Goal: Task Accomplishment & Management: Manage account settings

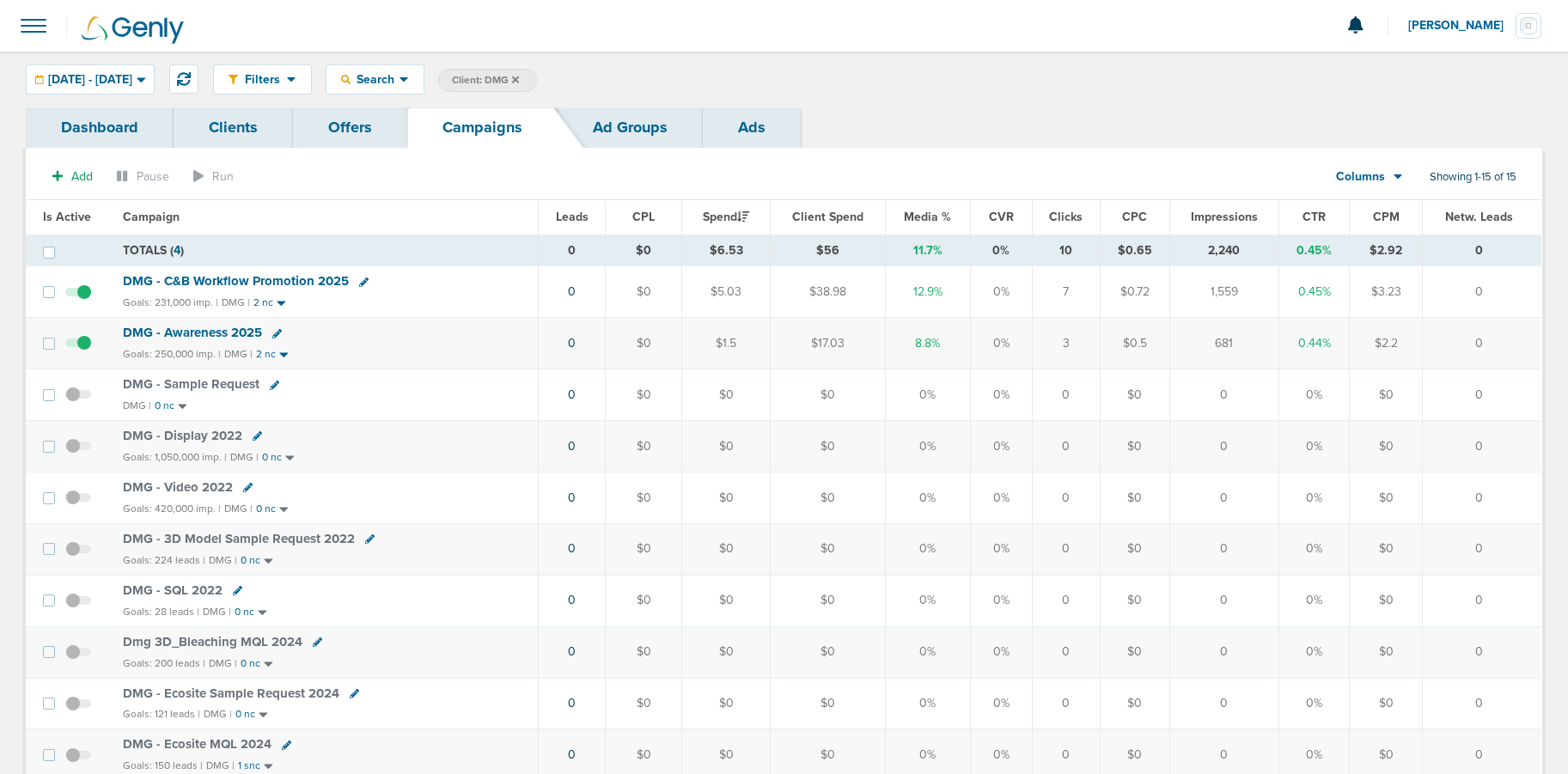
click at [519, 82] on icon at bounding box center [515, 79] width 7 height 7
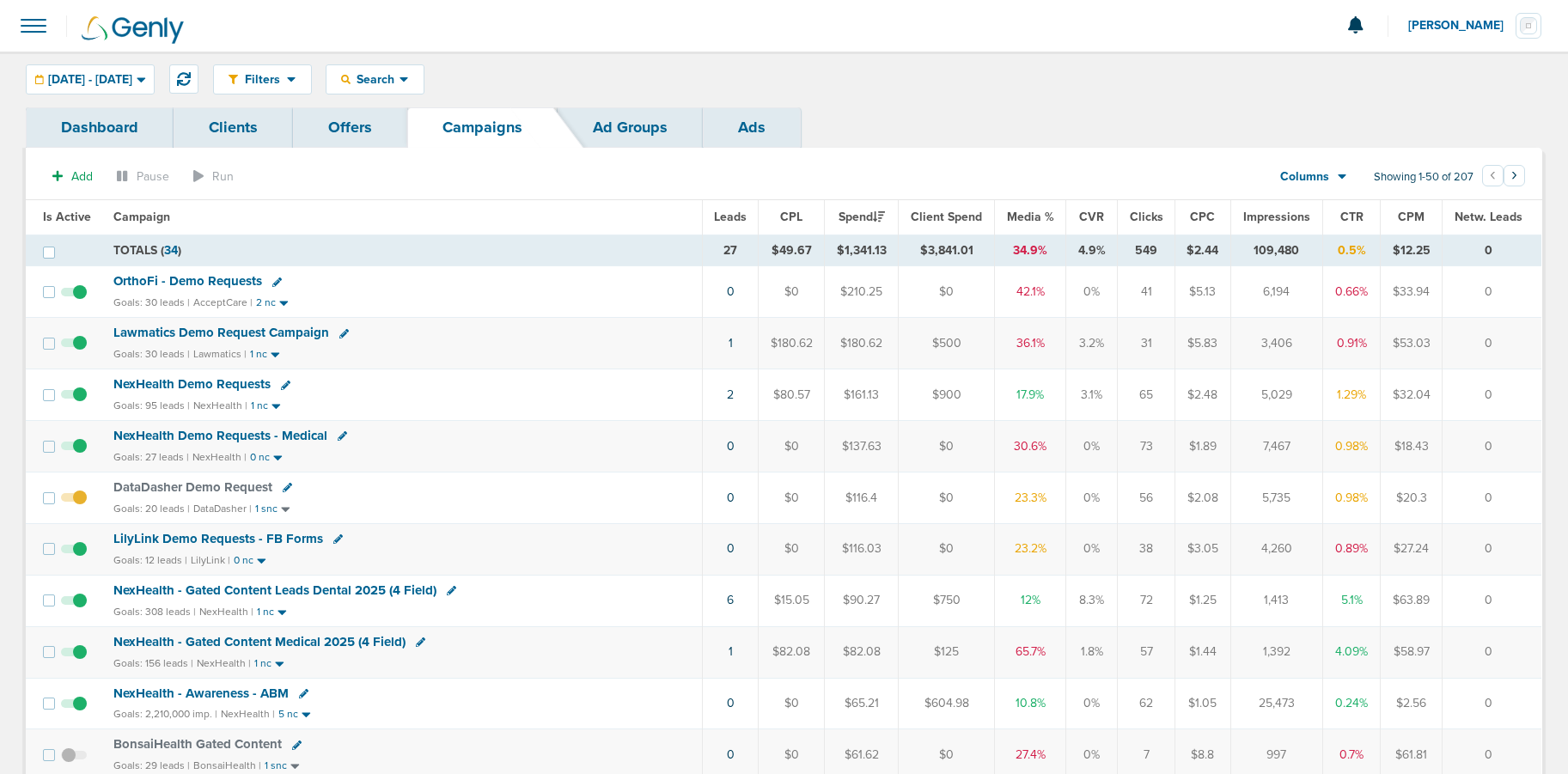
scroll to position [1, 0]
click at [223, 284] on span "OrthoFi - Demo Requests" at bounding box center [187, 280] width 148 height 16
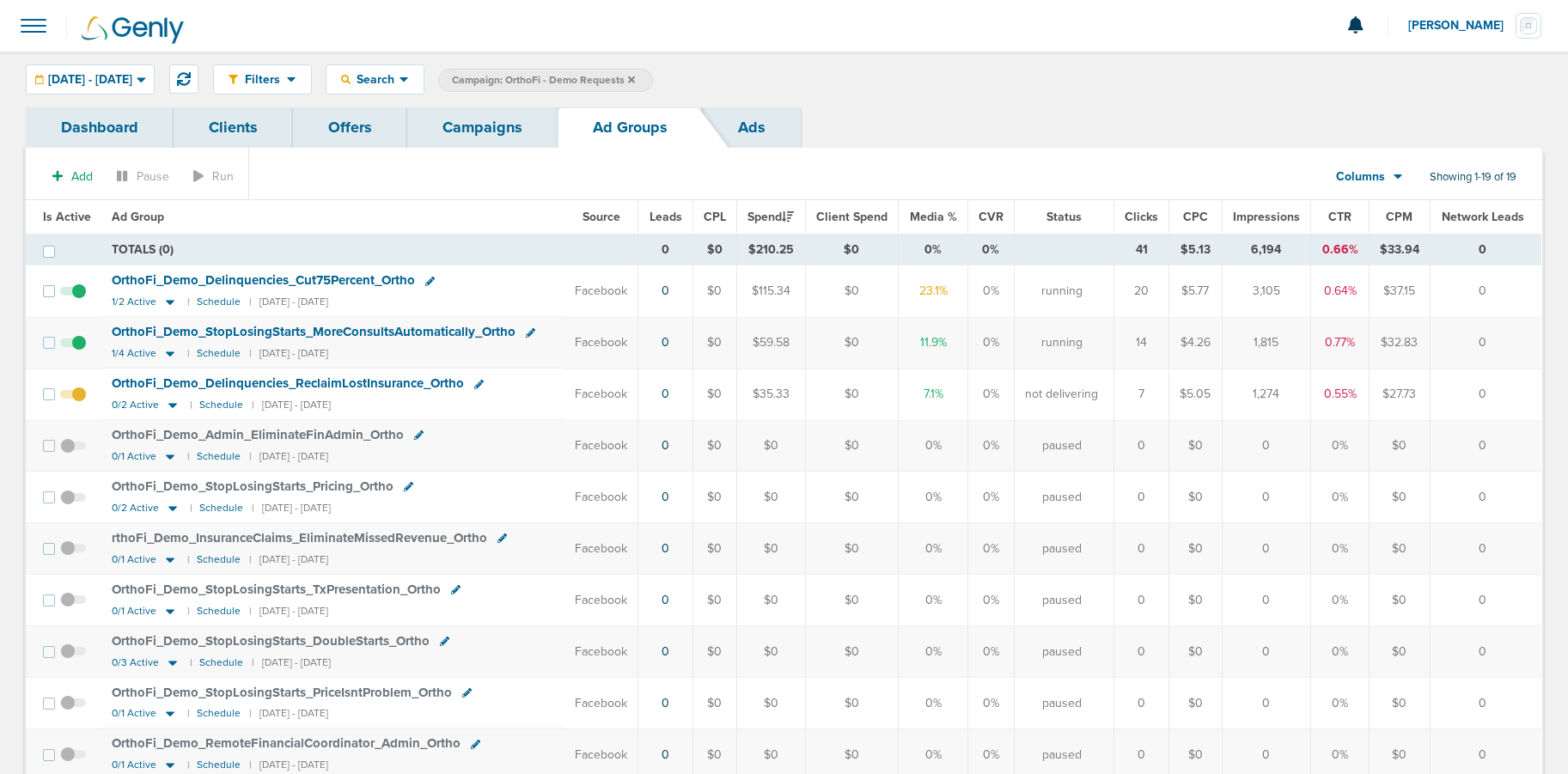
scroll to position [1, 0]
click at [468, 124] on link "Campaigns" at bounding box center [482, 125] width 150 height 41
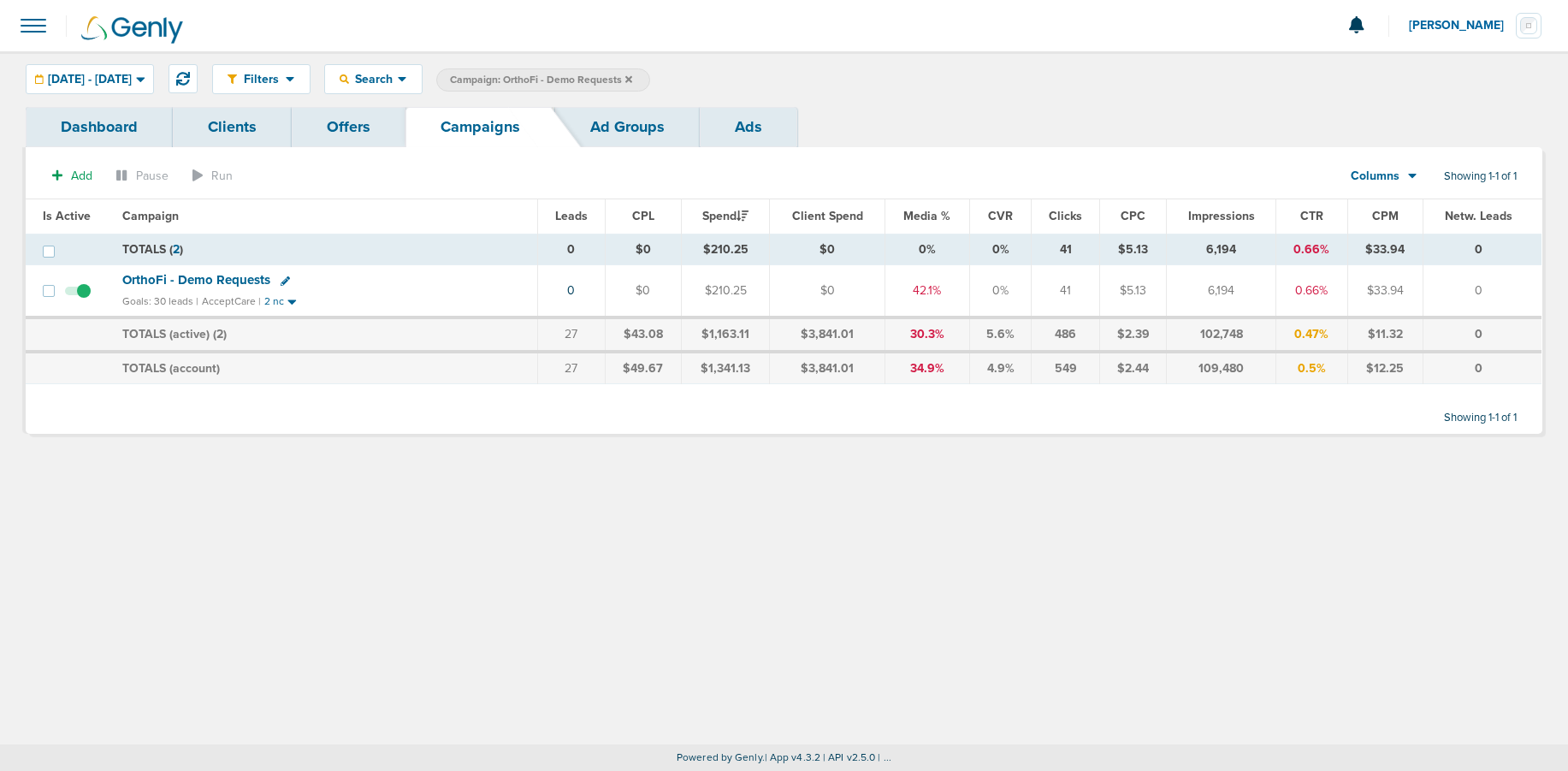
click at [651, 80] on label "Campaign: OrthoFi - Demo Requests" at bounding box center [543, 80] width 214 height 23
click at [632, 79] on icon at bounding box center [629, 79] width 7 height 7
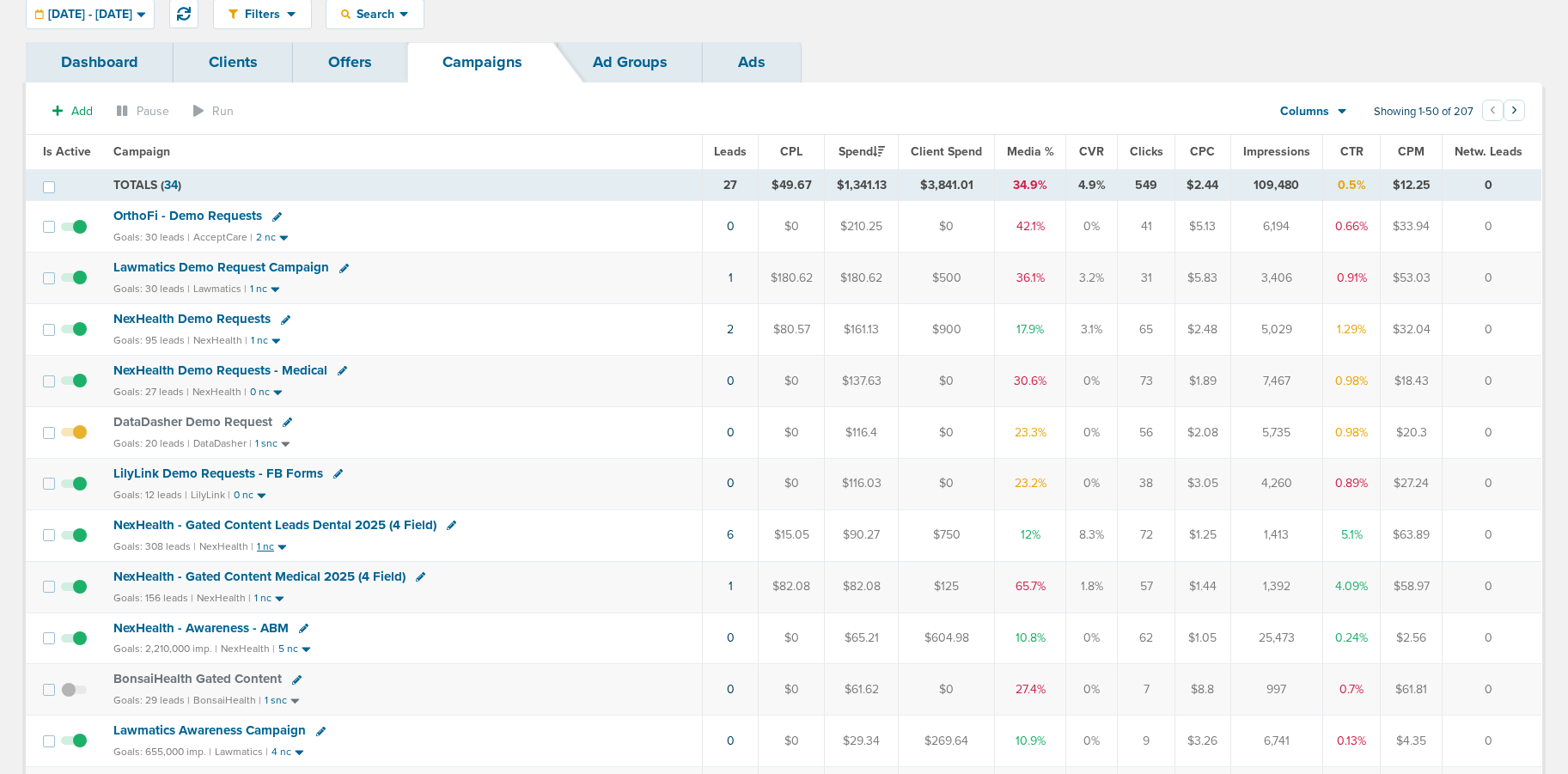
scroll to position [93, 0]
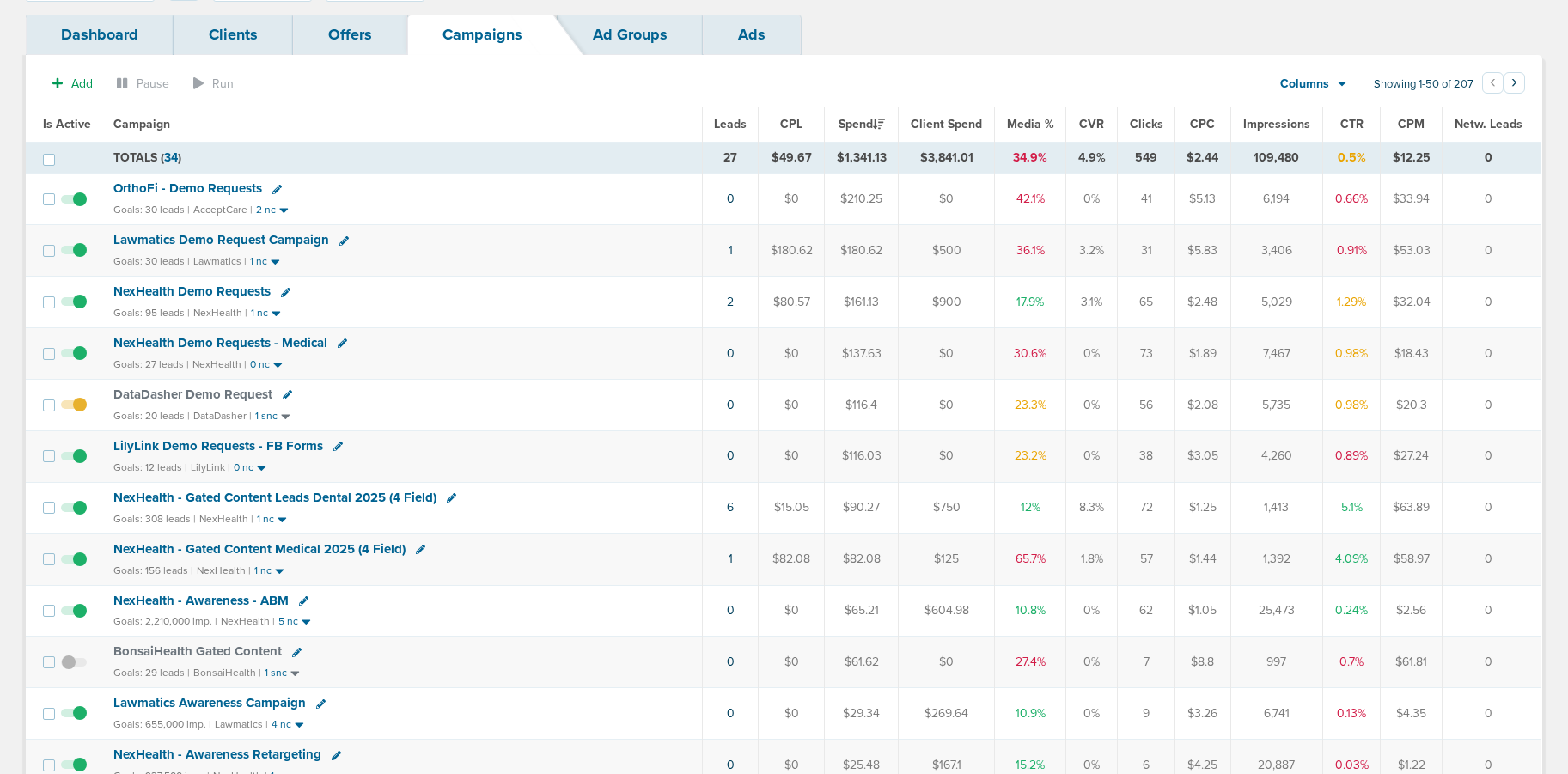
click at [285, 544] on span "NexHealth - Gated Content Medical 2025 (4 Field)" at bounding box center [259, 549] width 292 height 16
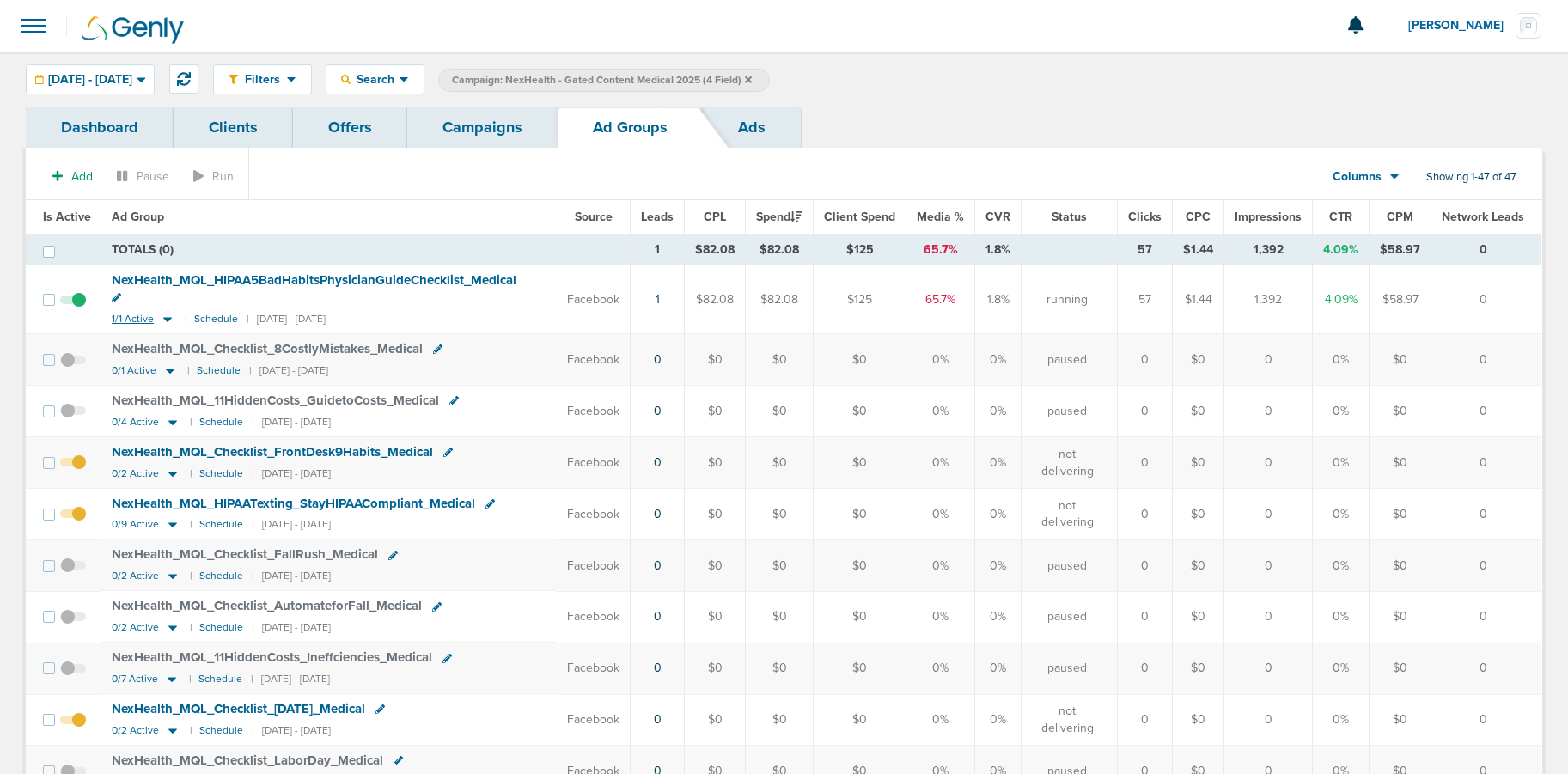
click at [161, 312] on icon at bounding box center [167, 319] width 17 height 15
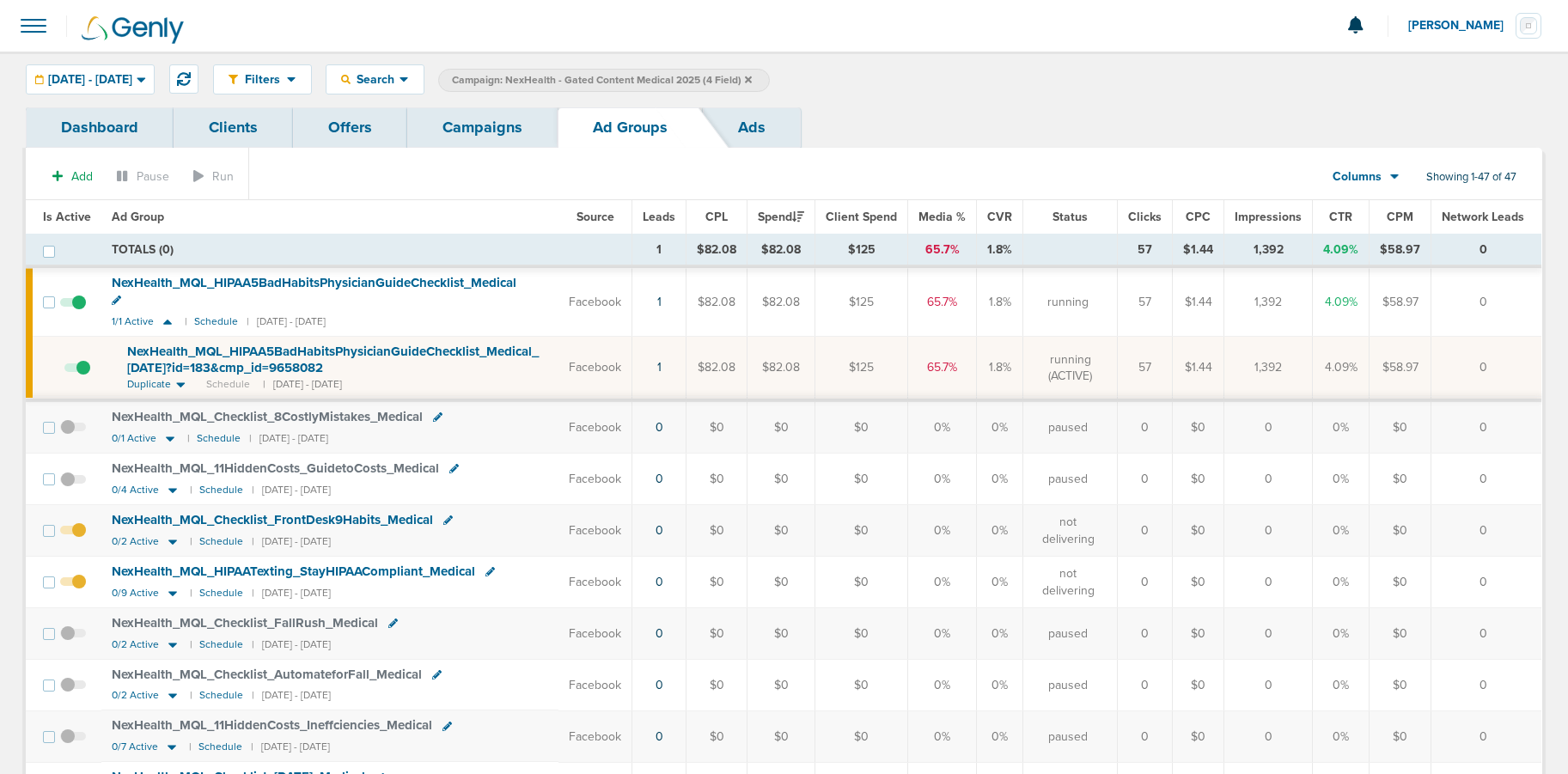
scroll to position [3, 0]
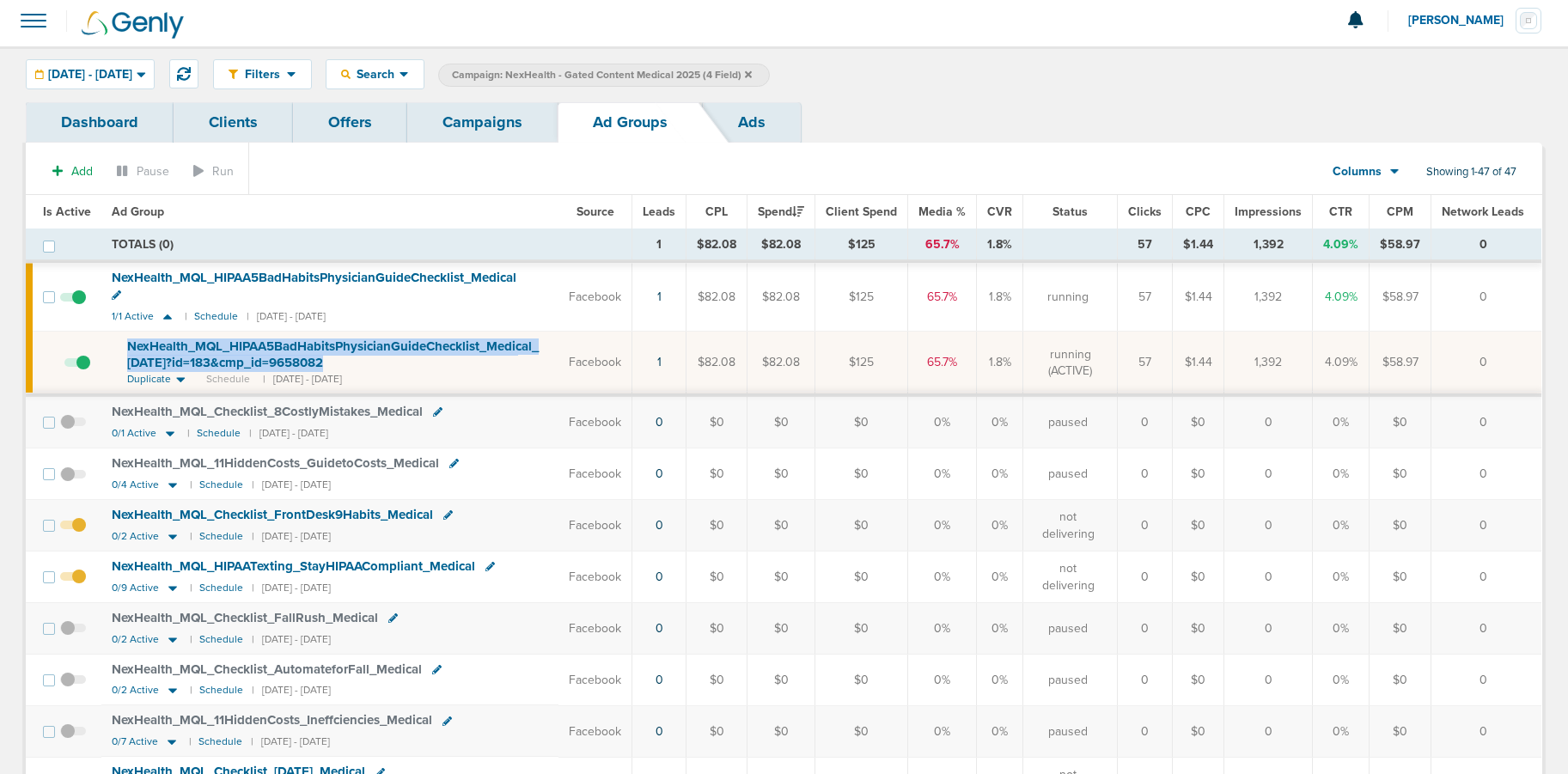
drag, startPoint x: 212, startPoint y: 336, endPoint x: 385, endPoint y: 344, distance: 173.2
click at [385, 344] on td "NexHealth_ MQL_ HIPAA5BadHabitsPhysicianGuideChecklist_ Medical_ [DATE]?id=183&…" at bounding box center [330, 363] width 457 height 63
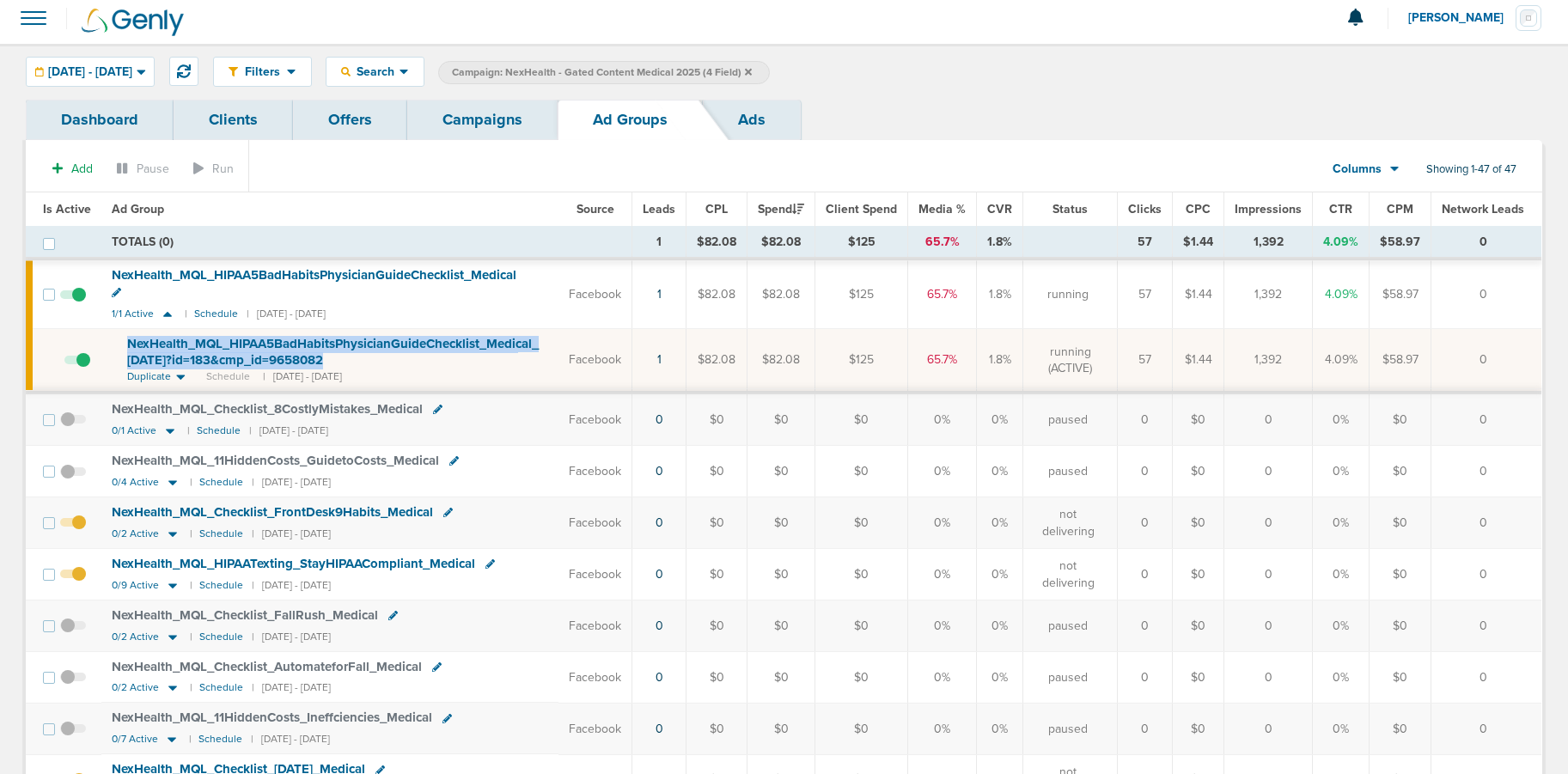
scroll to position [0, 0]
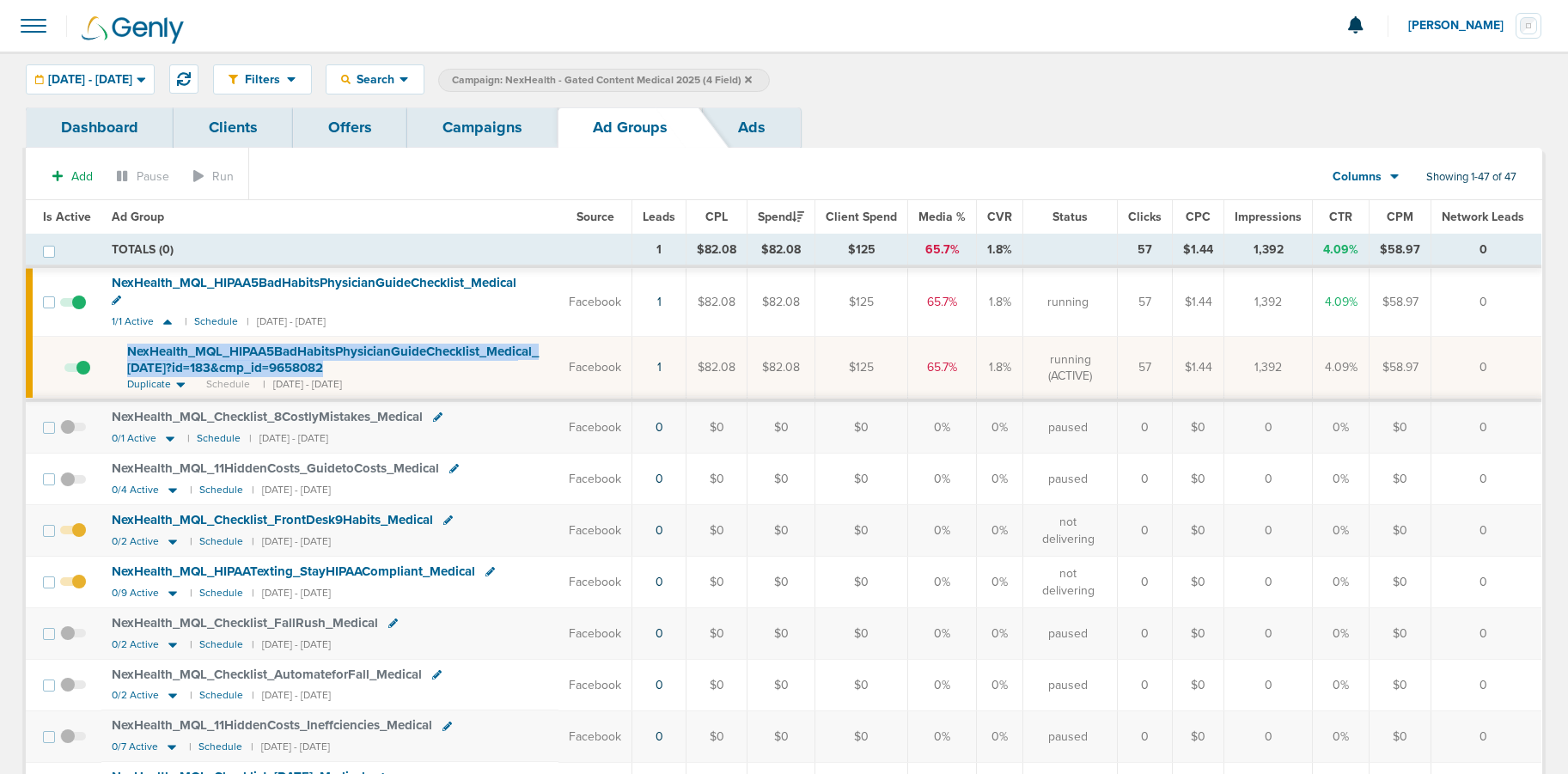
copy span "NexHealth_ MQL_ HIPAA5BadHabitsPhysicianGuideChecklist_ Medical_ [DATE]?id=183&…"
click at [463, 132] on link "Campaigns" at bounding box center [482, 128] width 150 height 41
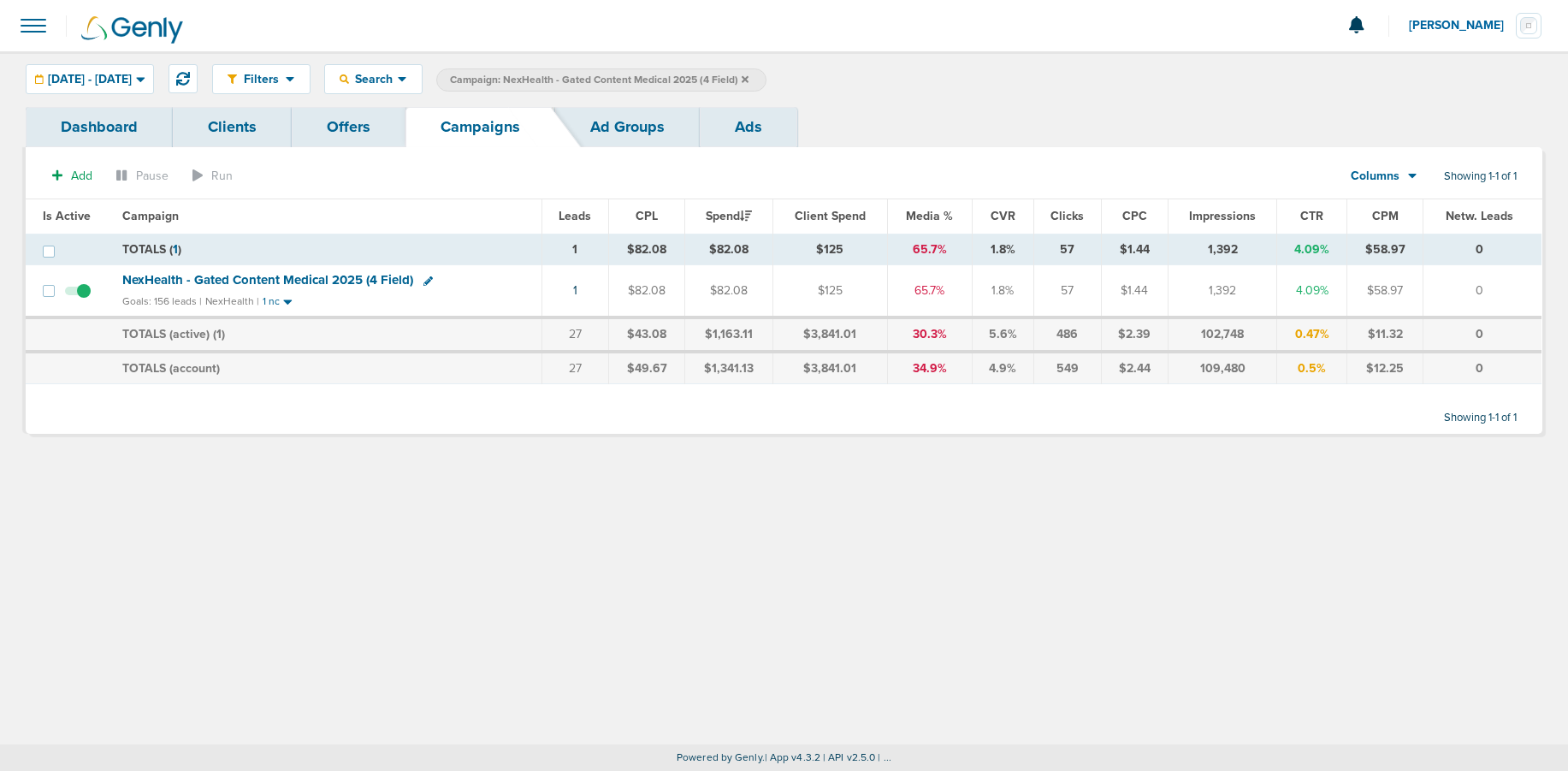
click at [236, 279] on span "NexHealth - Gated Content Medical 2025 (4 Field)" at bounding box center [268, 280] width 291 height 16
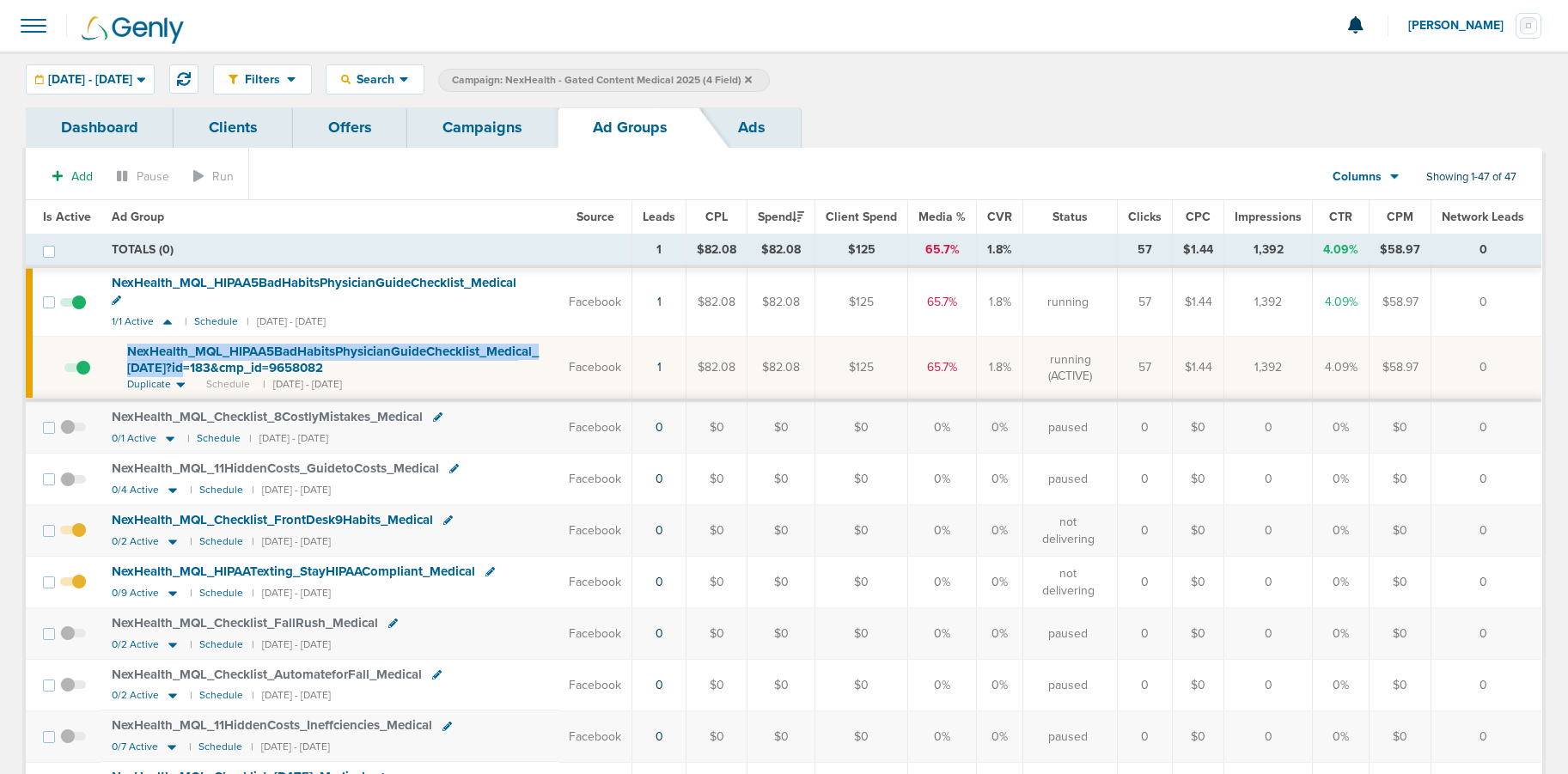
drag, startPoint x: 125, startPoint y: 332, endPoint x: 180, endPoint y: 355, distance: 59.6
click at [180, 355] on td "NexHealth_ MQL_ HIPAA5BadHabitsPhysicianGuideChecklist_ Medical_ [DATE]?id=183&…" at bounding box center [330, 368] width 457 height 63
copy span "NexHealth_ MQL_ HIPAA5BadHabitsPhysicianGuideChecklist_ Medical_ [DATE]?"
click at [407, 344] on span "NexHealth_ MQL_ HIPAA5BadHabitsPhysicianGuideChecklist_ Medical_ [DATE]?id=183&…" at bounding box center [333, 360] width 411 height 33
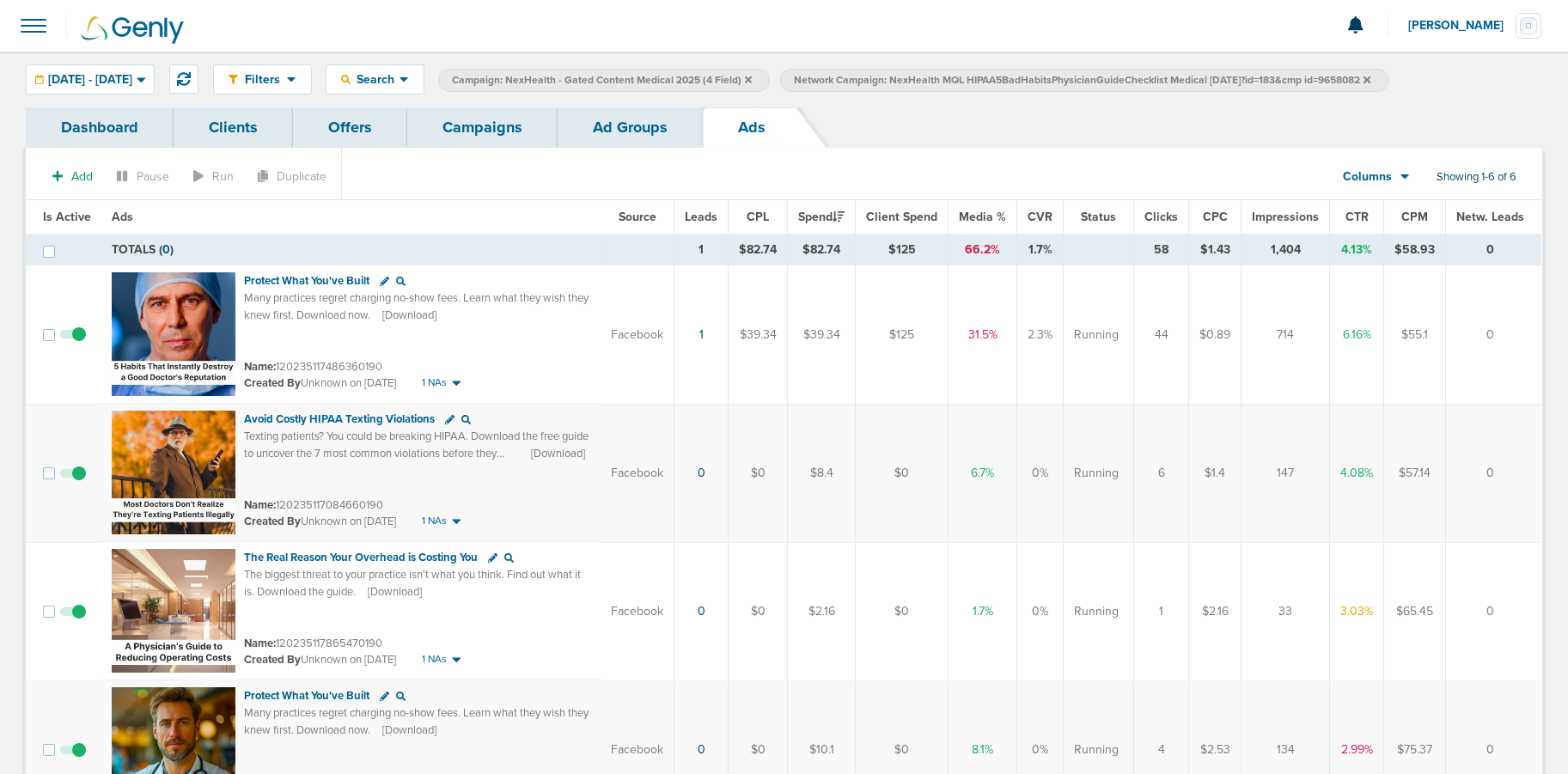
click at [507, 121] on link "Campaigns" at bounding box center [482, 128] width 150 height 41
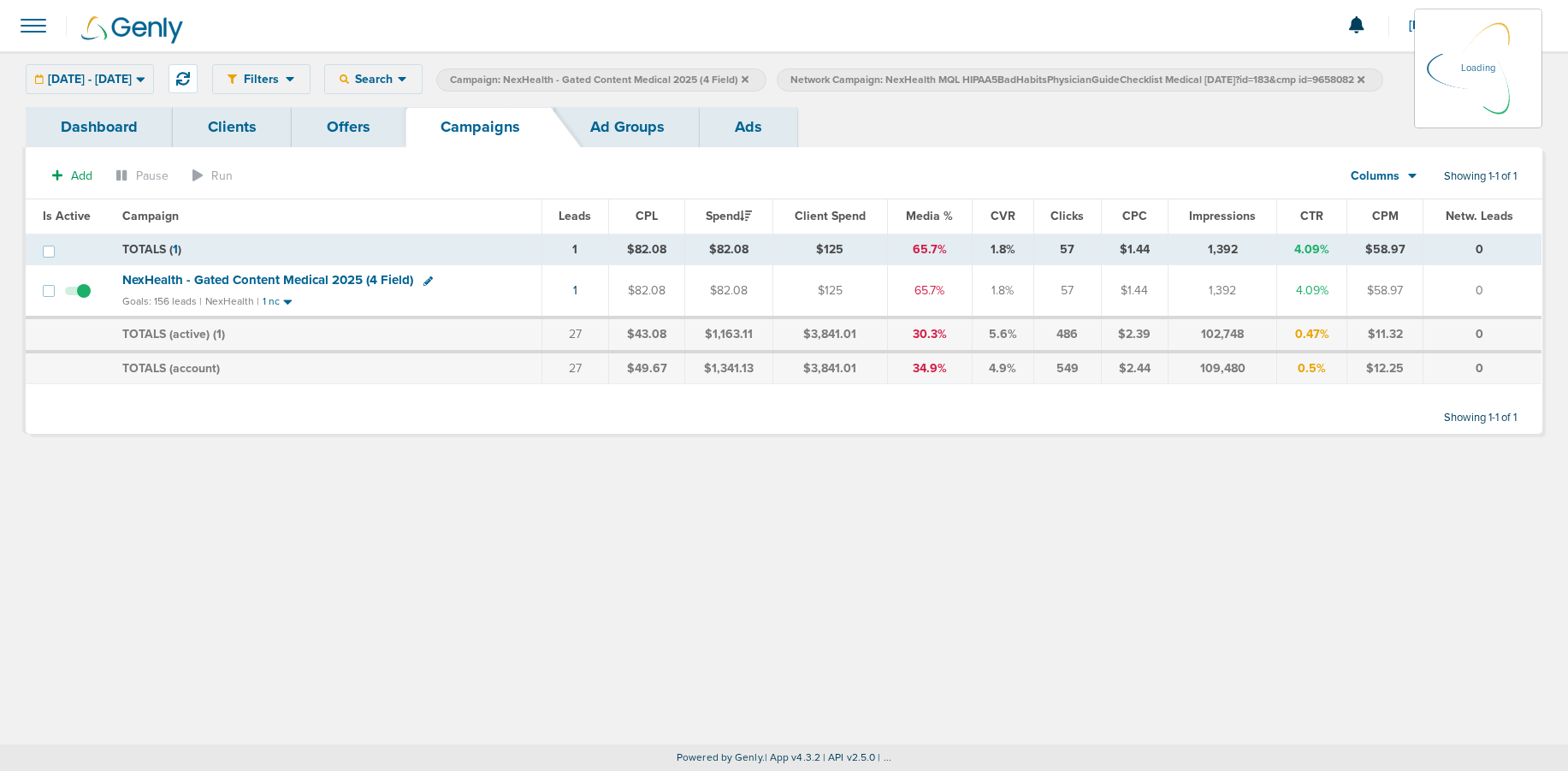
click at [749, 79] on icon at bounding box center [746, 80] width 7 height 10
click at [749, 78] on icon at bounding box center [746, 79] width 7 height 7
click at [749, 74] on icon at bounding box center [746, 80] width 7 height 10
click at [749, 77] on icon at bounding box center [746, 79] width 7 height 7
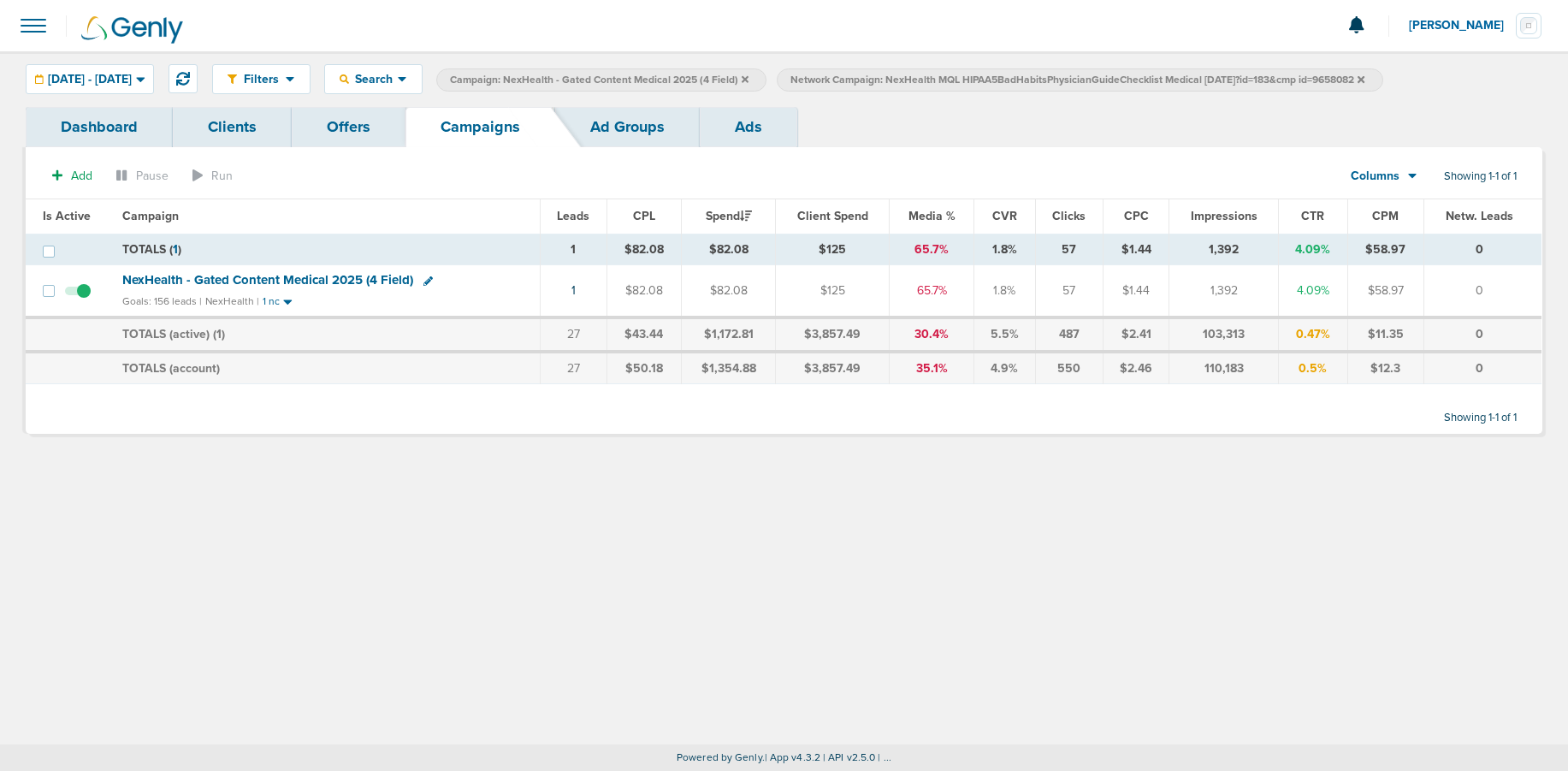
click at [749, 76] on icon at bounding box center [746, 80] width 7 height 10
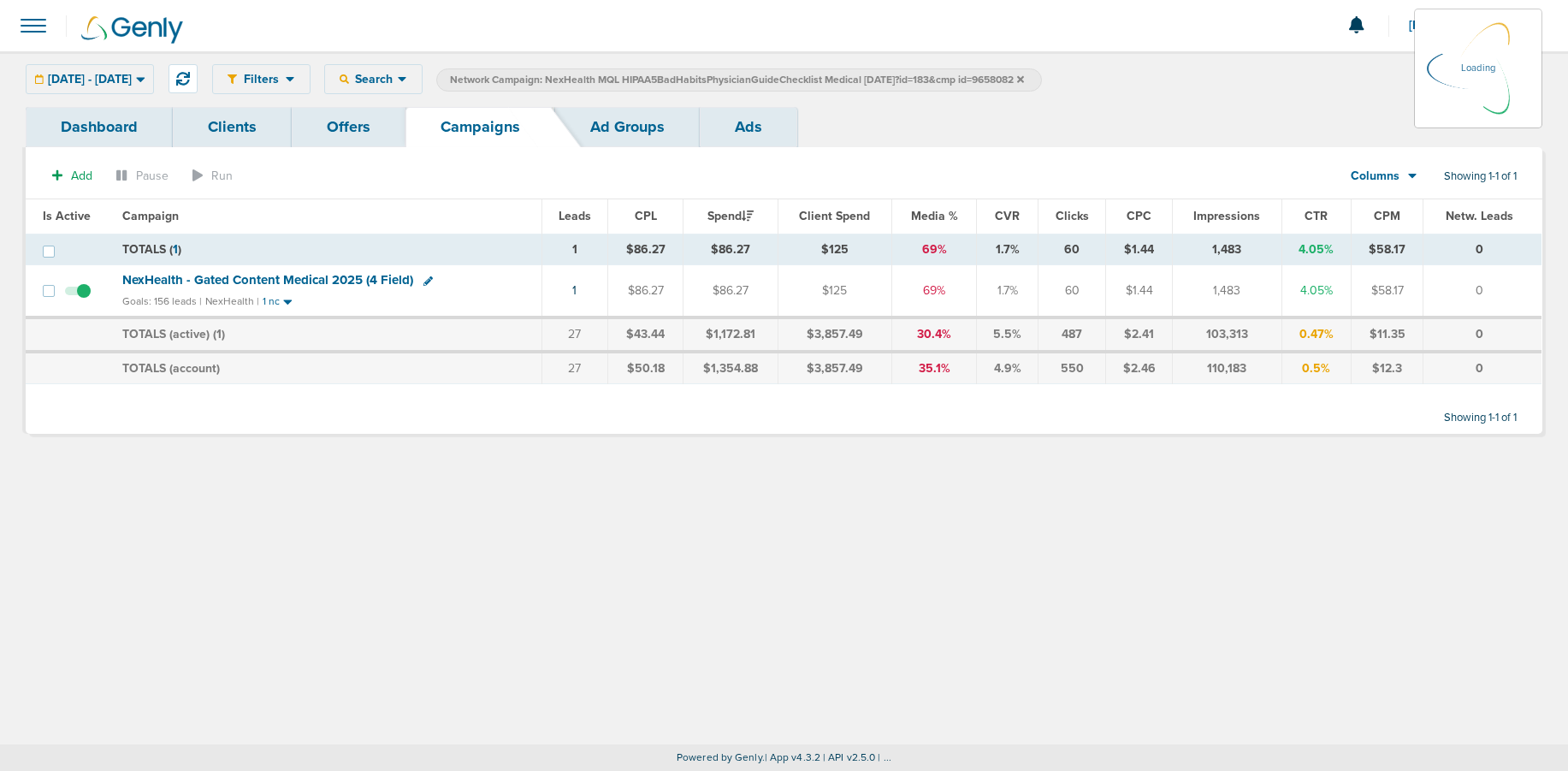
click at [1025, 79] on icon at bounding box center [1021, 80] width 7 height 10
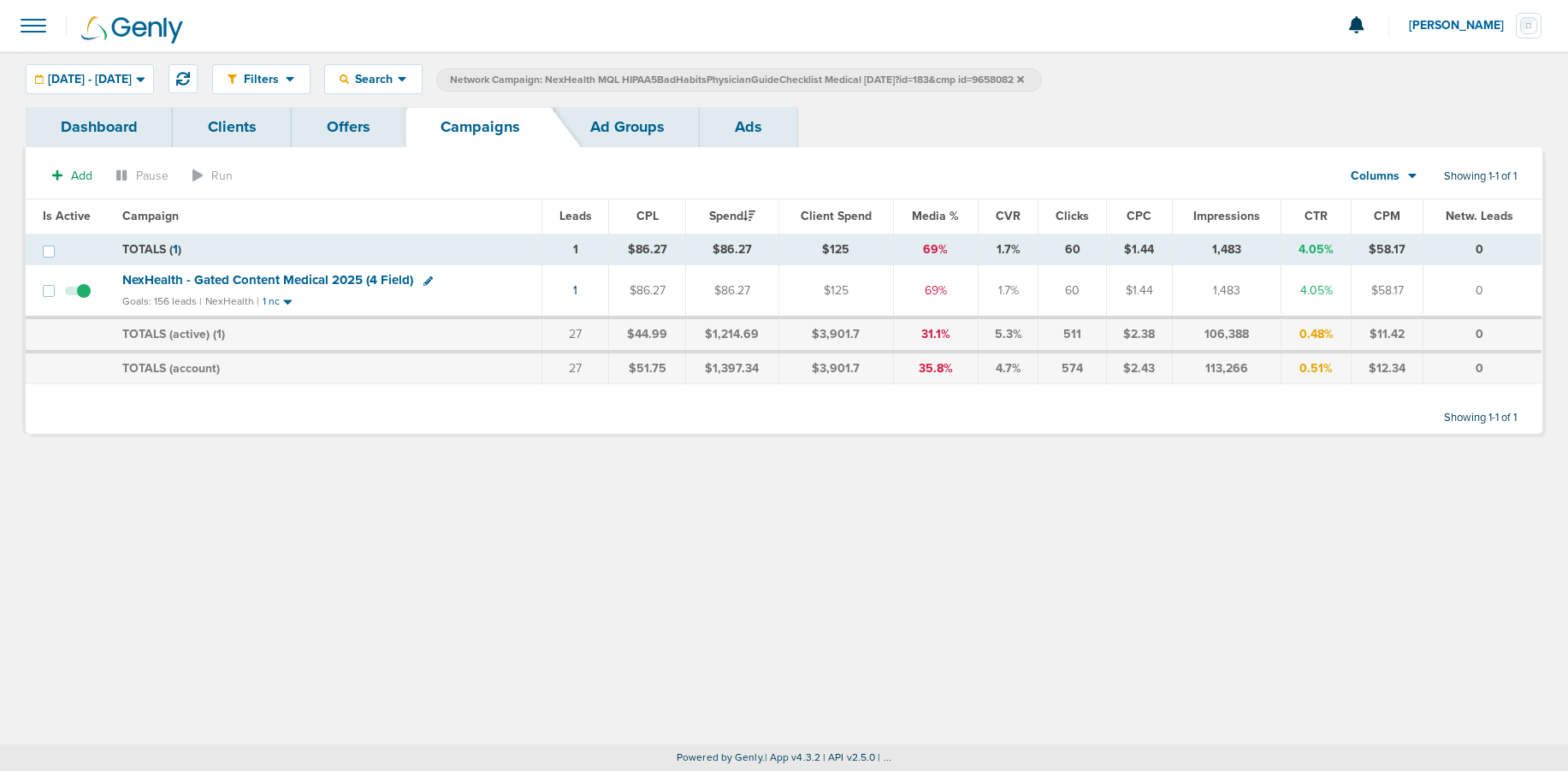
click at [1025, 78] on icon at bounding box center [1021, 79] width 7 height 7
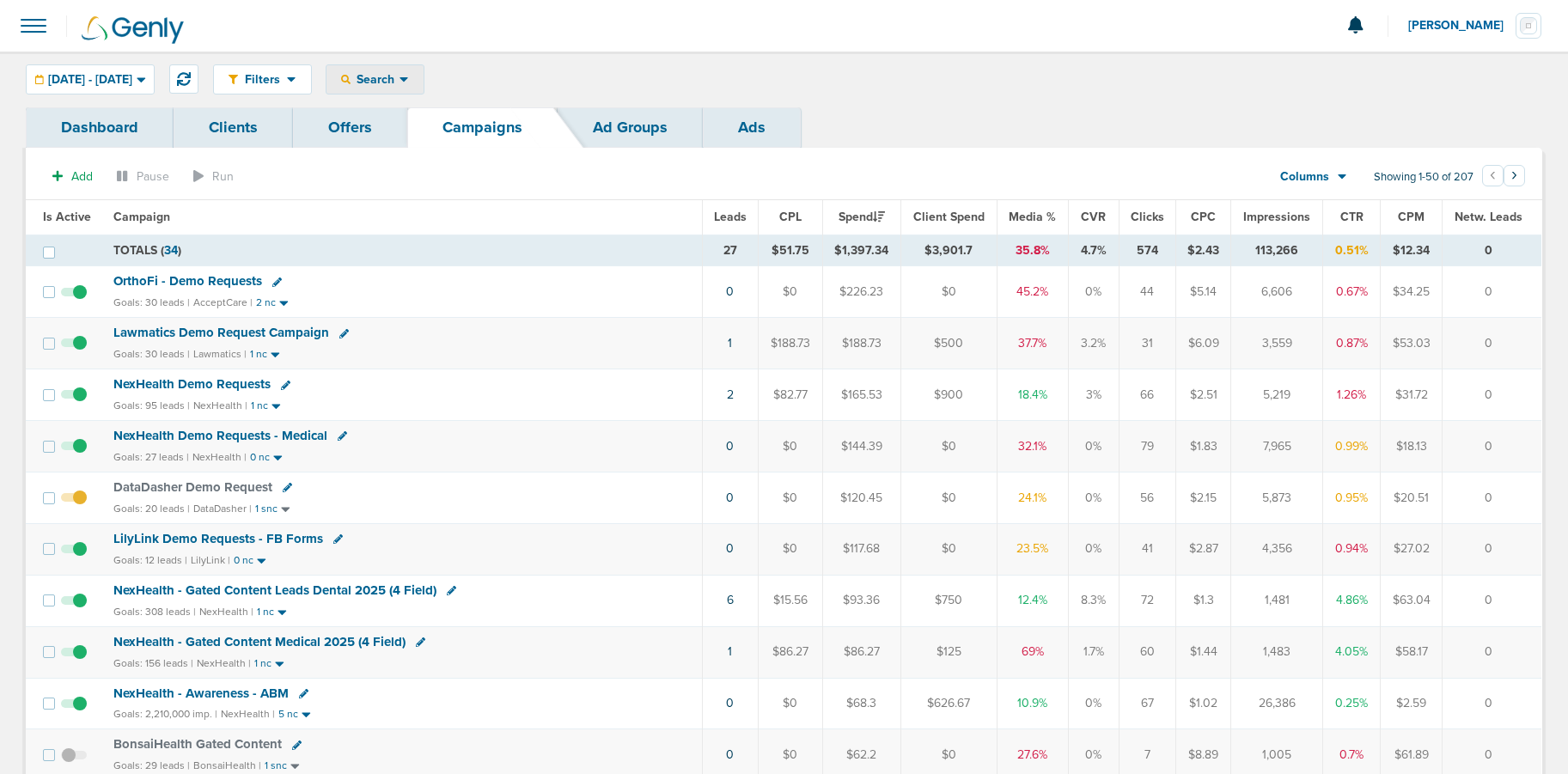
click at [400, 80] on span "Search" at bounding box center [375, 79] width 49 height 15
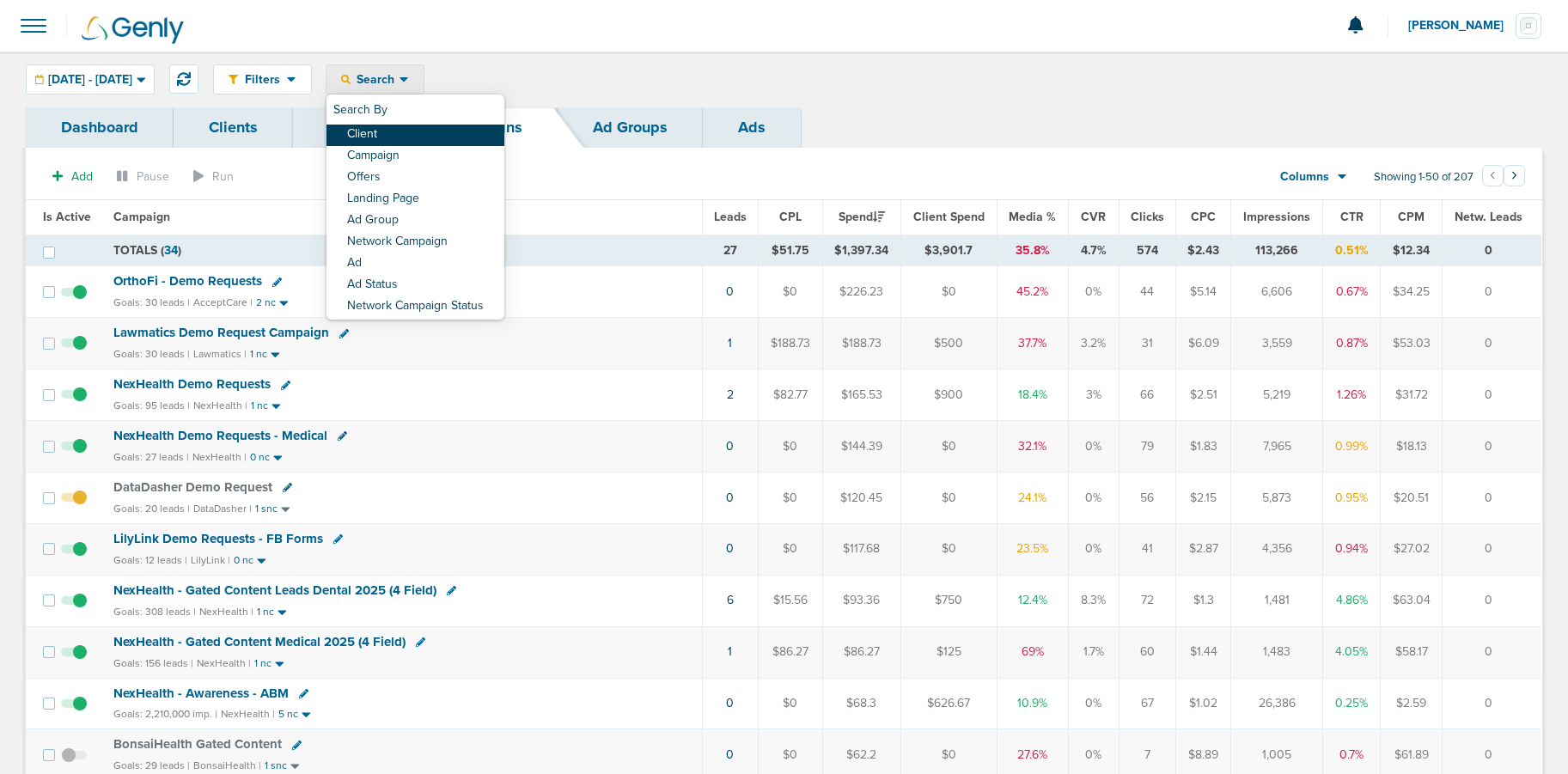
click at [414, 134] on link "Client" at bounding box center [415, 135] width 178 height 22
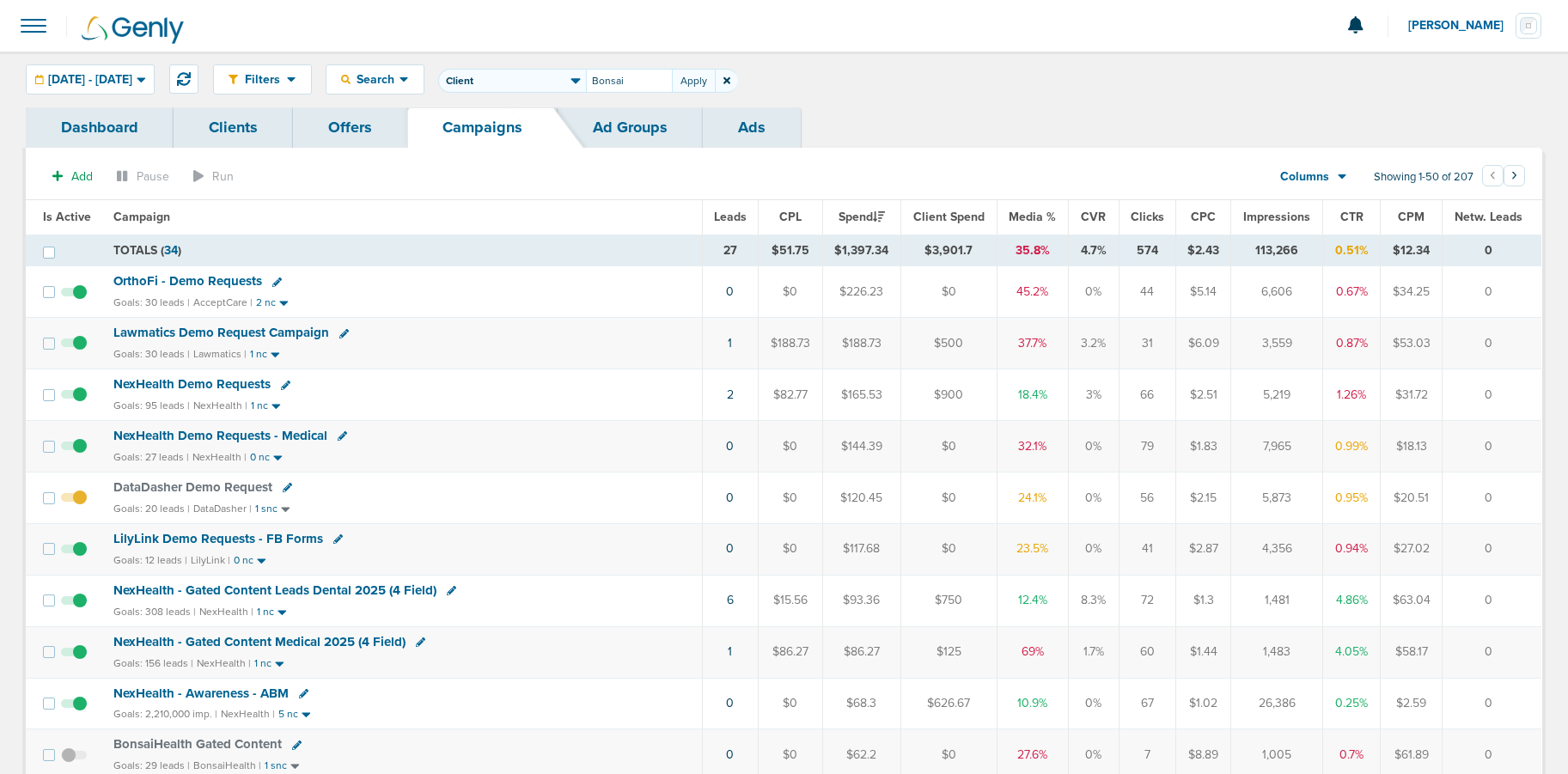
type input "Bonsai"
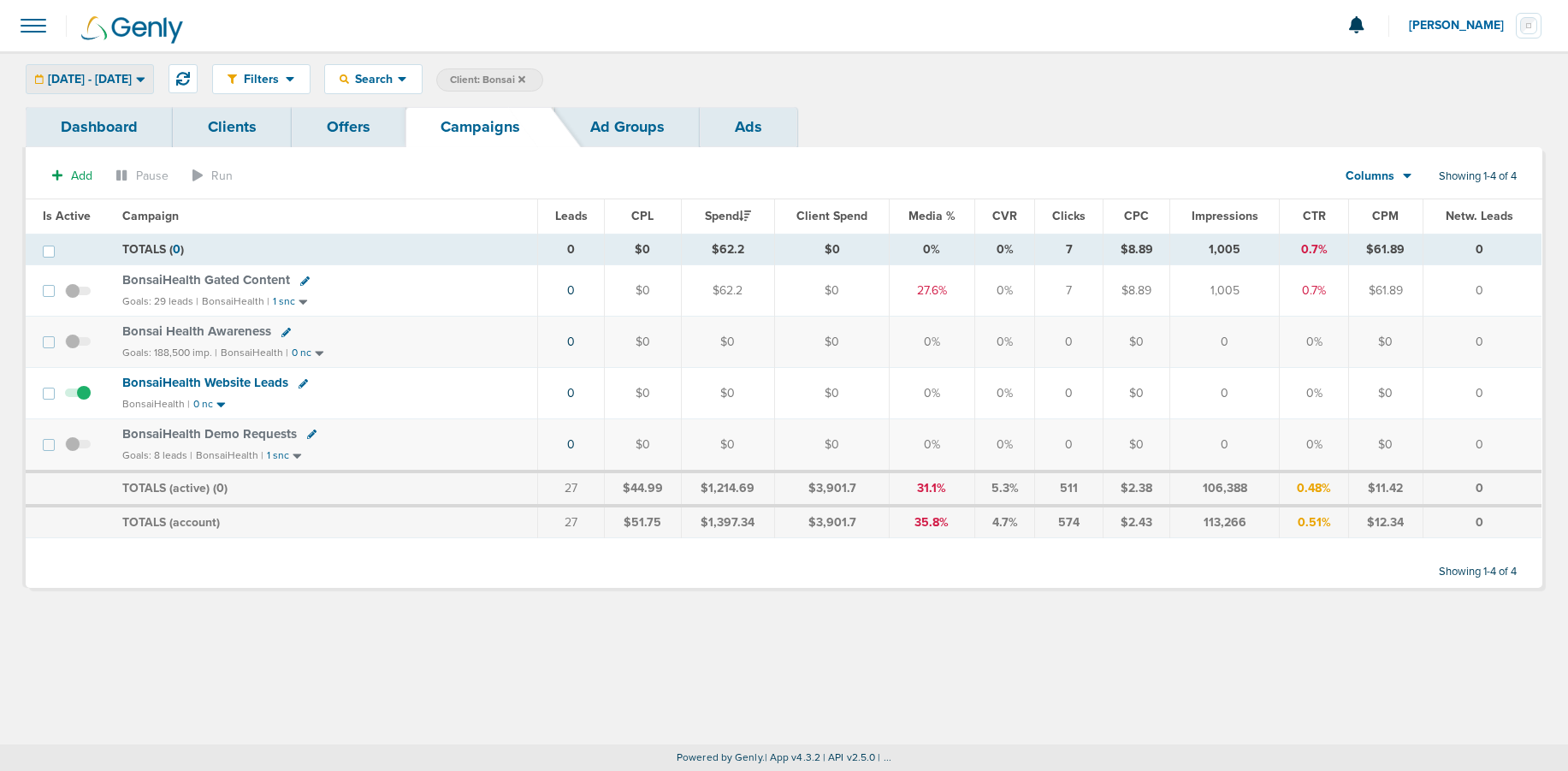
click at [99, 82] on span "[DATE] - [DATE]" at bounding box center [89, 80] width 84 height 12
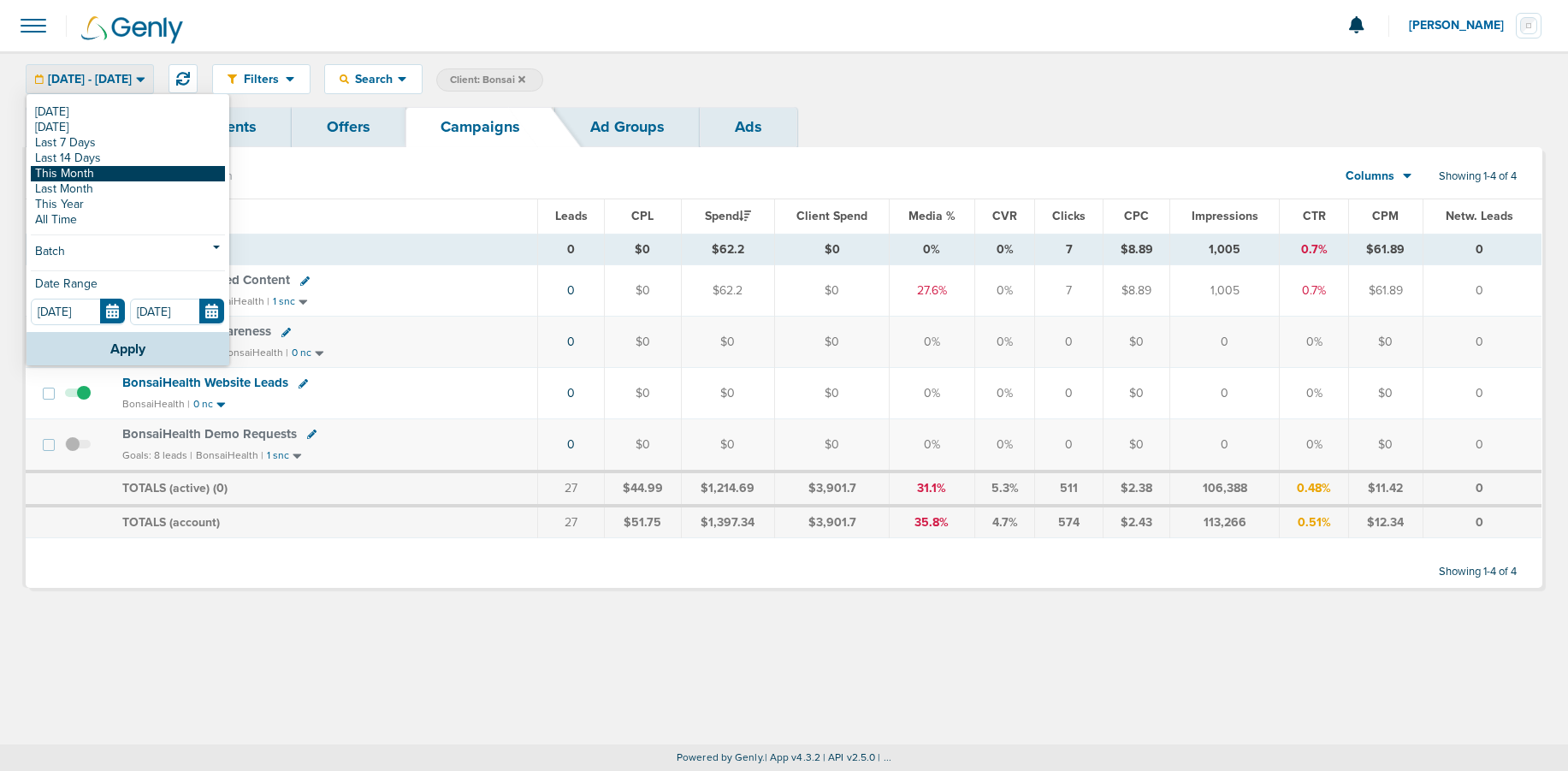
click at [92, 177] on link "This Month" at bounding box center [128, 174] width 194 height 16
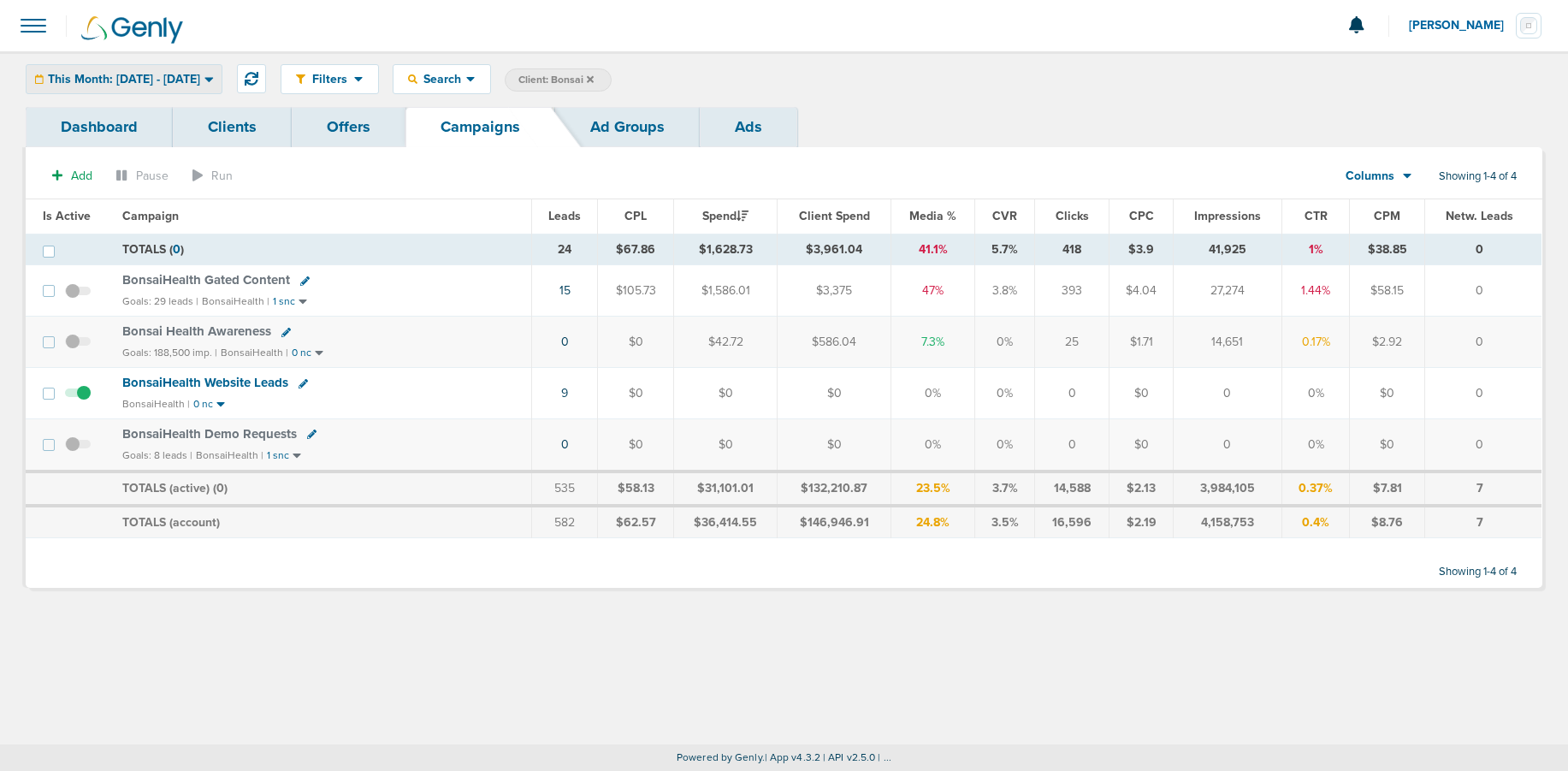
click at [222, 74] on div "This Month: [DATE] - [DATE]" at bounding box center [124, 79] width 195 height 29
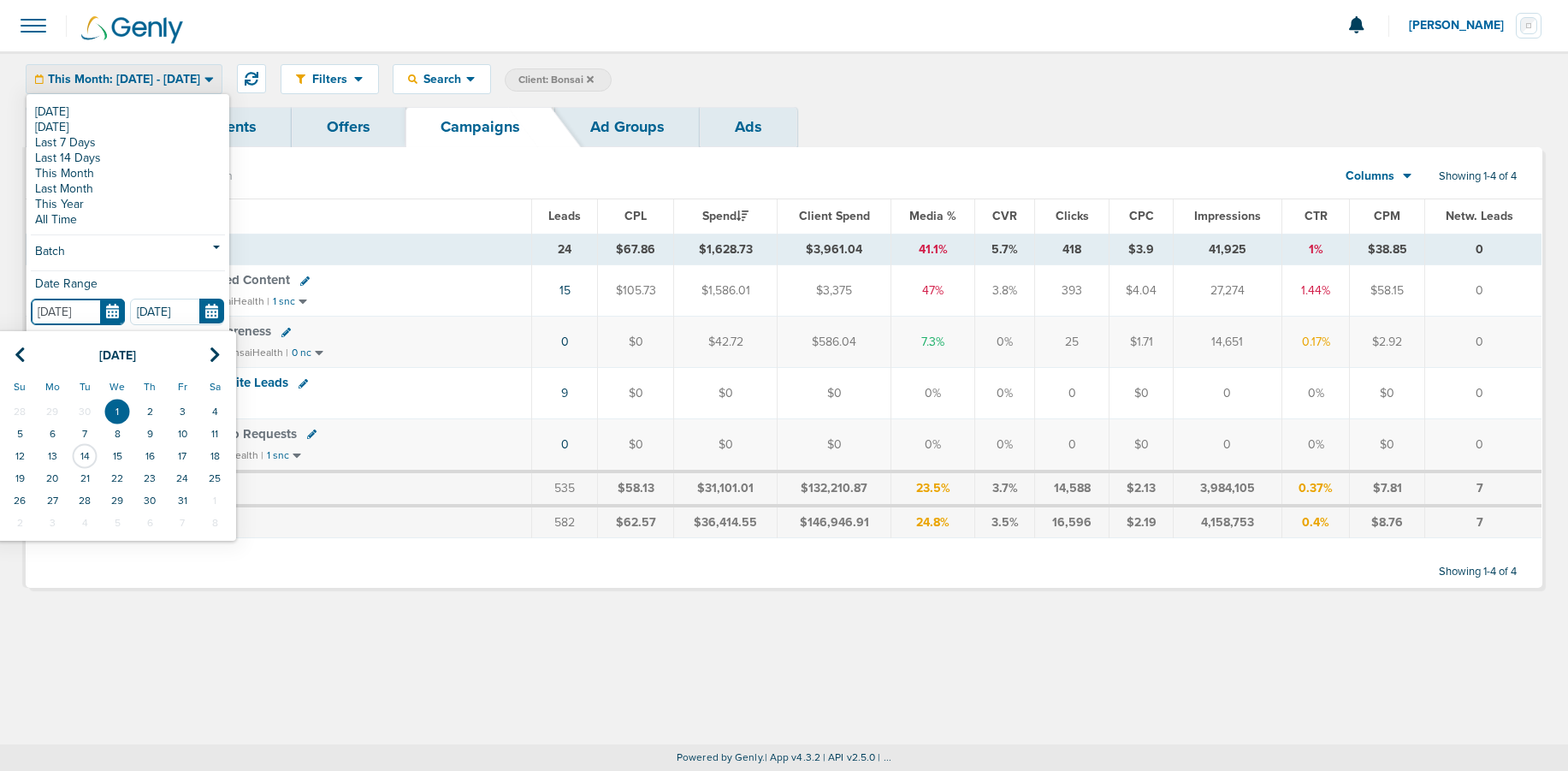
drag, startPoint x: 113, startPoint y: 311, endPoint x: 110, endPoint y: 319, distance: 8.5
click at [113, 311] on input "[DATE]" at bounding box center [78, 312] width 94 height 27
click at [10, 353] on th at bounding box center [20, 355] width 33 height 35
click at [51, 411] on td "1" at bounding box center [53, 412] width 33 height 22
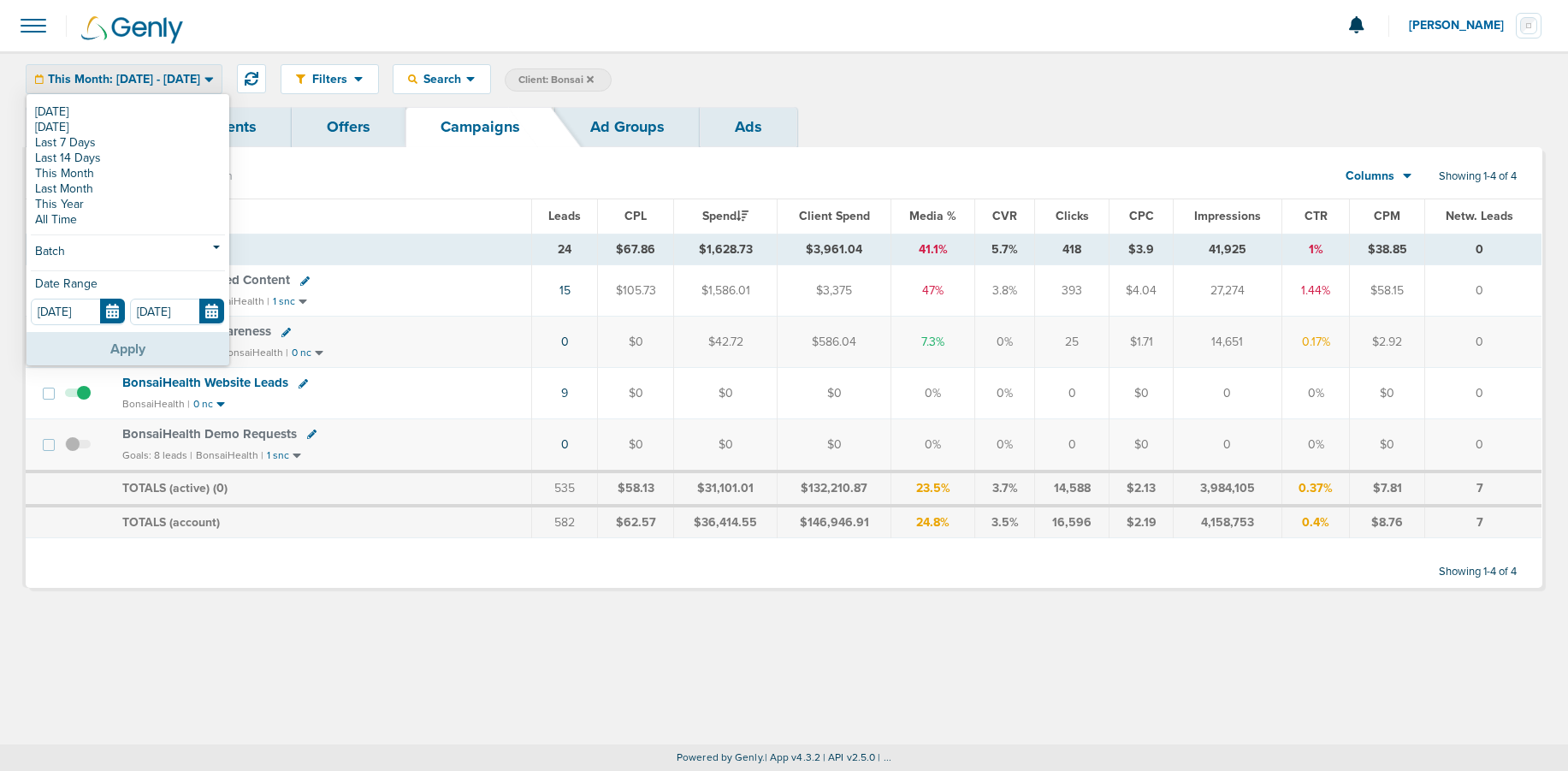
click at [106, 342] on button "Apply" at bounding box center [128, 348] width 203 height 34
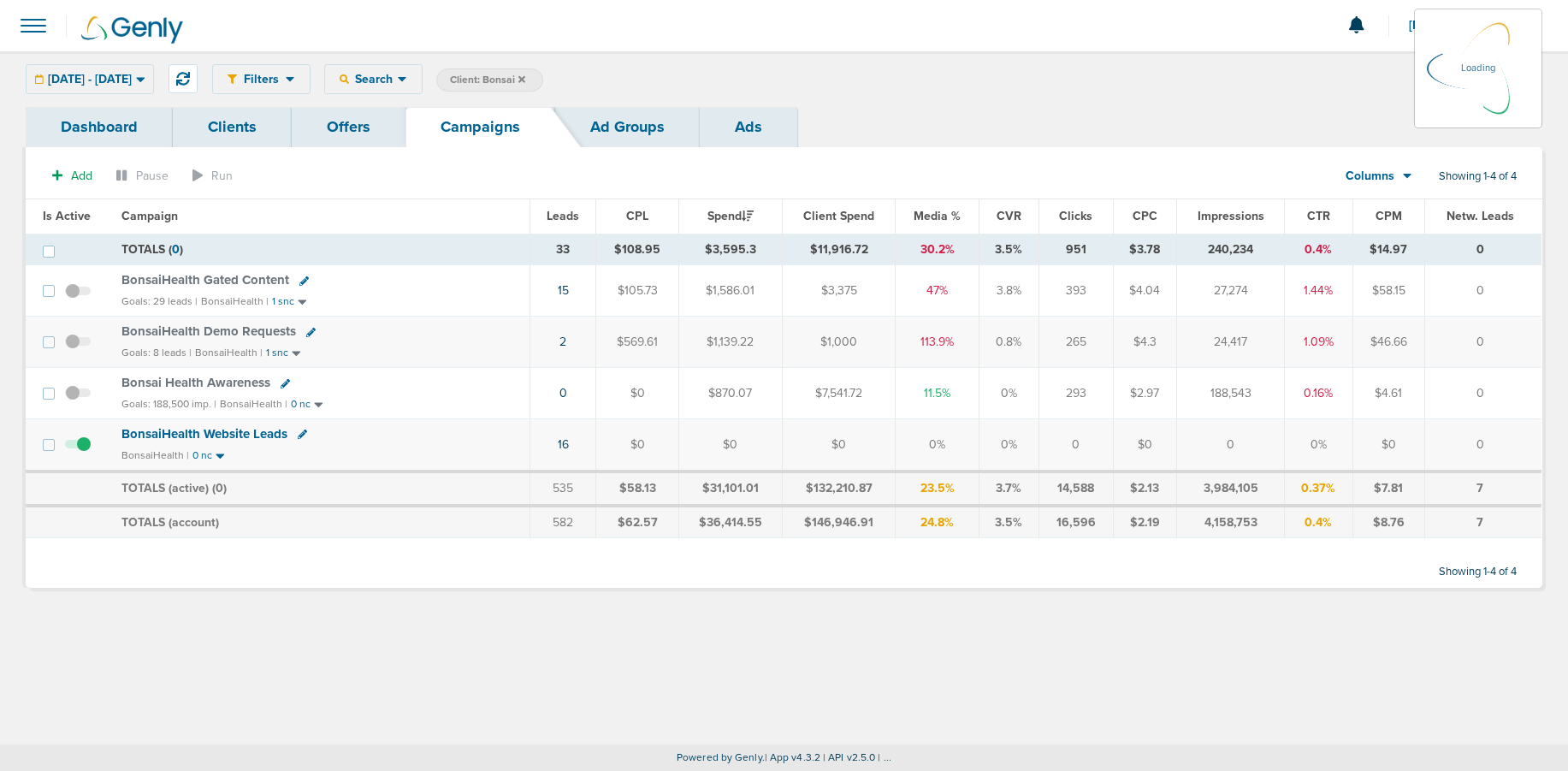
click at [142, 73] on div "[DATE] - [DATE] [DATE] [DATE] Last 7 Days Last 14 Days This Month Last Month Th…" at bounding box center [90, 79] width 129 height 30
click at [132, 83] on span "[DATE] - [DATE]" at bounding box center [89, 80] width 84 height 12
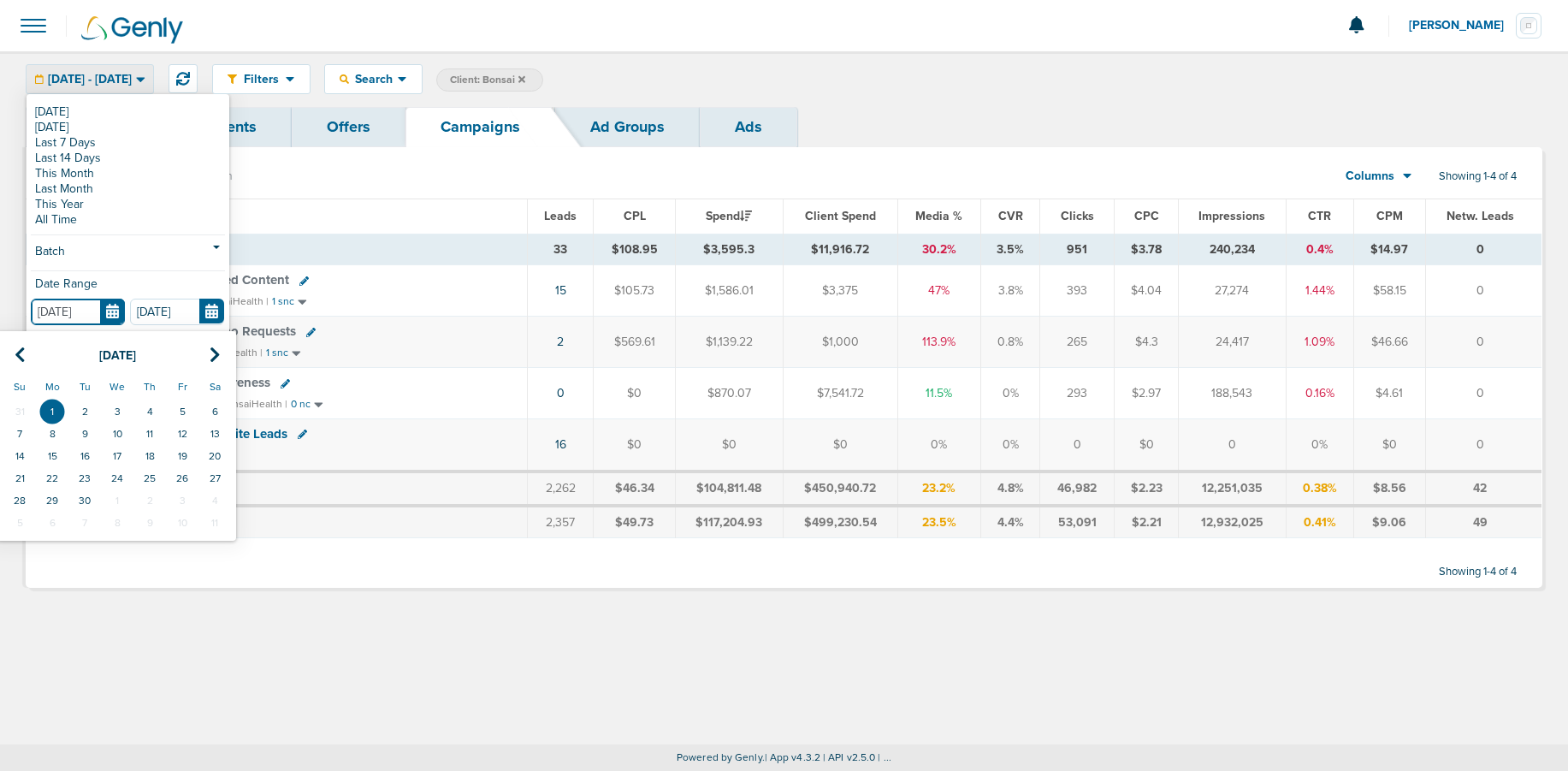
click at [109, 314] on input "[DATE]" at bounding box center [78, 312] width 94 height 27
click at [29, 357] on th at bounding box center [20, 355] width 33 height 35
click at [181, 412] on td "1" at bounding box center [182, 412] width 33 height 22
type input "[DATE]"
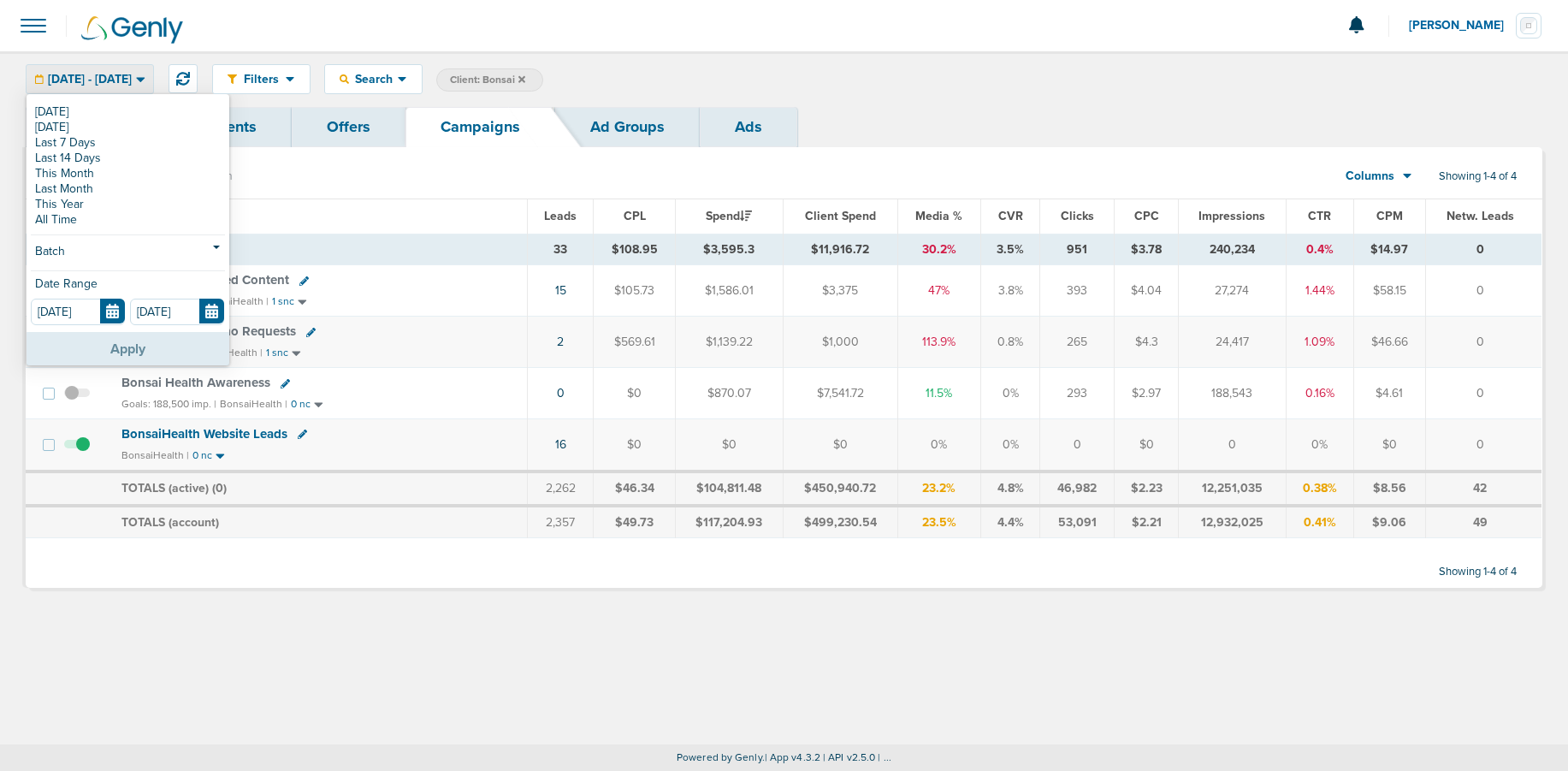
click at [150, 355] on button "Apply" at bounding box center [128, 348] width 203 height 34
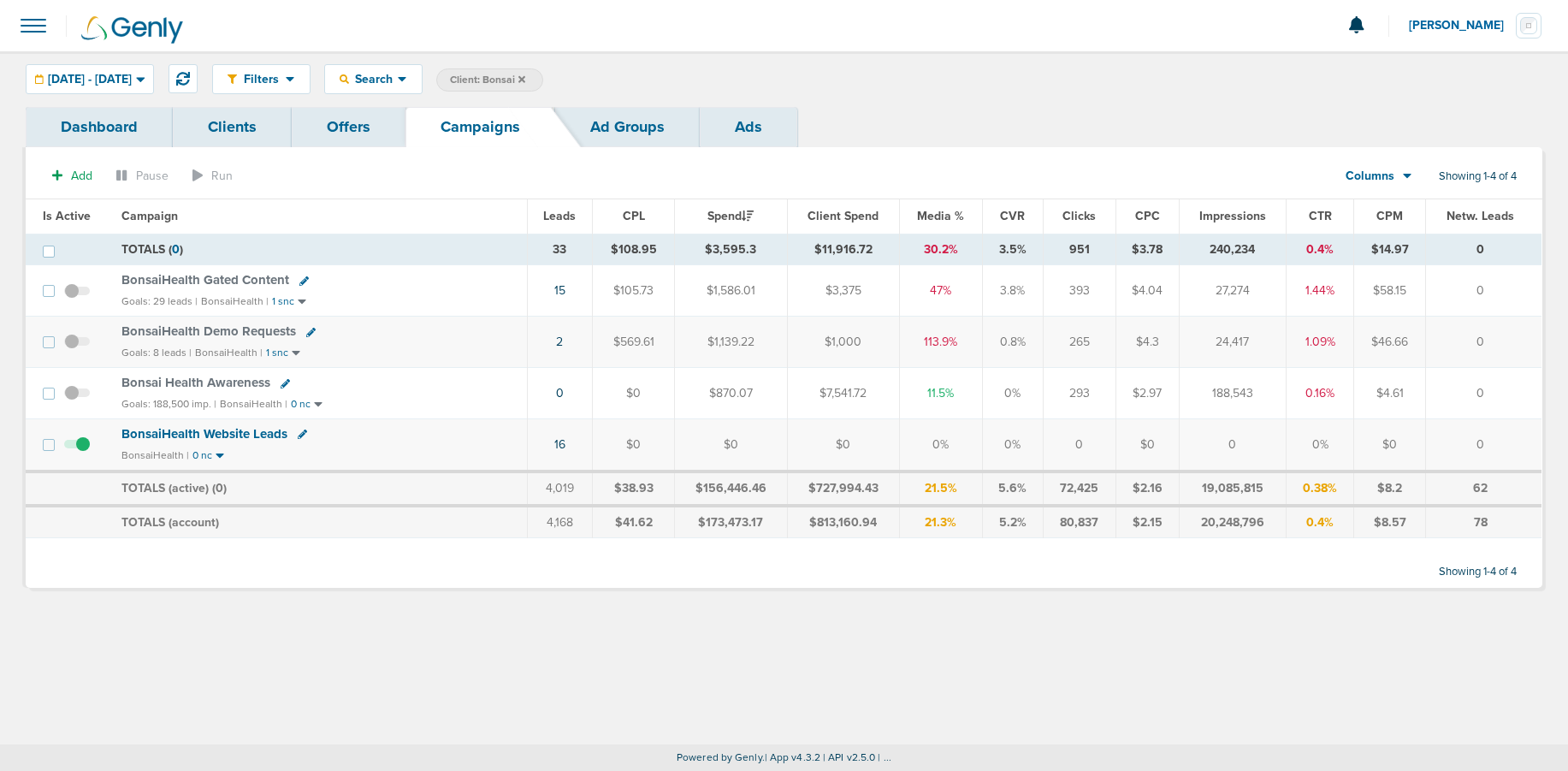
click at [223, 124] on link "Clients" at bounding box center [232, 127] width 119 height 41
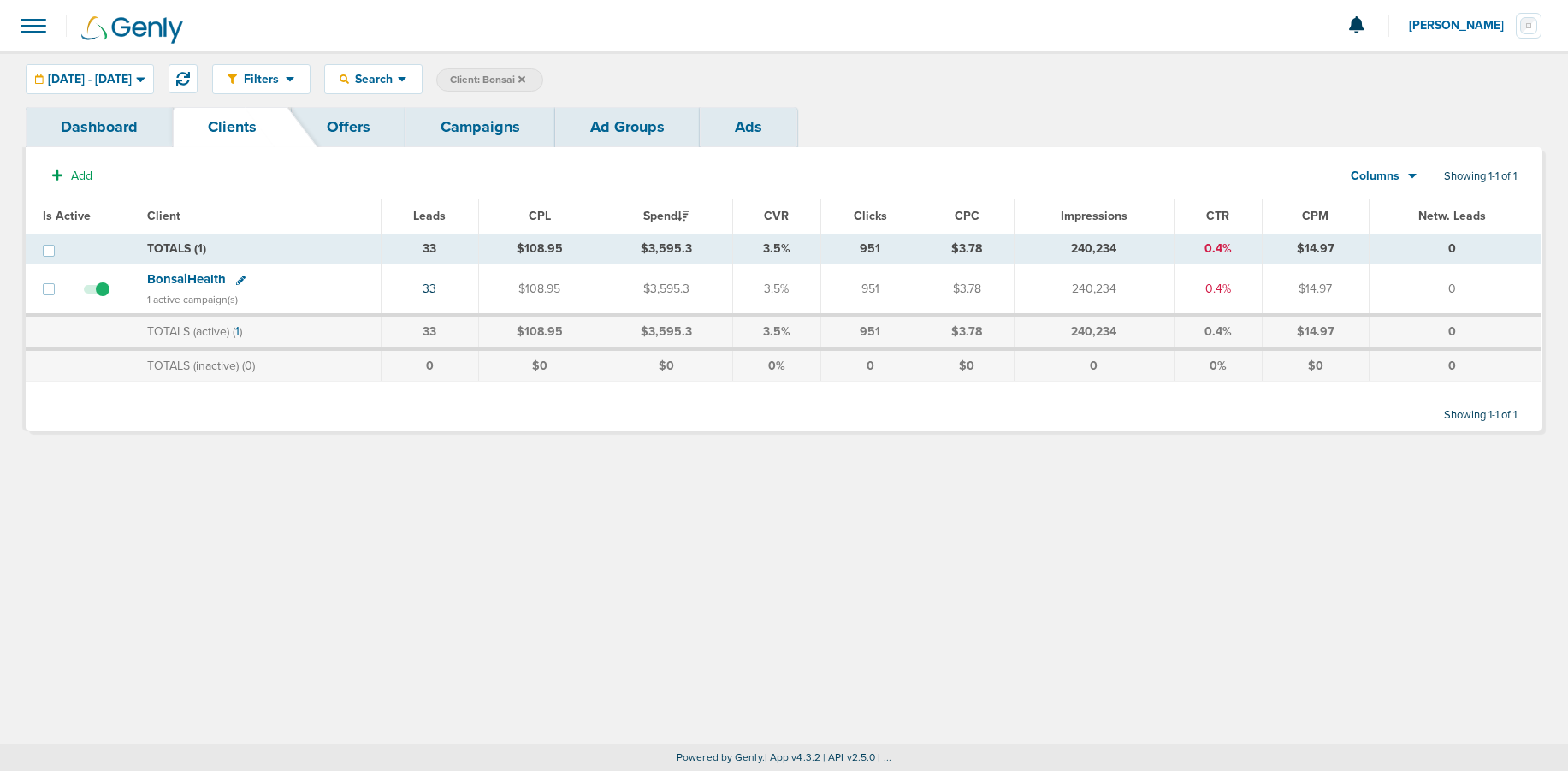
click at [65, 125] on link "Dashboard" at bounding box center [99, 127] width 147 height 41
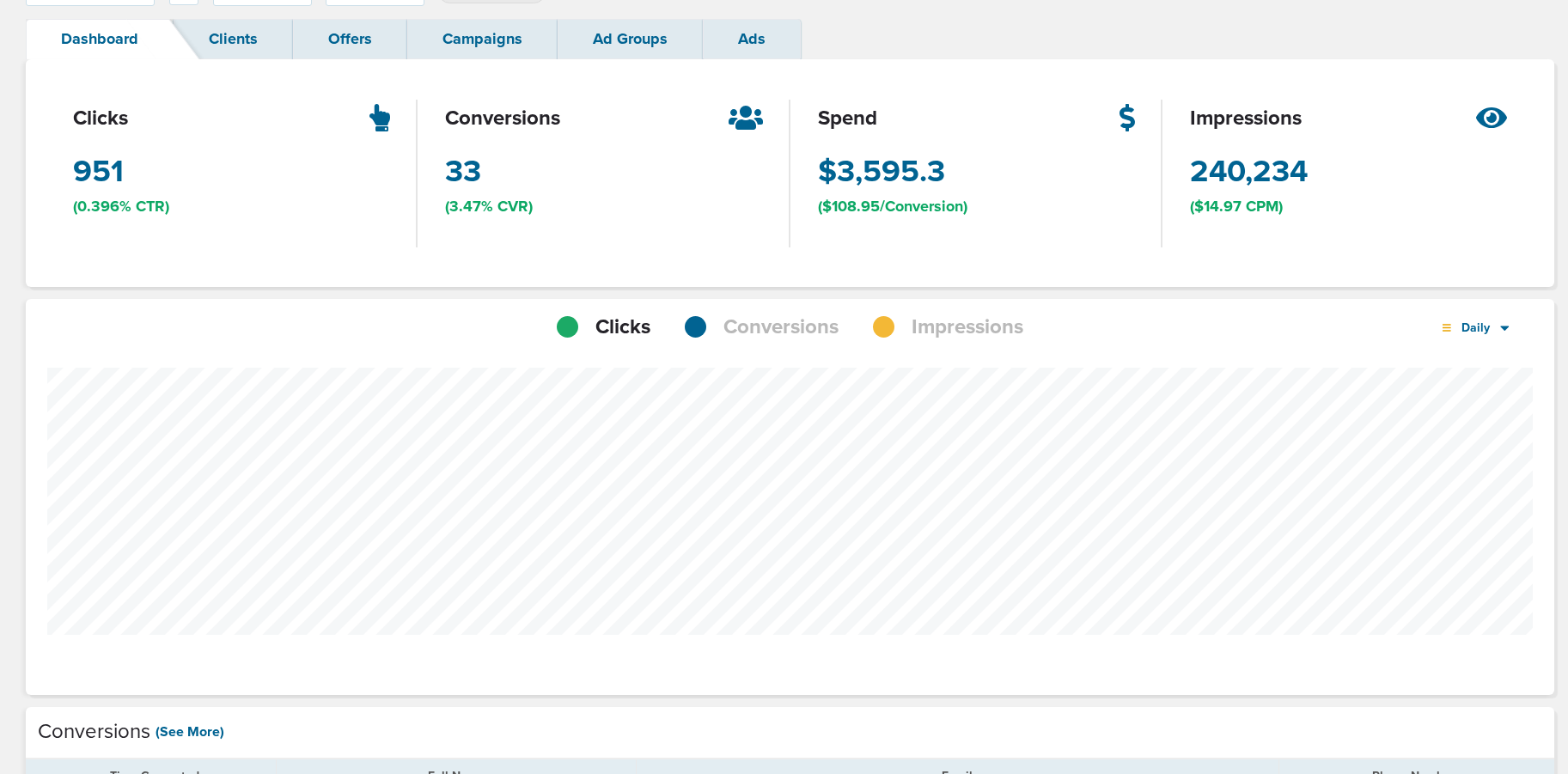
scroll to position [90, 0]
click at [780, 323] on span "Conversions" at bounding box center [781, 326] width 115 height 30
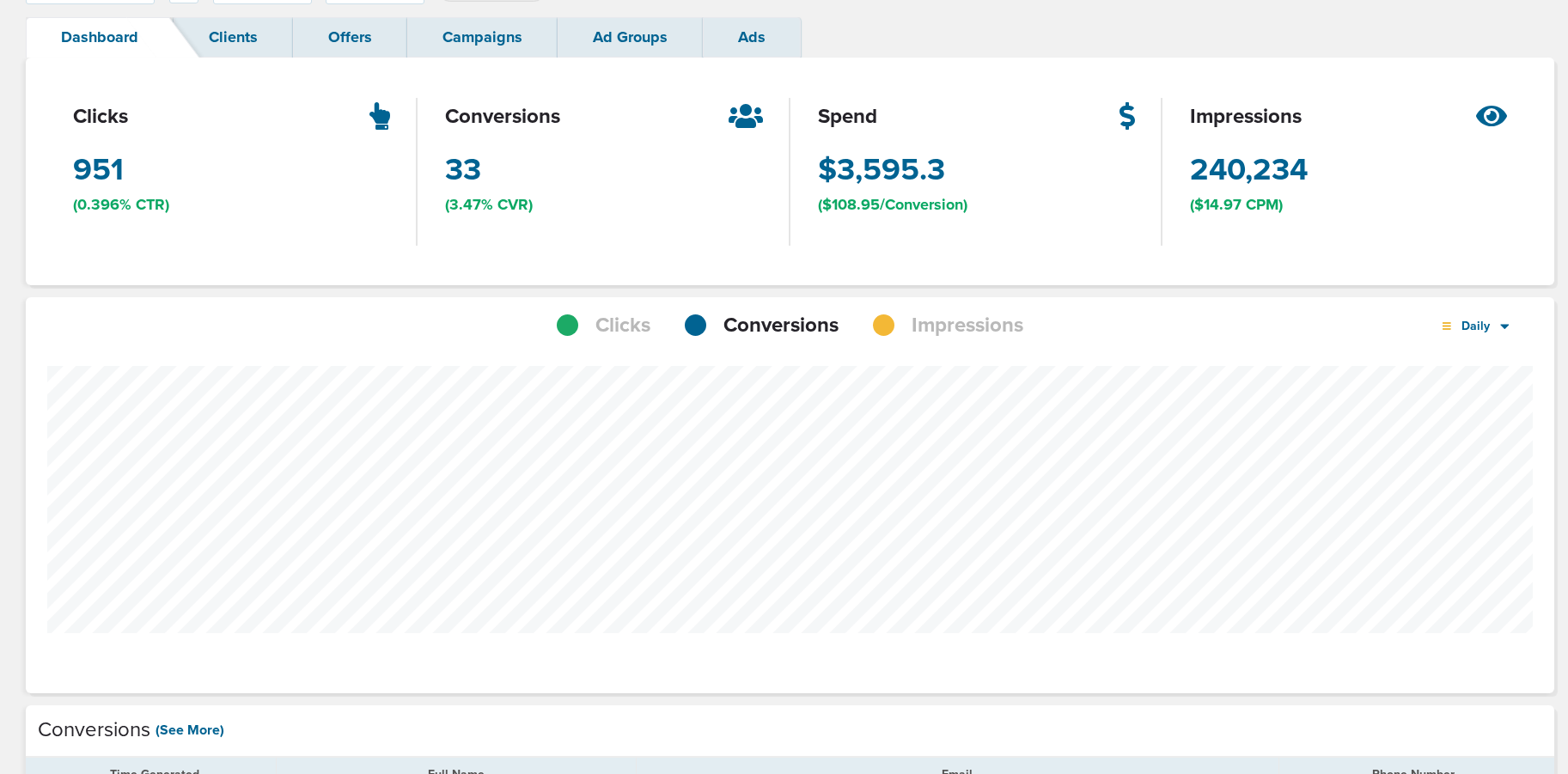
scroll to position [1338, 1517]
click at [954, 325] on span "Impressions" at bounding box center [968, 326] width 112 height 30
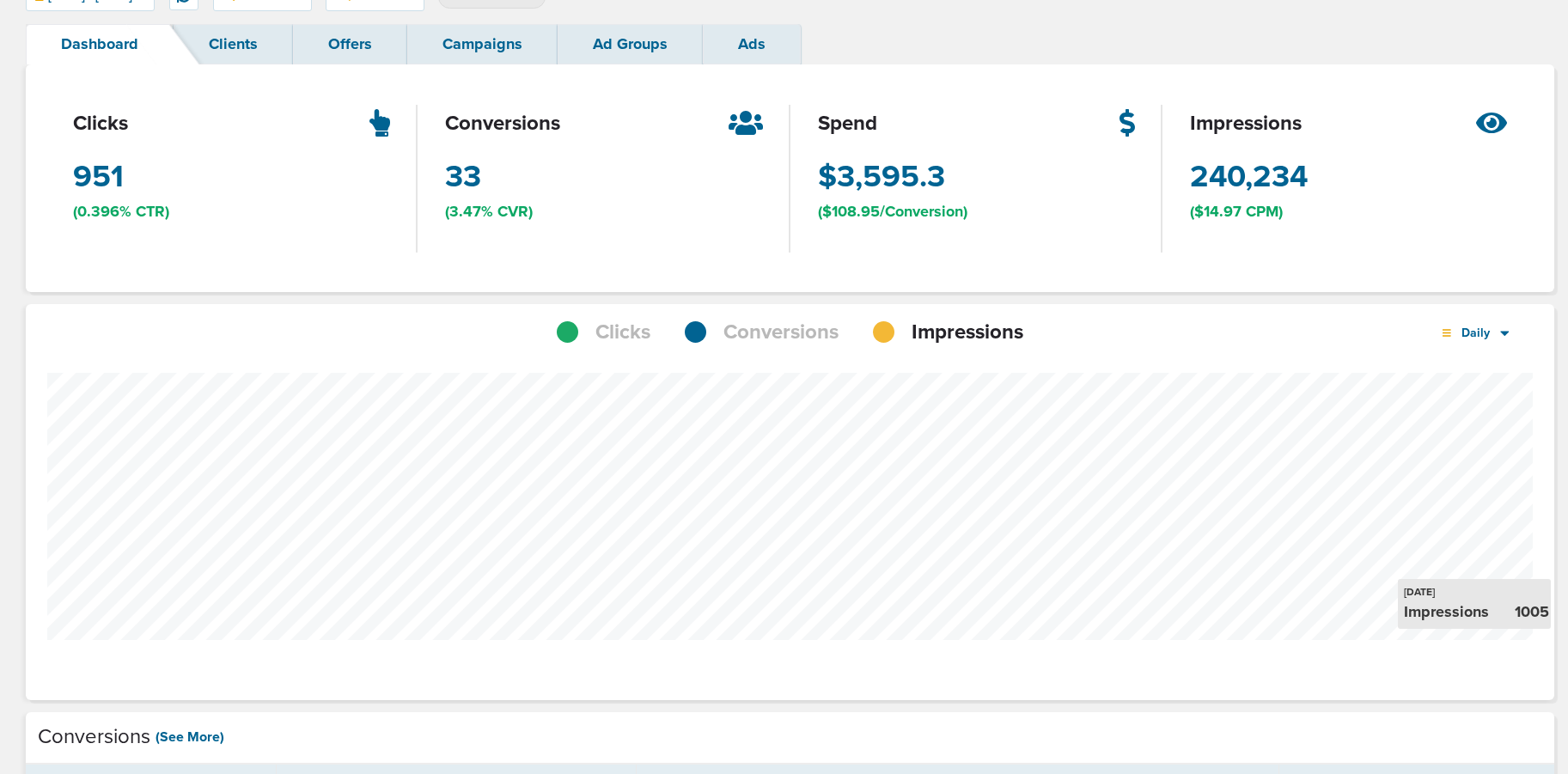
scroll to position [86, 0]
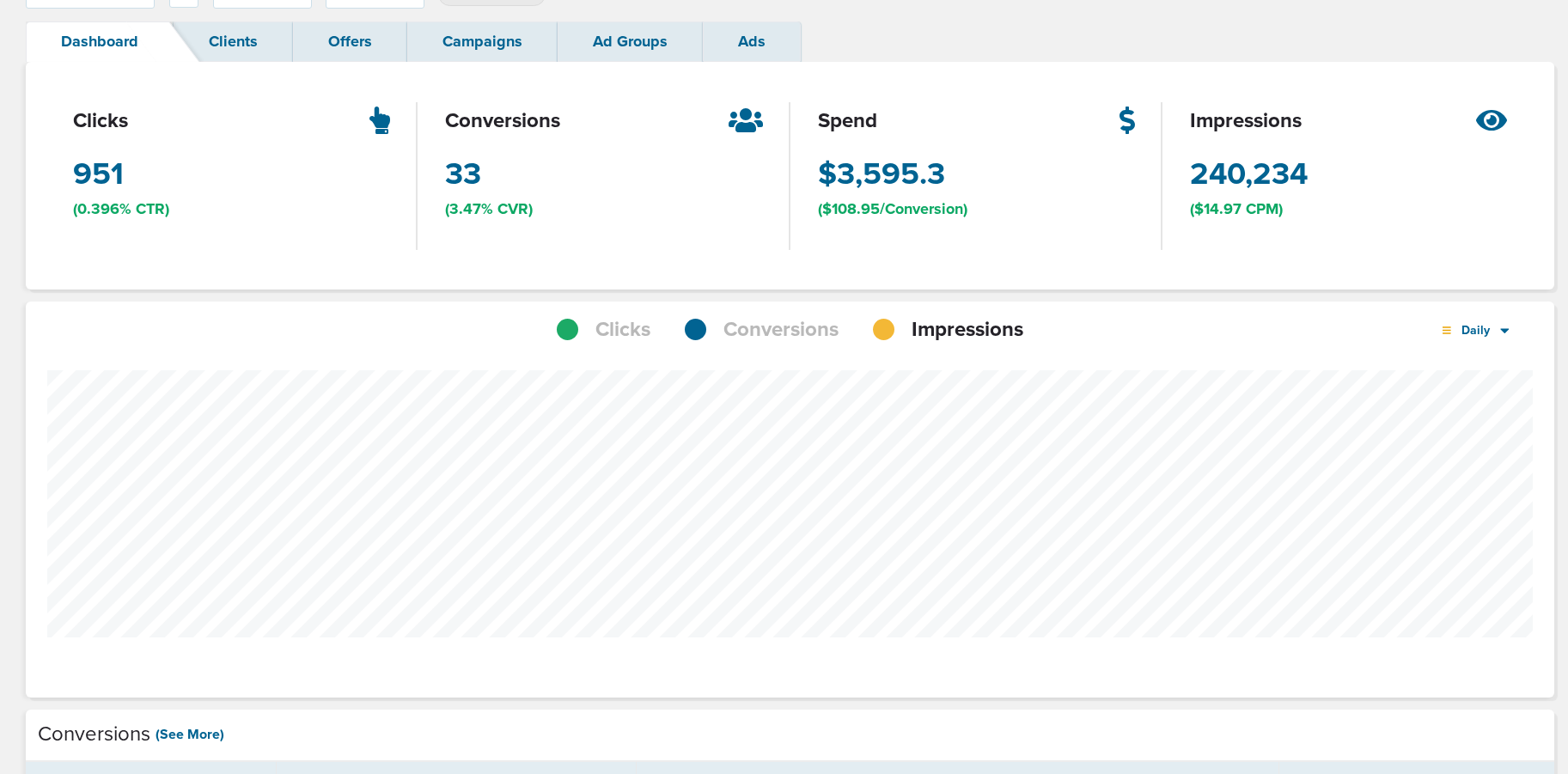
click at [750, 331] on span "Conversions" at bounding box center [781, 330] width 115 height 30
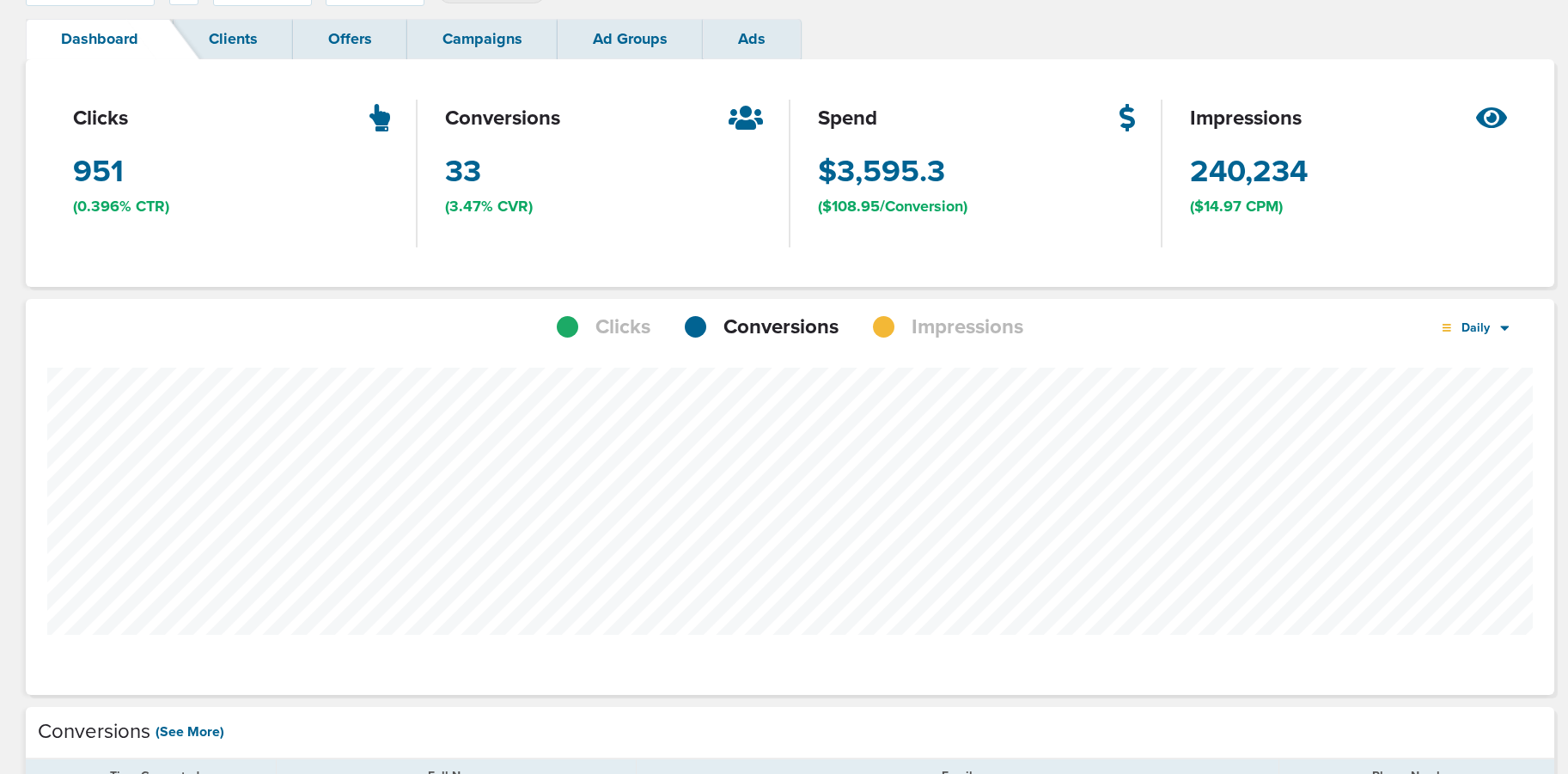
scroll to position [1338, 1517]
click at [609, 331] on span "Clicks" at bounding box center [622, 328] width 55 height 30
click at [922, 327] on span "Impressions" at bounding box center [968, 328] width 112 height 30
click at [608, 337] on span "Clicks" at bounding box center [622, 328] width 55 height 30
click at [733, 330] on span "Conversions" at bounding box center [781, 328] width 115 height 30
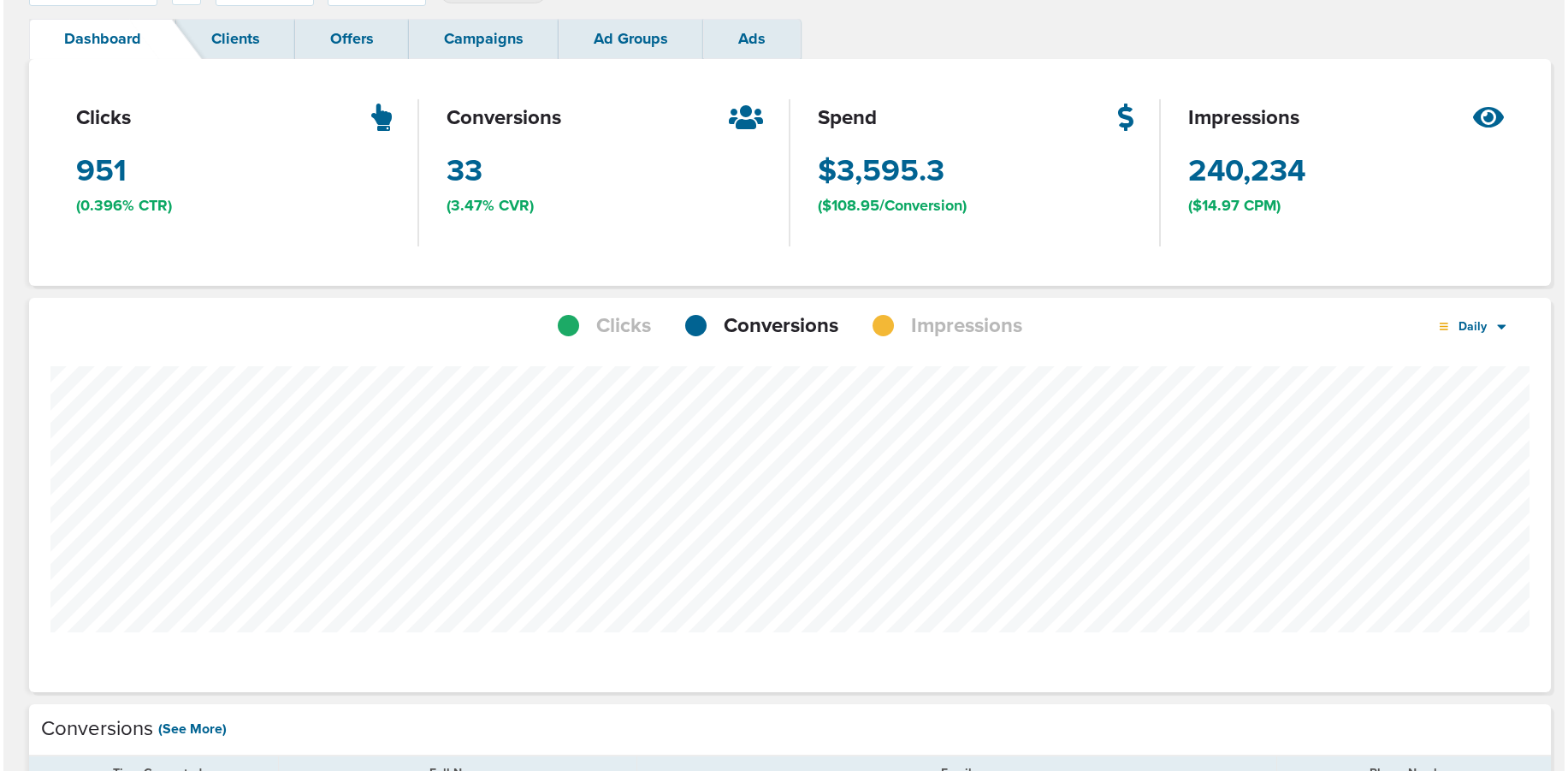
scroll to position [0, 0]
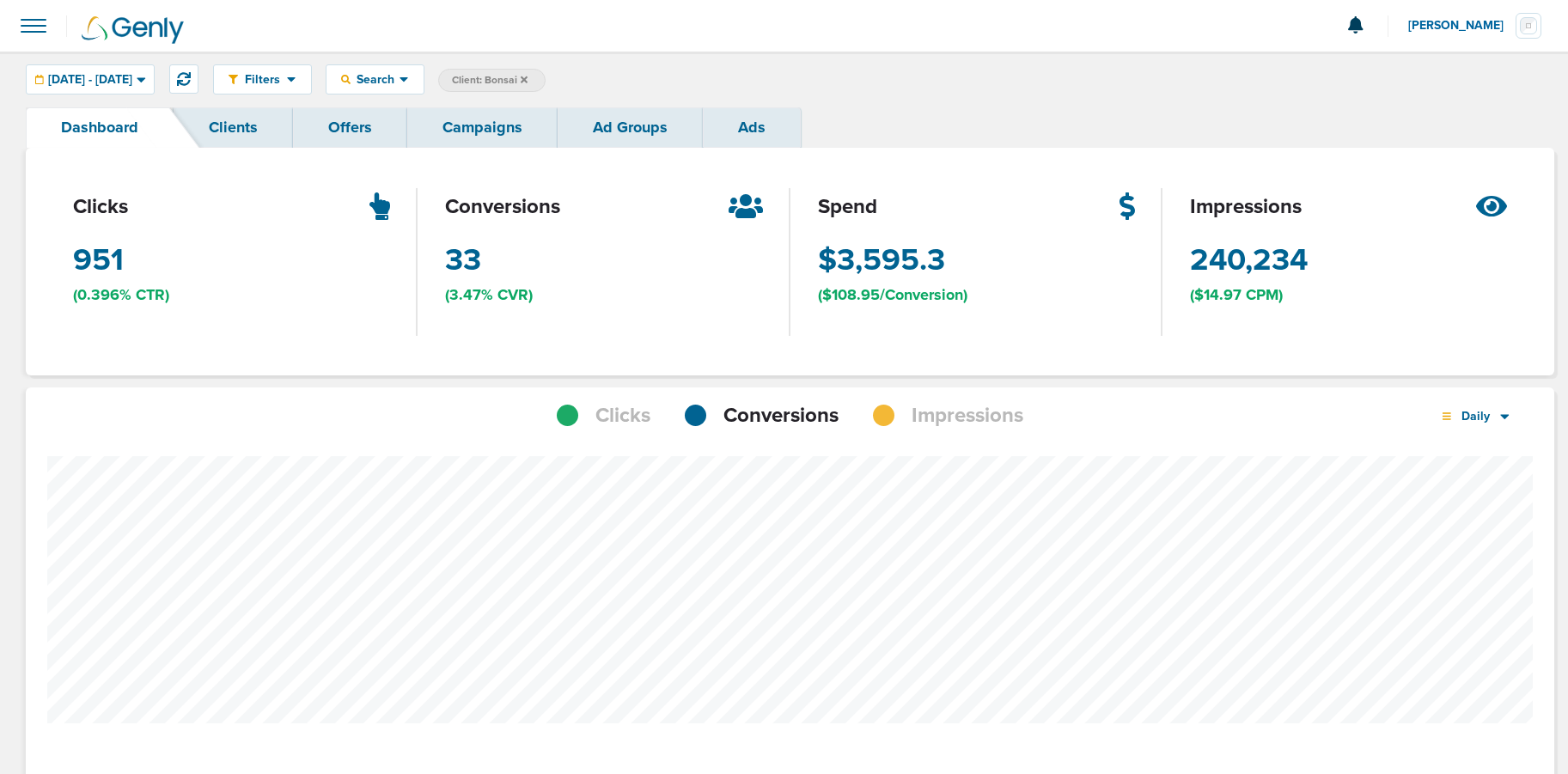
click at [501, 131] on link "Campaigns" at bounding box center [482, 128] width 150 height 41
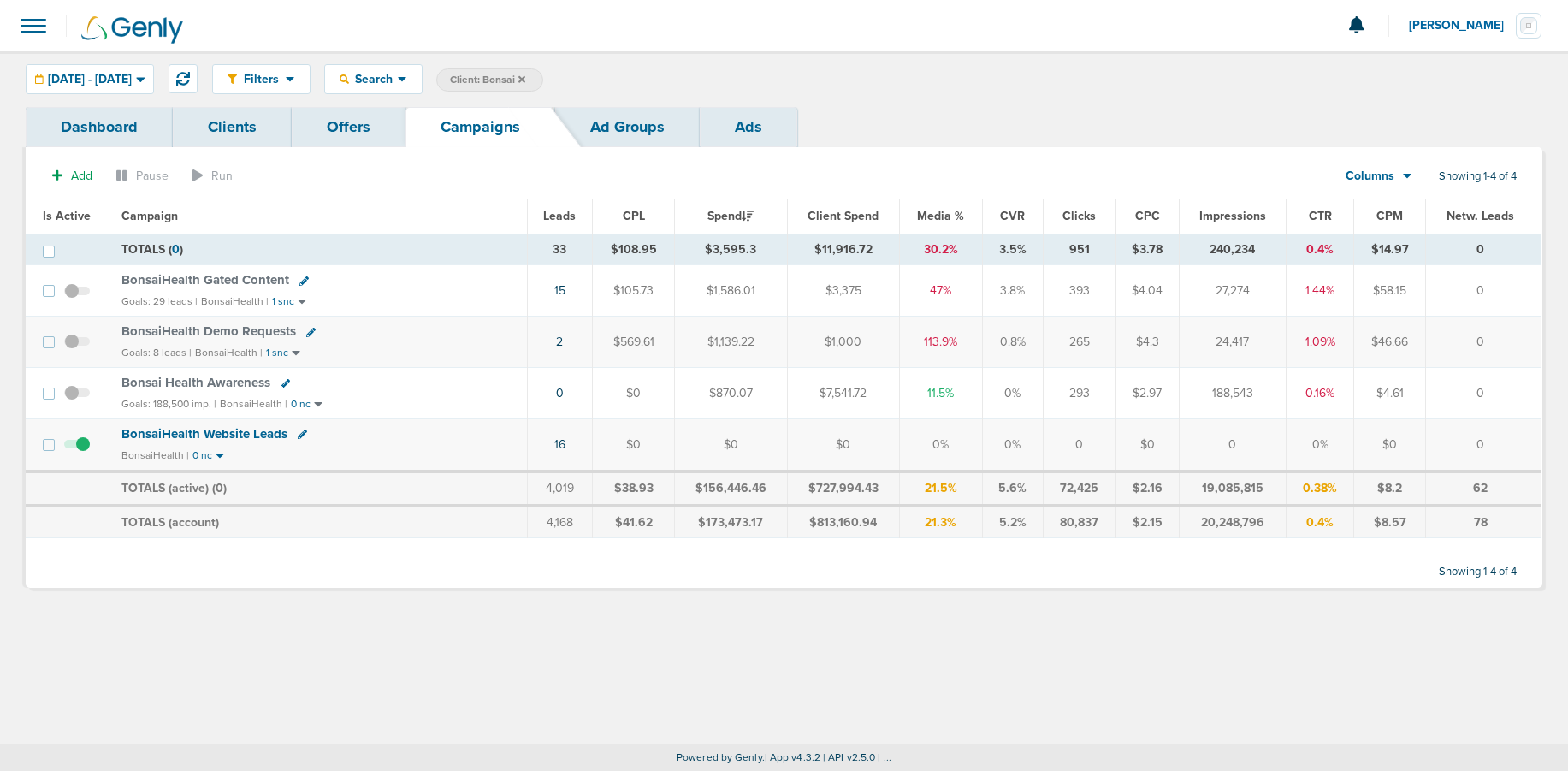
click at [160, 436] on span "BonsaiHealth Website Leads" at bounding box center [205, 434] width 166 height 16
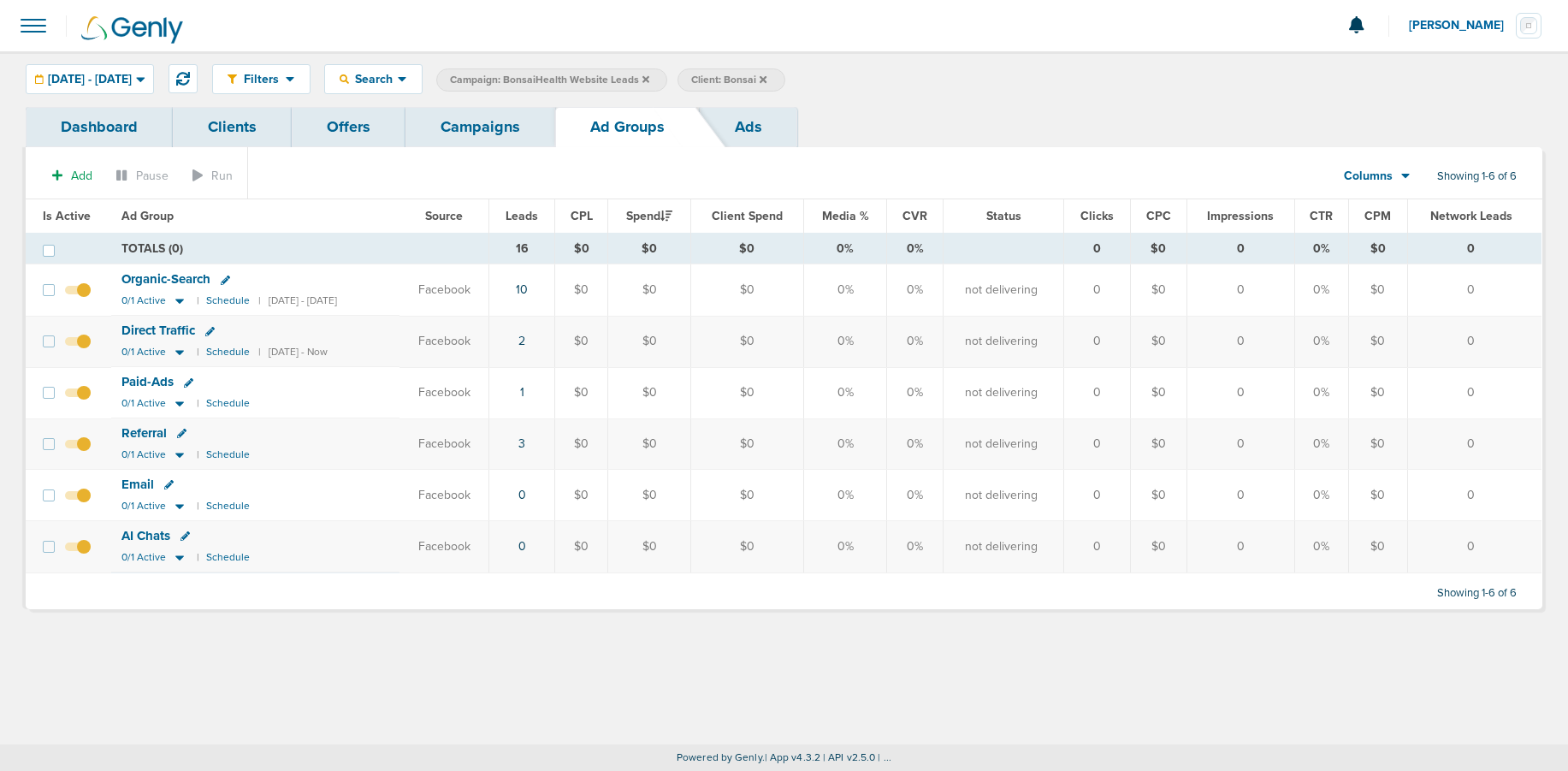
drag, startPoint x: 453, startPoint y: 132, endPoint x: 460, endPoint y: 147, distance: 16.6
click at [453, 132] on link "Campaigns" at bounding box center [479, 127] width 149 height 41
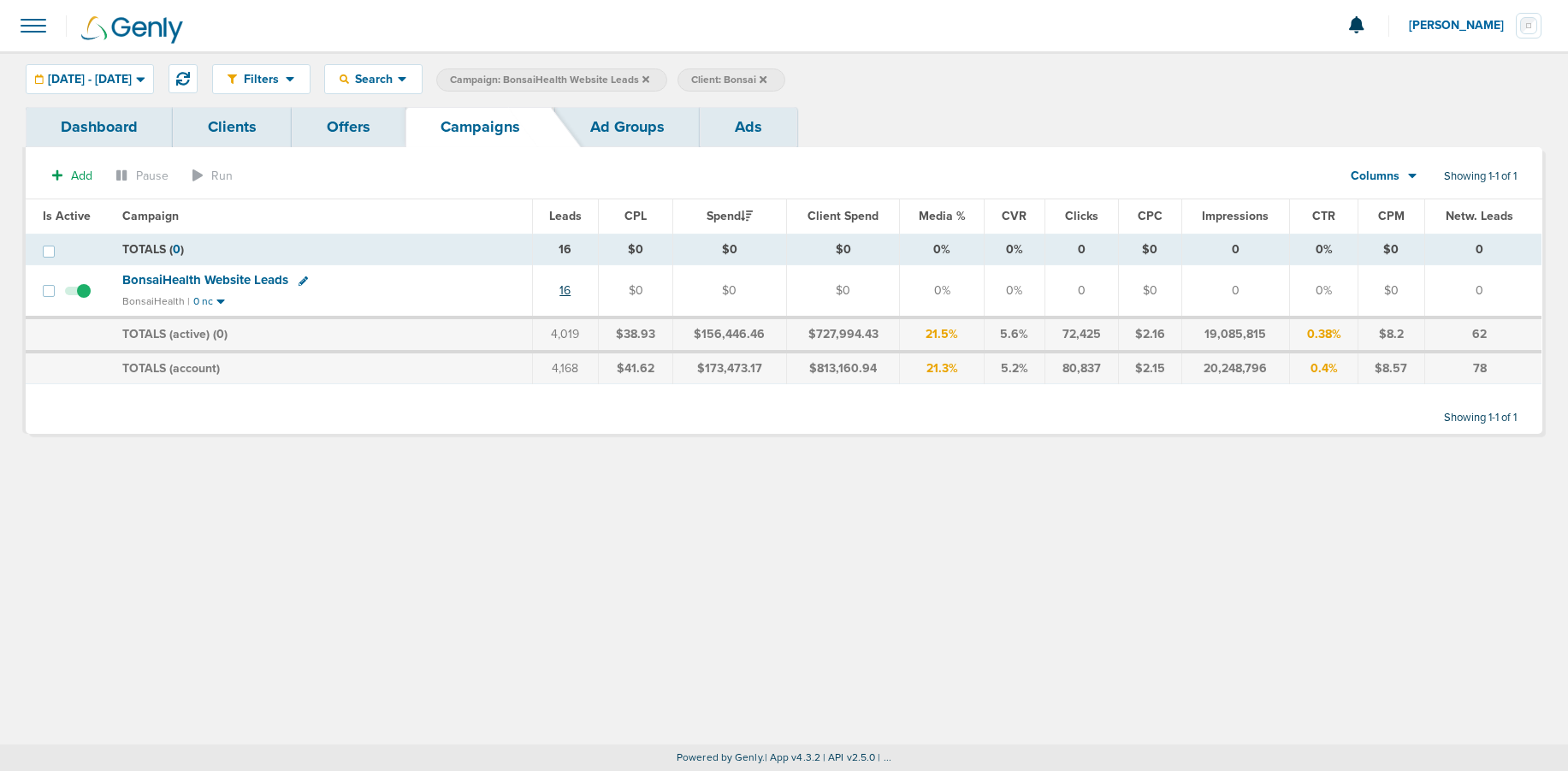
click at [565, 290] on link "16" at bounding box center [565, 290] width 11 height 15
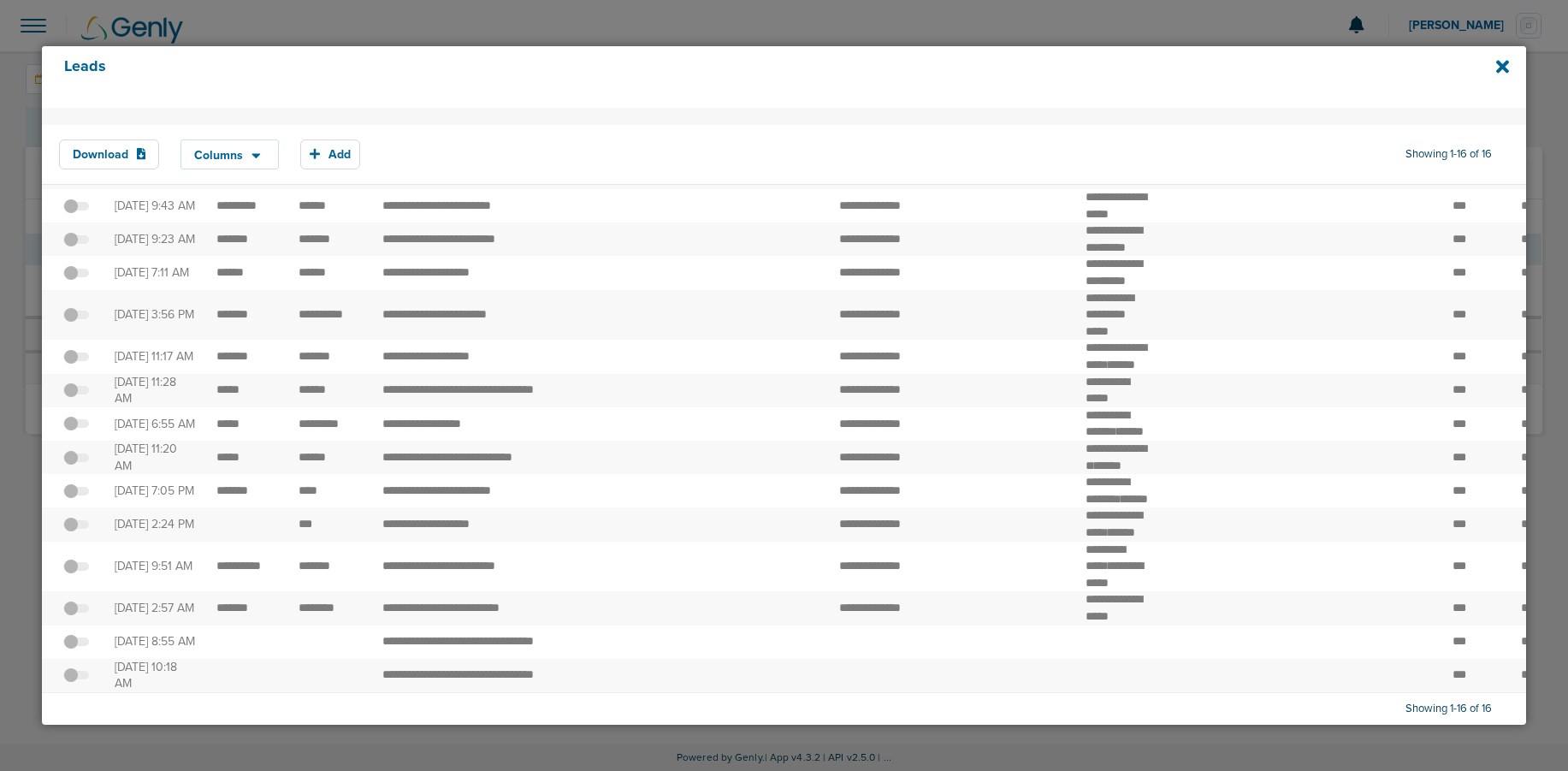
scroll to position [270, 0]
click at [88, 516] on label at bounding box center [76, 524] width 26 height 16
click at [76, 527] on input "checkbox" at bounding box center [76, 527] width 0 height 0
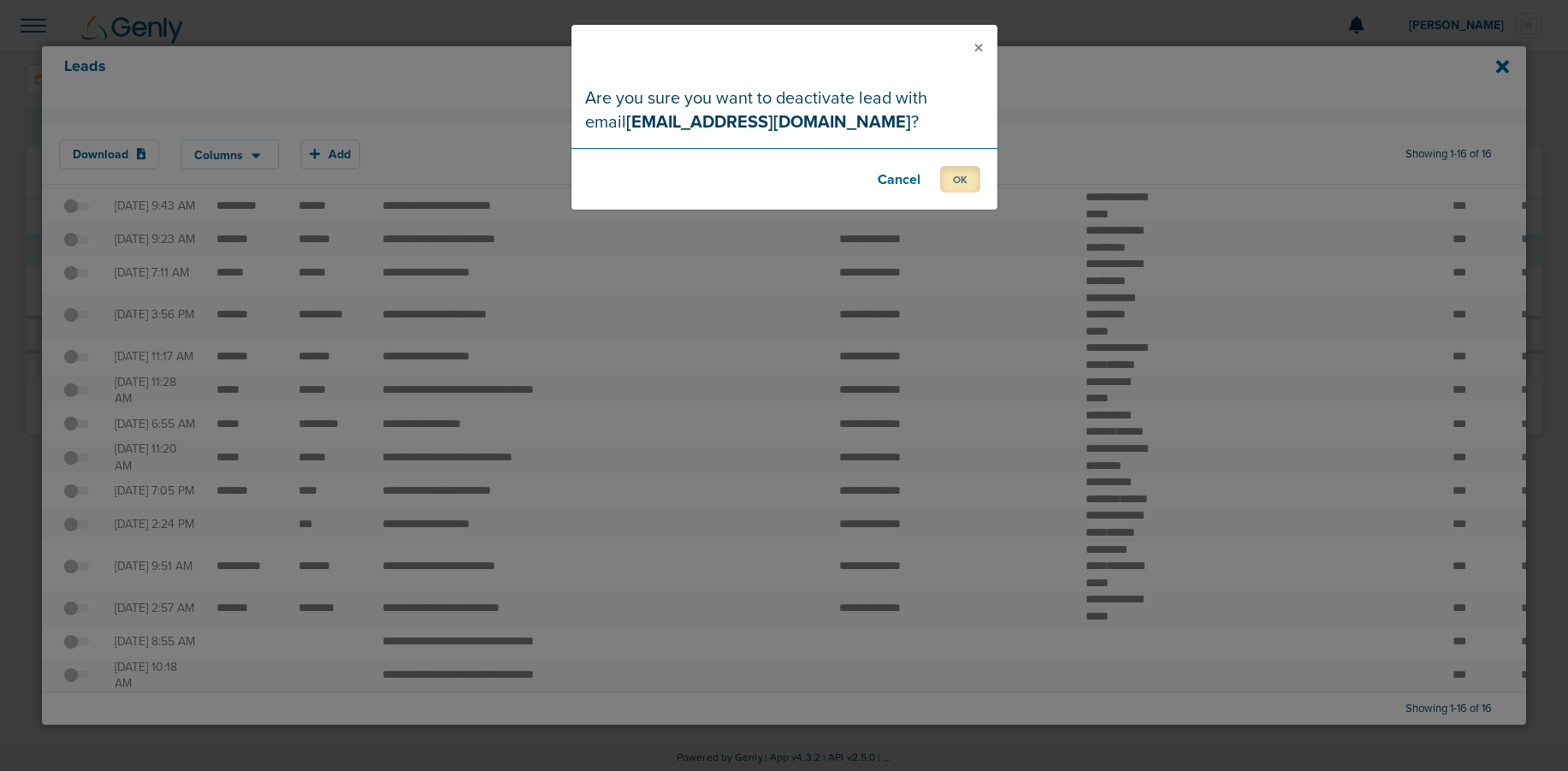
drag, startPoint x: 968, startPoint y: 179, endPoint x: 964, endPoint y: 188, distance: 9.8
click at [968, 179] on button "OK" at bounding box center [960, 179] width 41 height 27
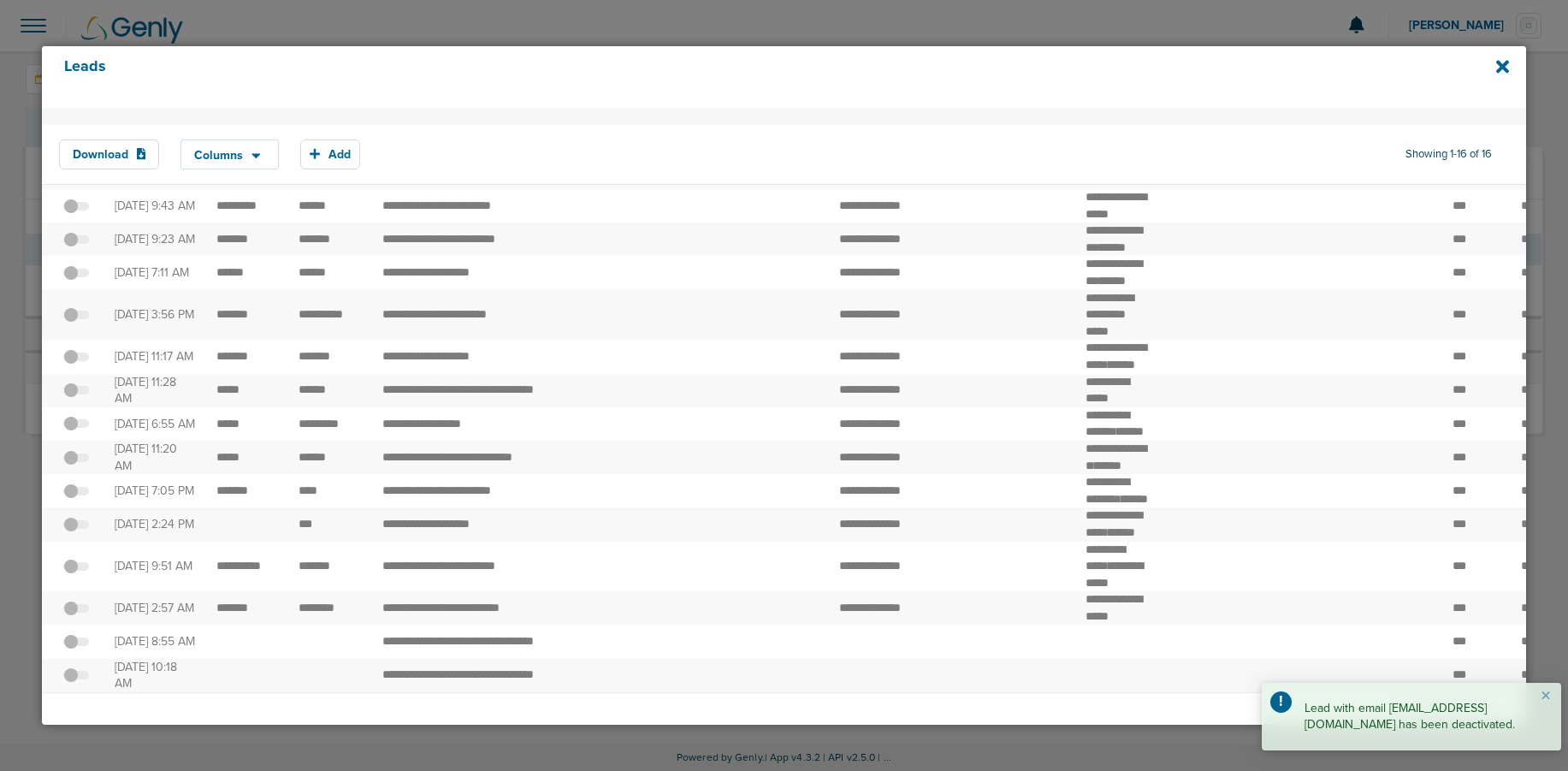
scroll to position [0, 0]
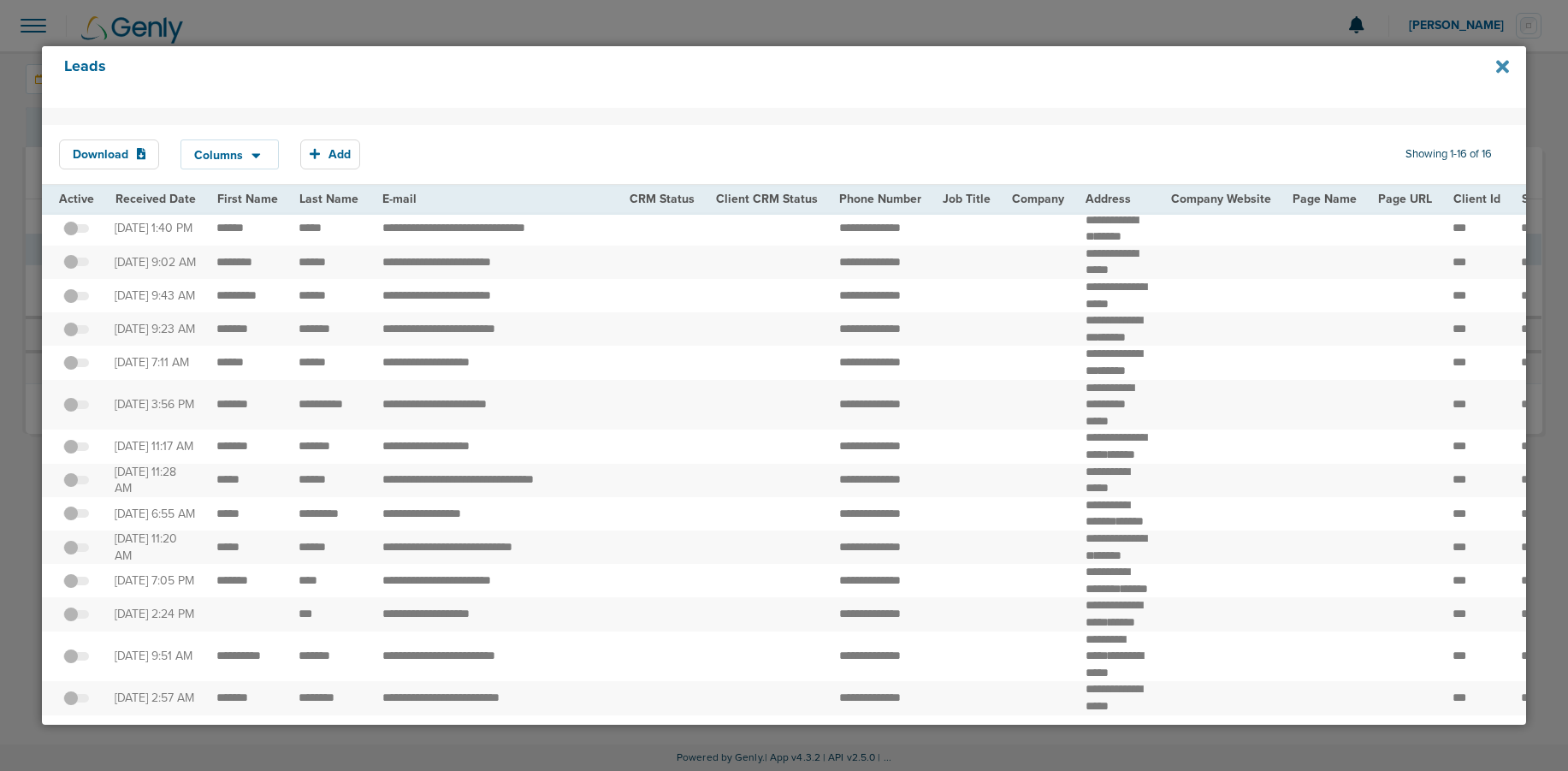
click at [1501, 61] on icon at bounding box center [1502, 67] width 13 height 13
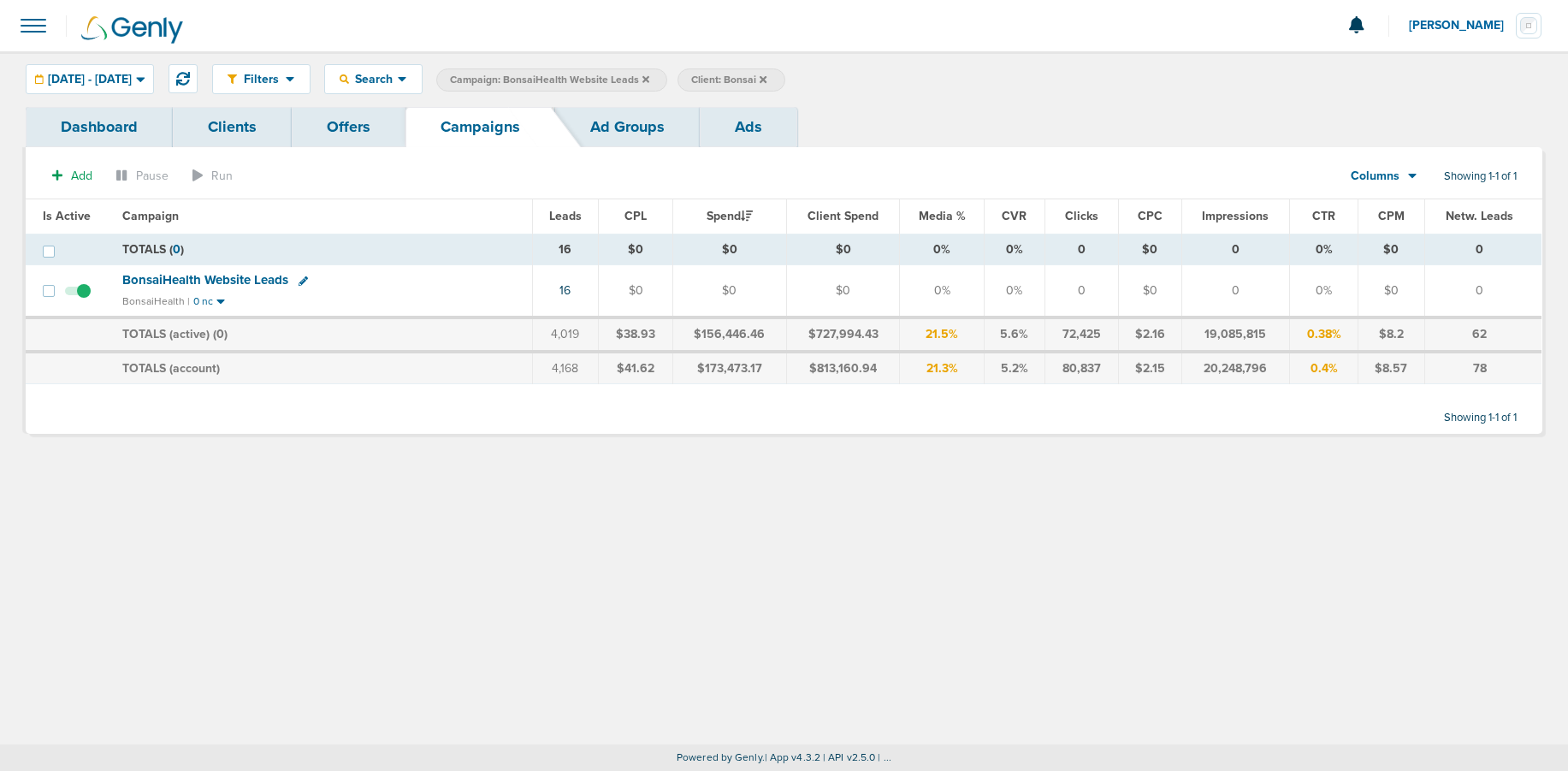
click at [601, 134] on link "Ad Groups" at bounding box center [627, 127] width 144 height 41
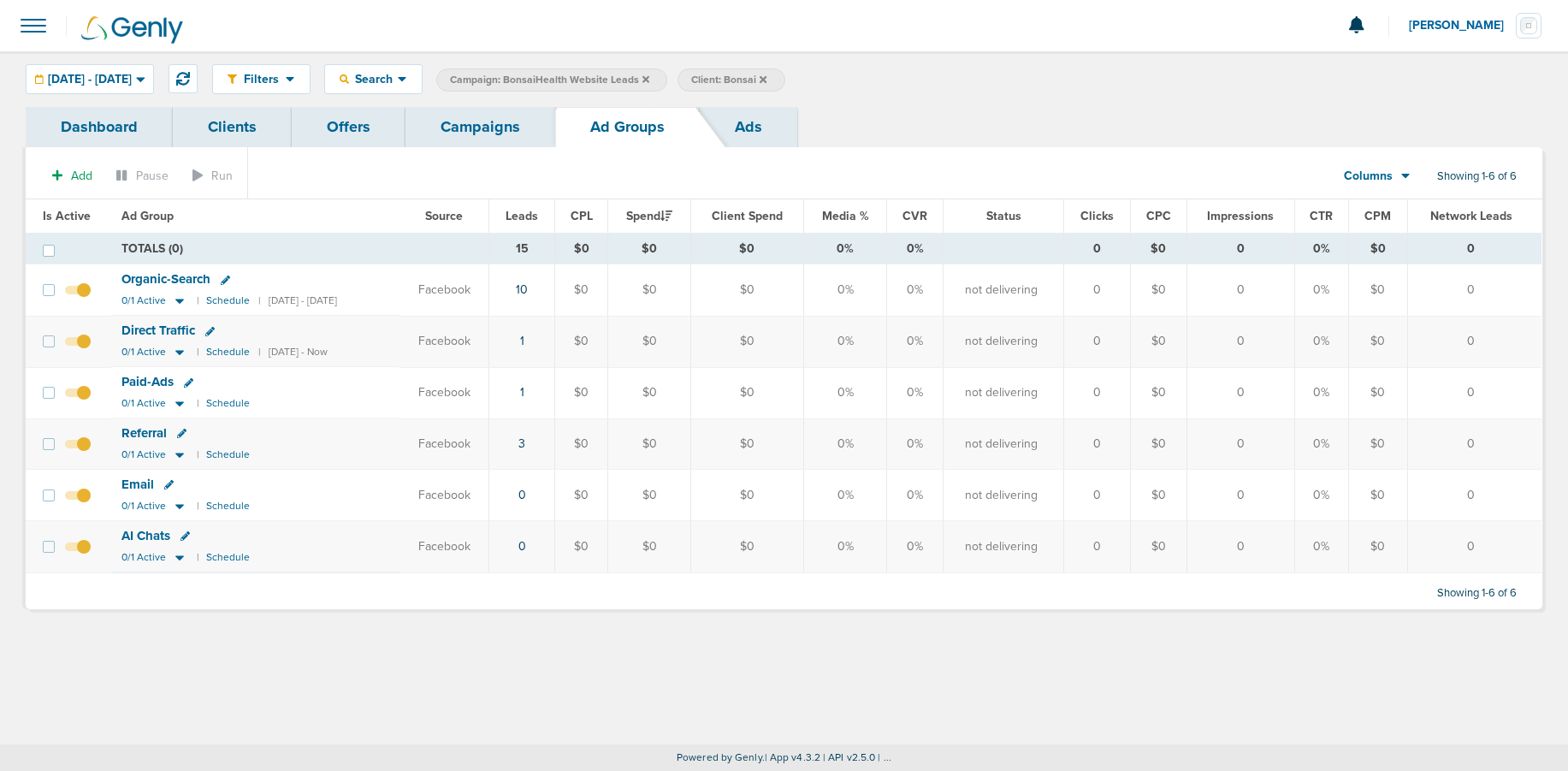
click at [650, 77] on icon at bounding box center [646, 80] width 7 height 10
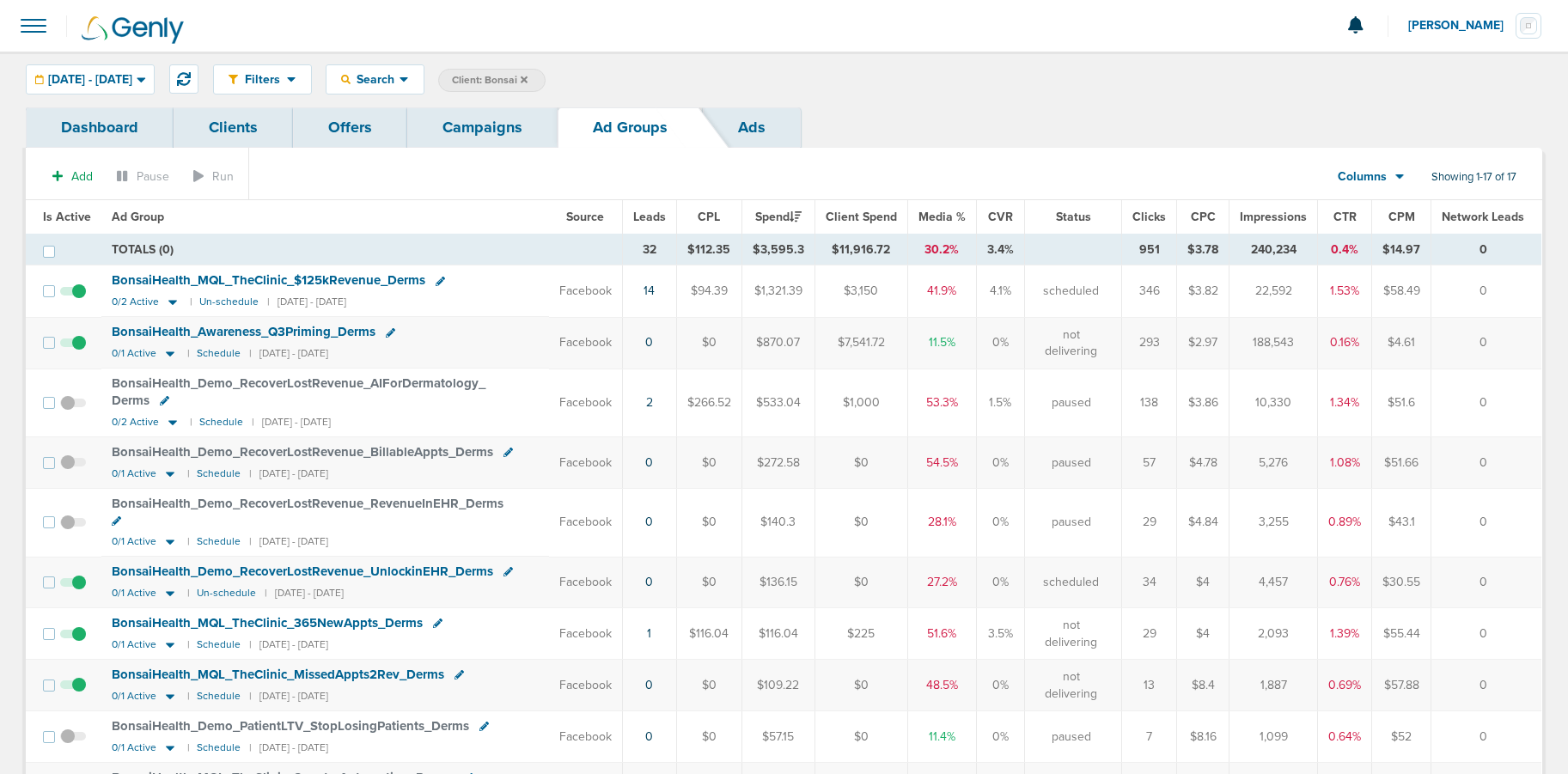
click at [466, 125] on link "Campaigns" at bounding box center [482, 128] width 150 height 41
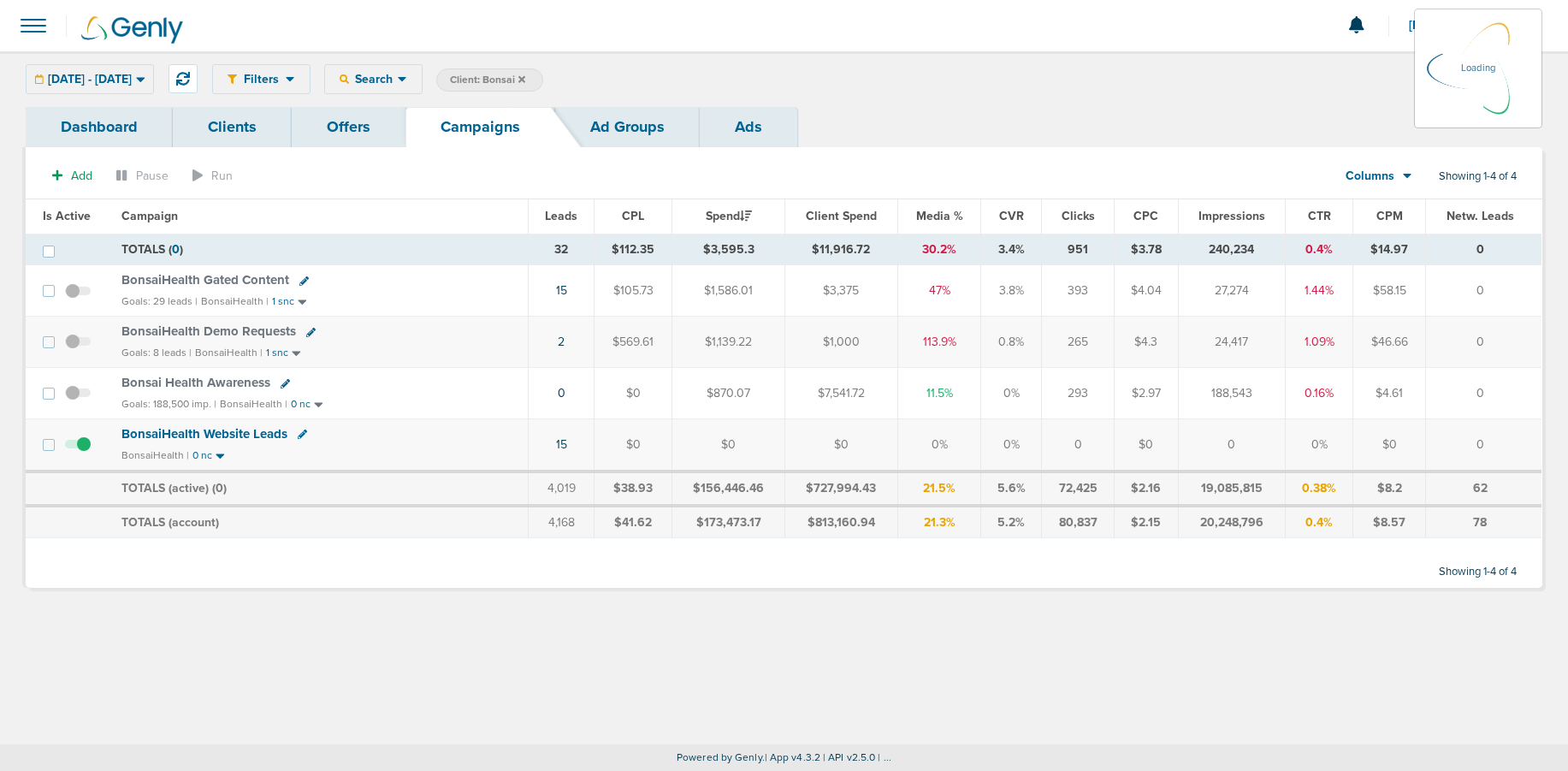
click at [183, 283] on span "BonsaiHealth Gated Content" at bounding box center [206, 280] width 168 height 16
click at [565, 293] on link "15" at bounding box center [562, 290] width 11 height 15
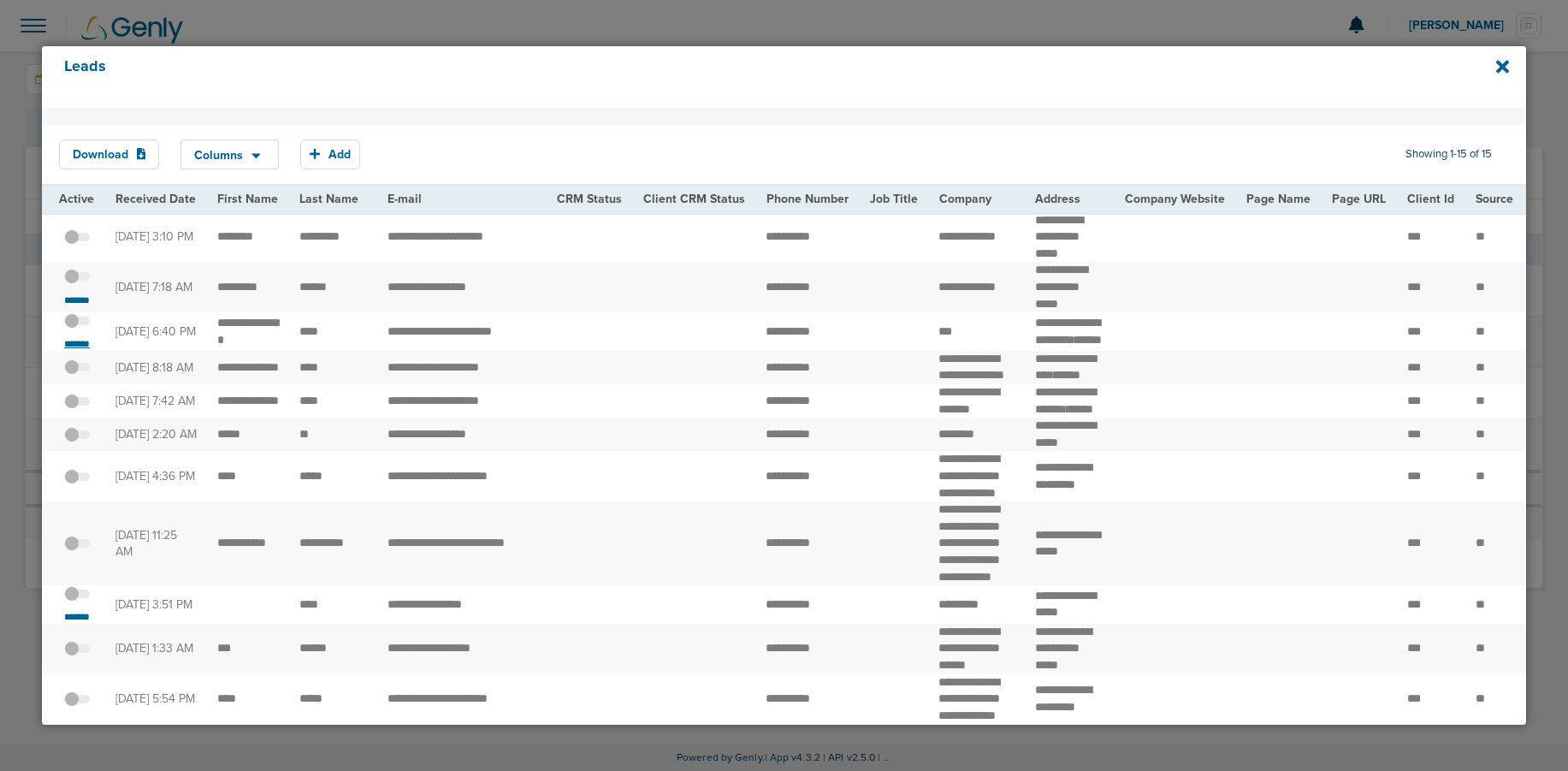
click at [86, 351] on small "*******" at bounding box center [77, 344] width 36 height 14
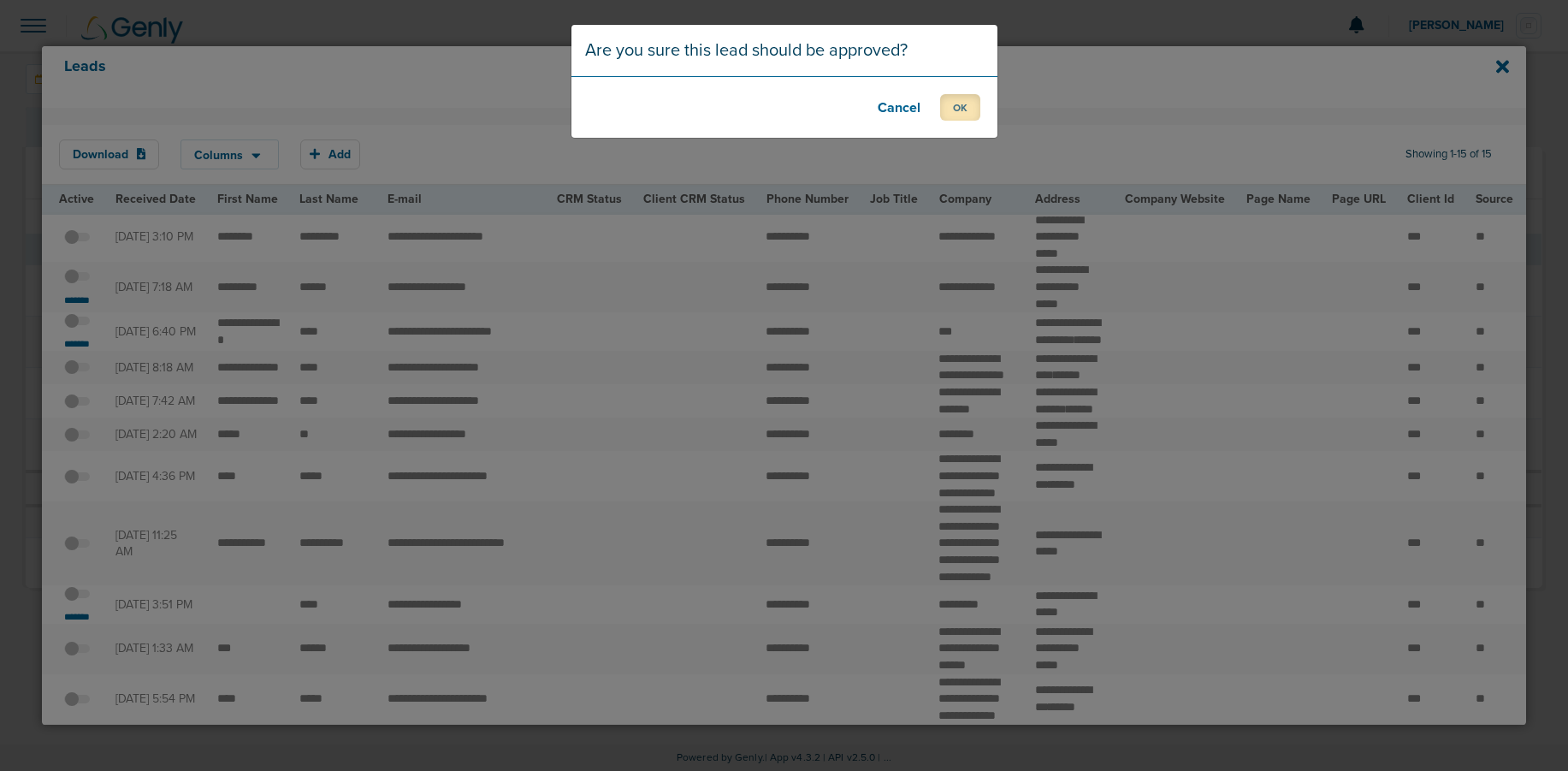
drag, startPoint x: 966, startPoint y: 104, endPoint x: 955, endPoint y: 107, distance: 11.4
click at [966, 104] on button "OK" at bounding box center [960, 107] width 41 height 27
click at [60, 309] on div "Lead is approved. OK" at bounding box center [784, 386] width 1568 height 771
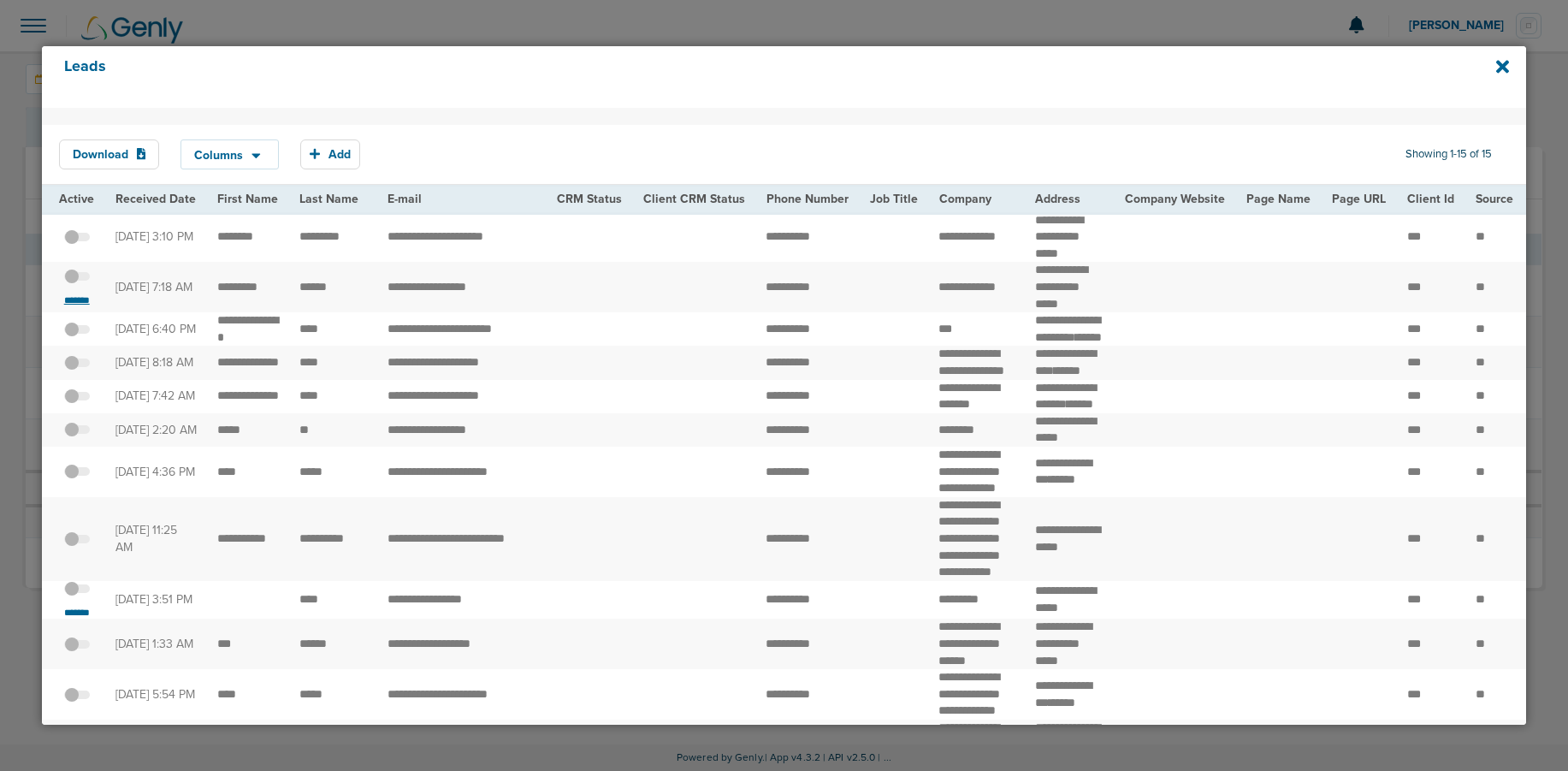
click at [75, 308] on small "*******" at bounding box center [77, 301] width 36 height 14
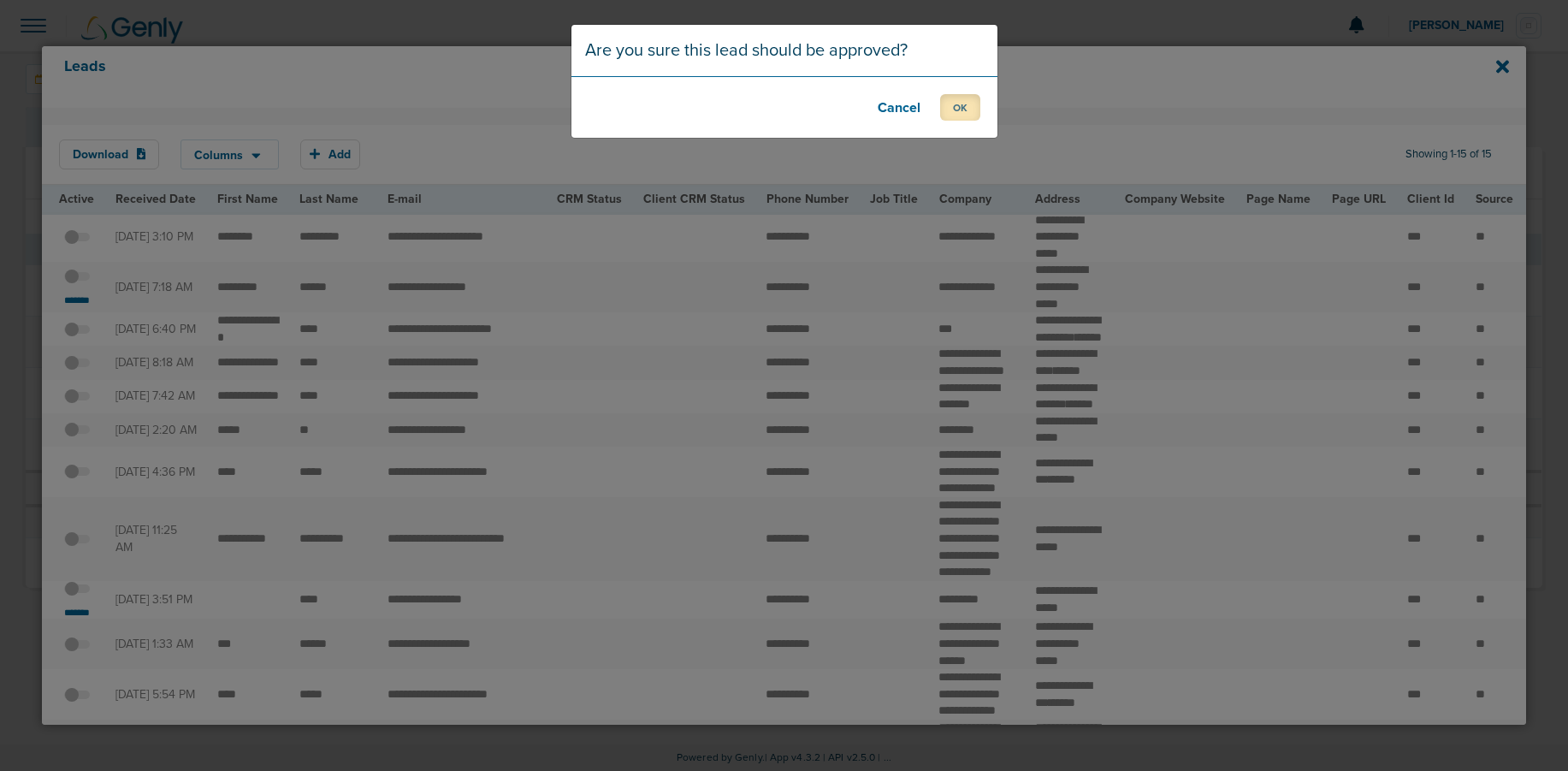
click at [962, 103] on button "OK" at bounding box center [960, 107] width 41 height 27
click at [960, 105] on button "OK" at bounding box center [960, 107] width 41 height 27
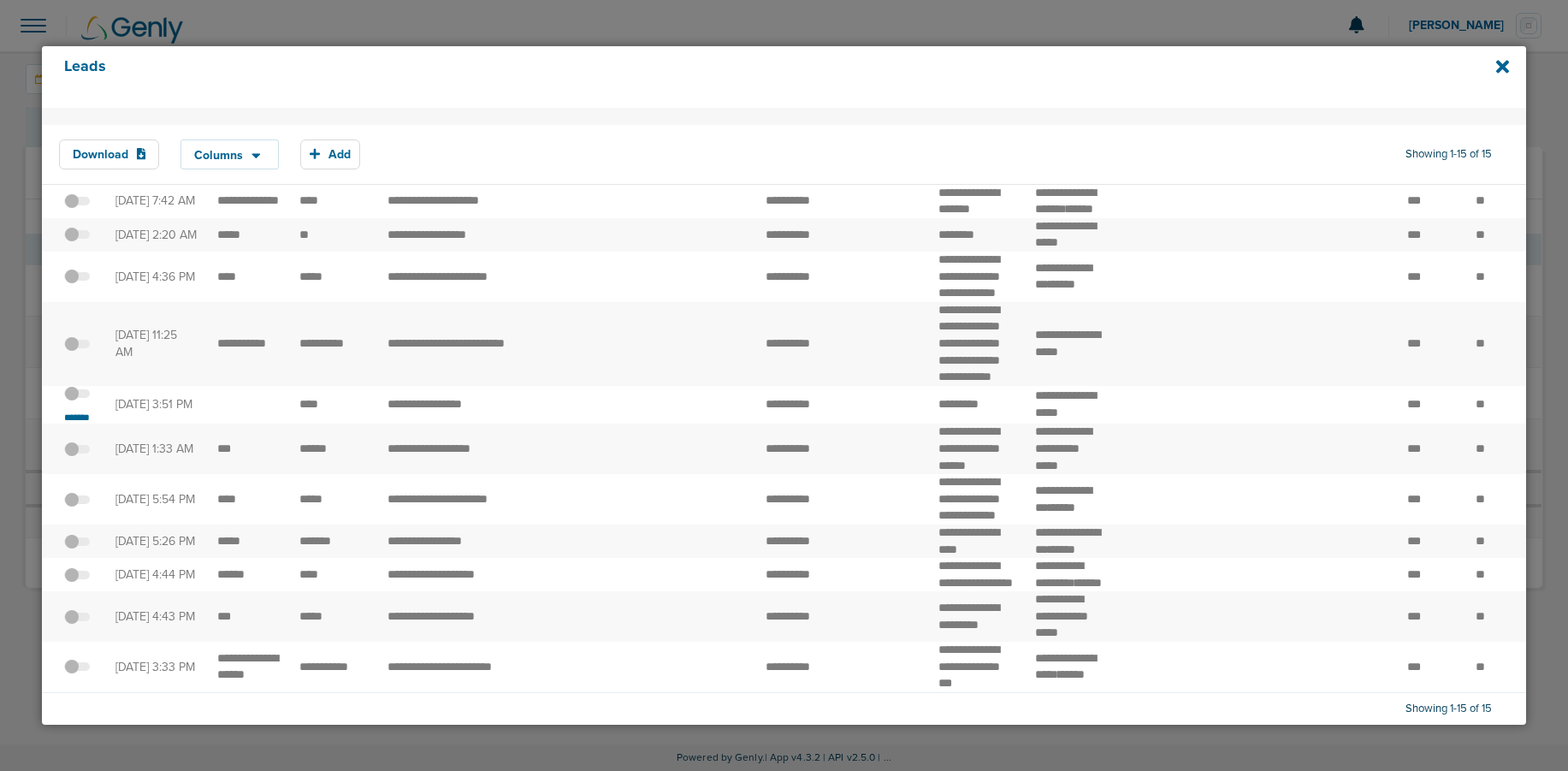
scroll to position [466, 0]
click at [1503, 68] on icon at bounding box center [1502, 67] width 13 height 13
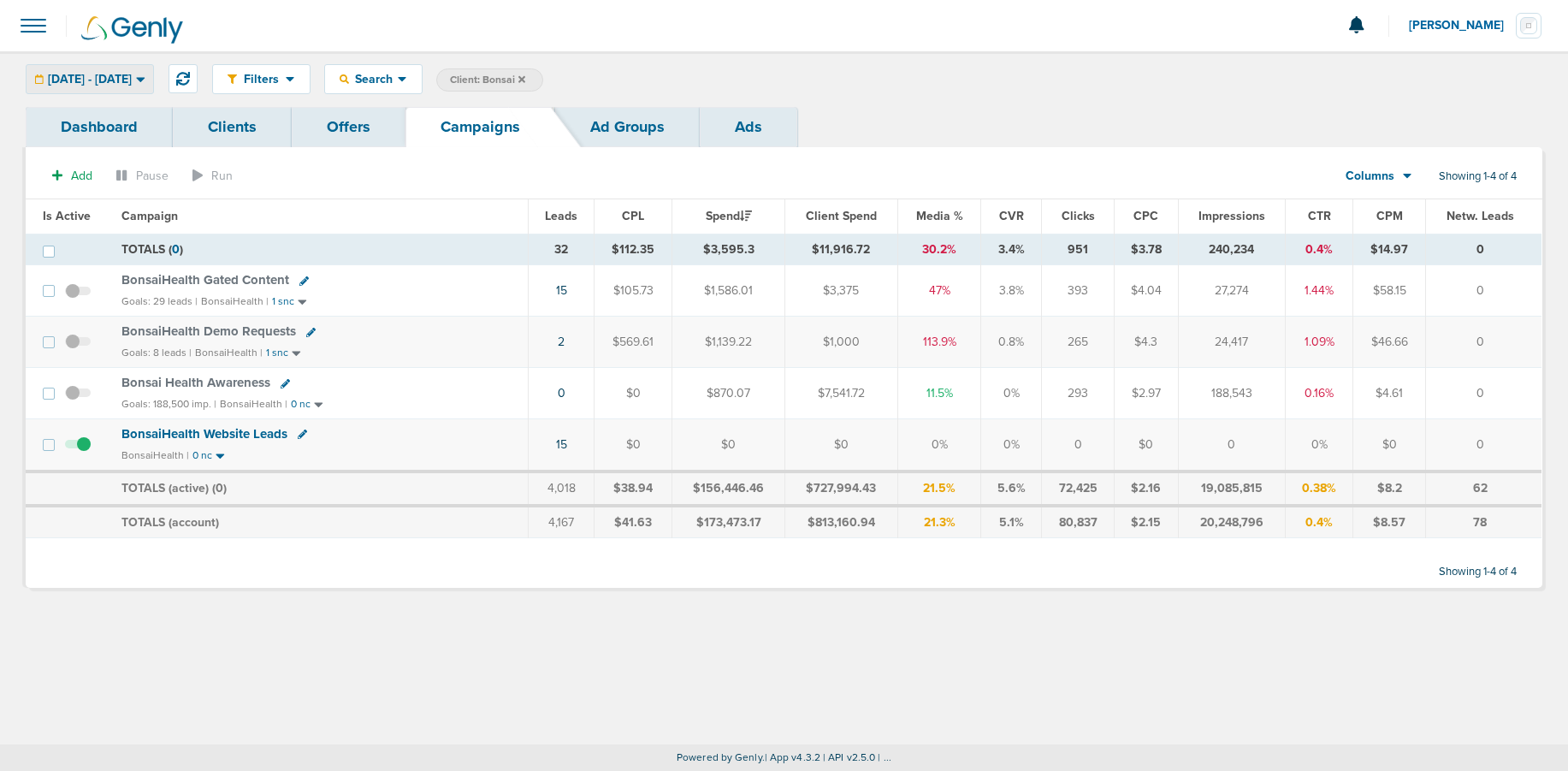
click at [99, 75] on span "[DATE] - [DATE]" at bounding box center [89, 80] width 84 height 12
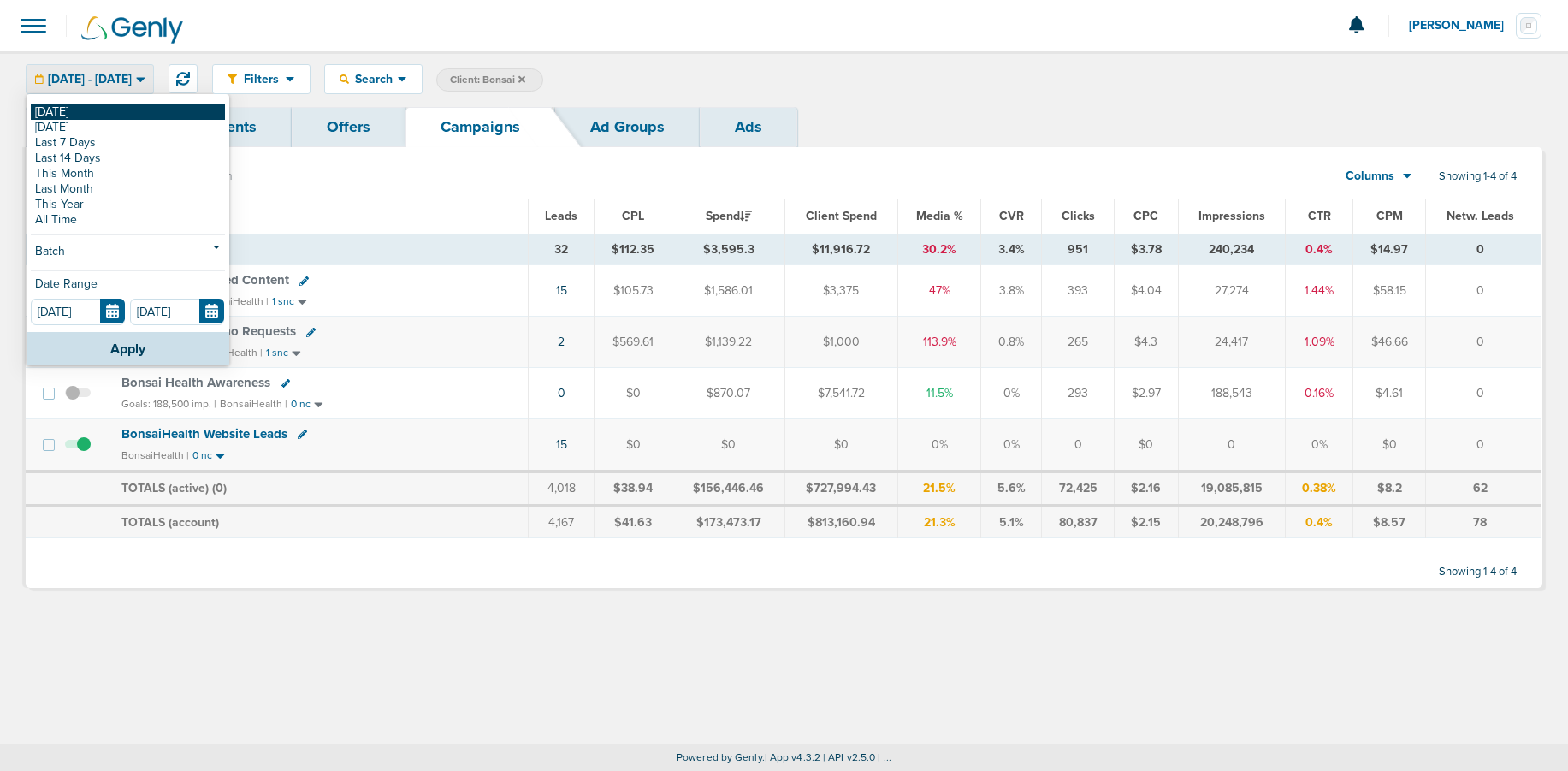
click at [79, 112] on link "[DATE]" at bounding box center [128, 112] width 194 height 16
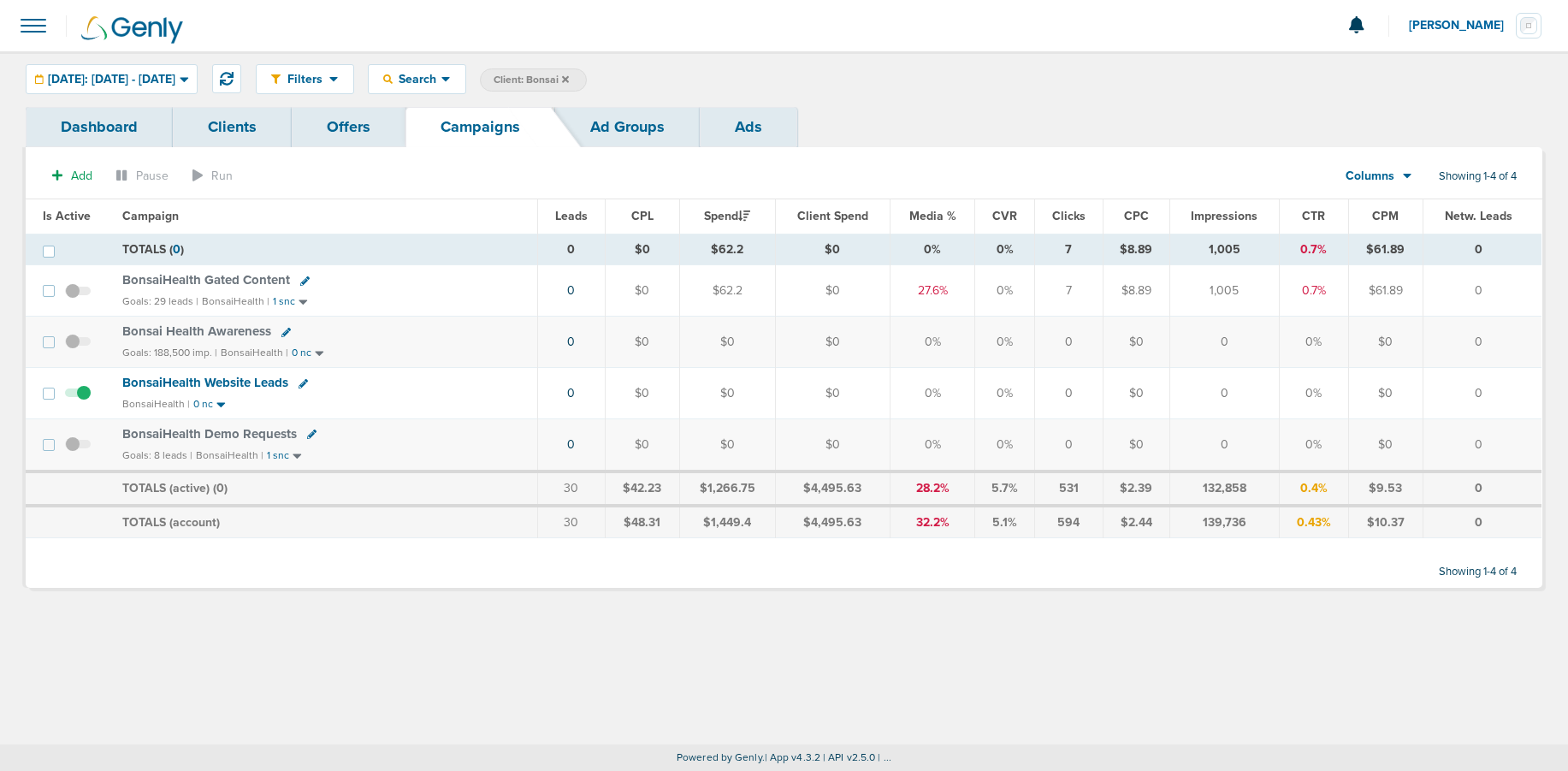
click at [569, 78] on icon at bounding box center [566, 79] width 7 height 7
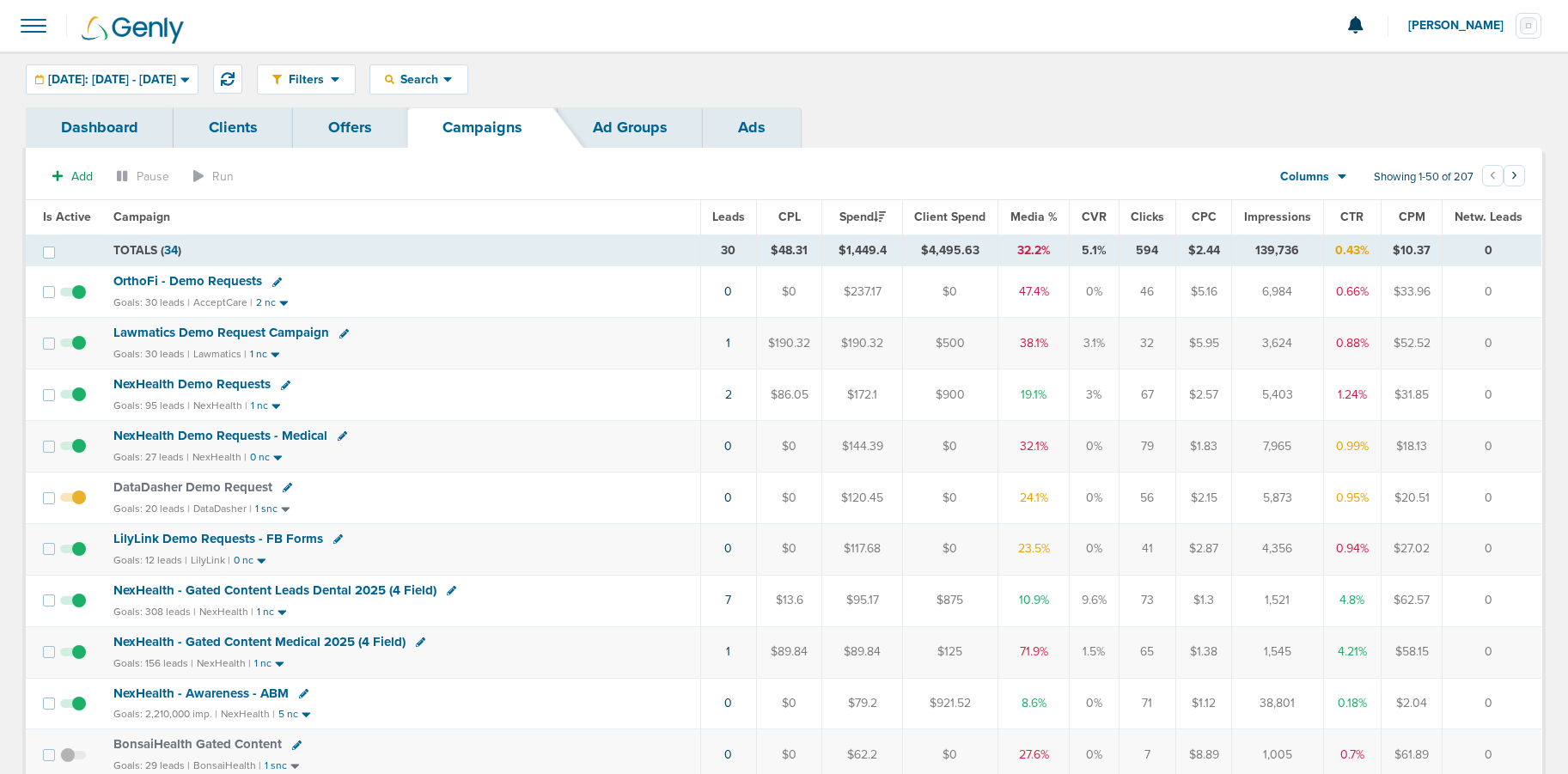
click at [1467, 17] on button "[PERSON_NAME]" at bounding box center [1474, 25] width 134 height 51
click at [1452, 66] on link "Sign Out" at bounding box center [1457, 74] width 172 height 22
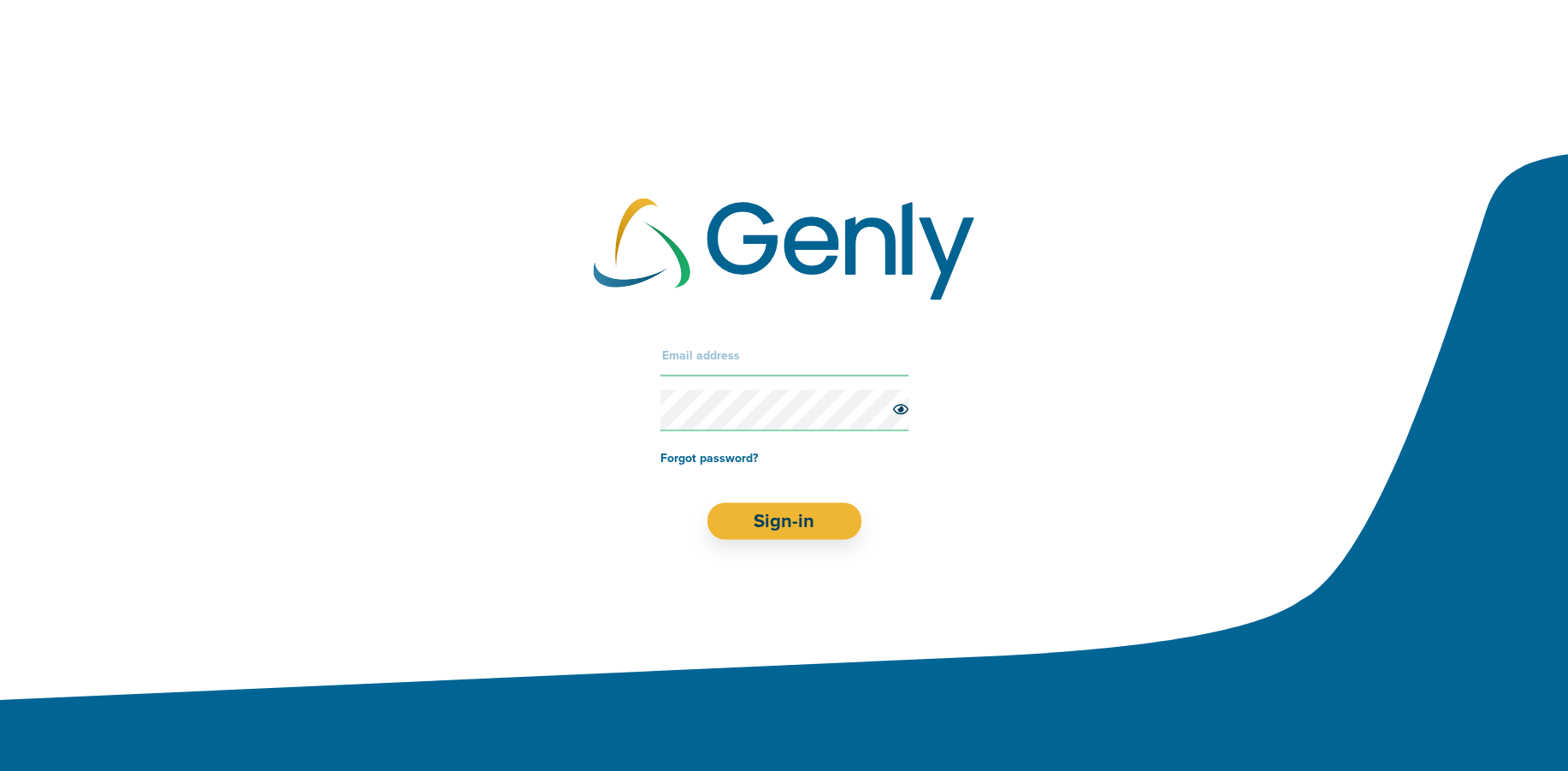
click at [786, 366] on input "text" at bounding box center [784, 355] width 248 height 41
type input "[EMAIL_ADDRESS][DOMAIN_NAME]"
click at [762, 529] on button "Sign-in" at bounding box center [784, 520] width 155 height 37
